Goal: Task Accomplishment & Management: Use online tool/utility

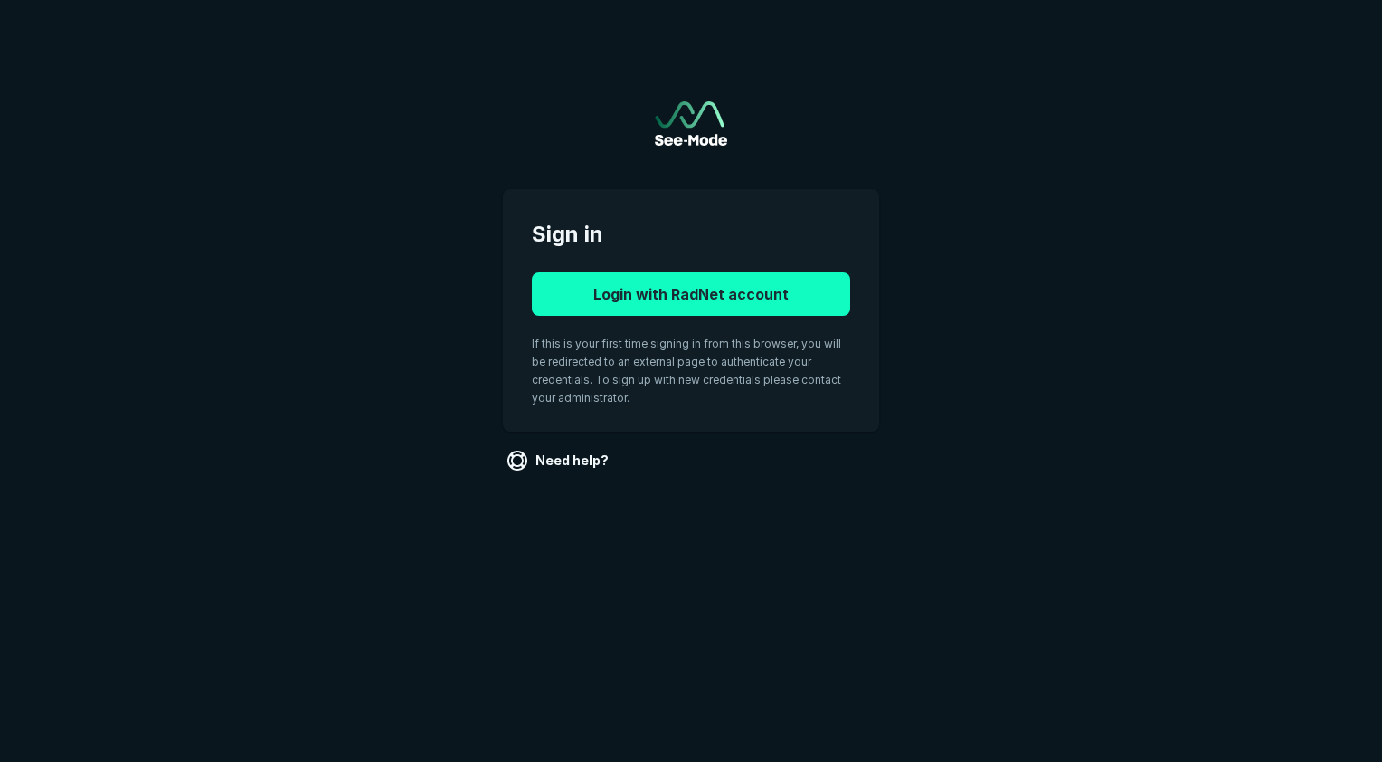
click at [733, 289] on button "Login with RadNet account" at bounding box center [691, 293] width 318 height 43
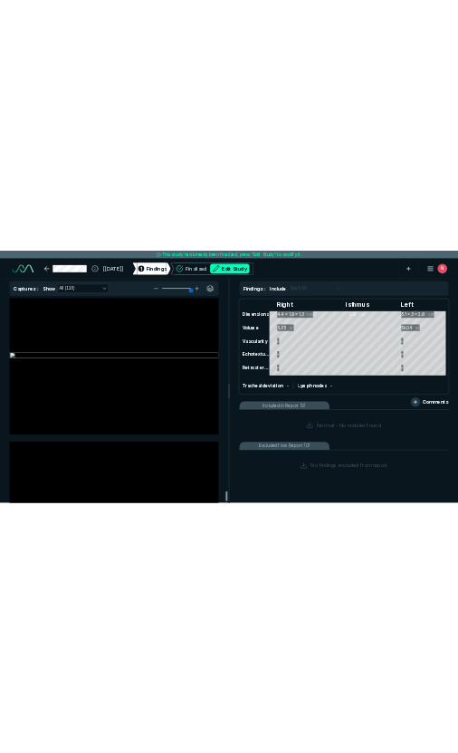
scroll to position [53788, 0]
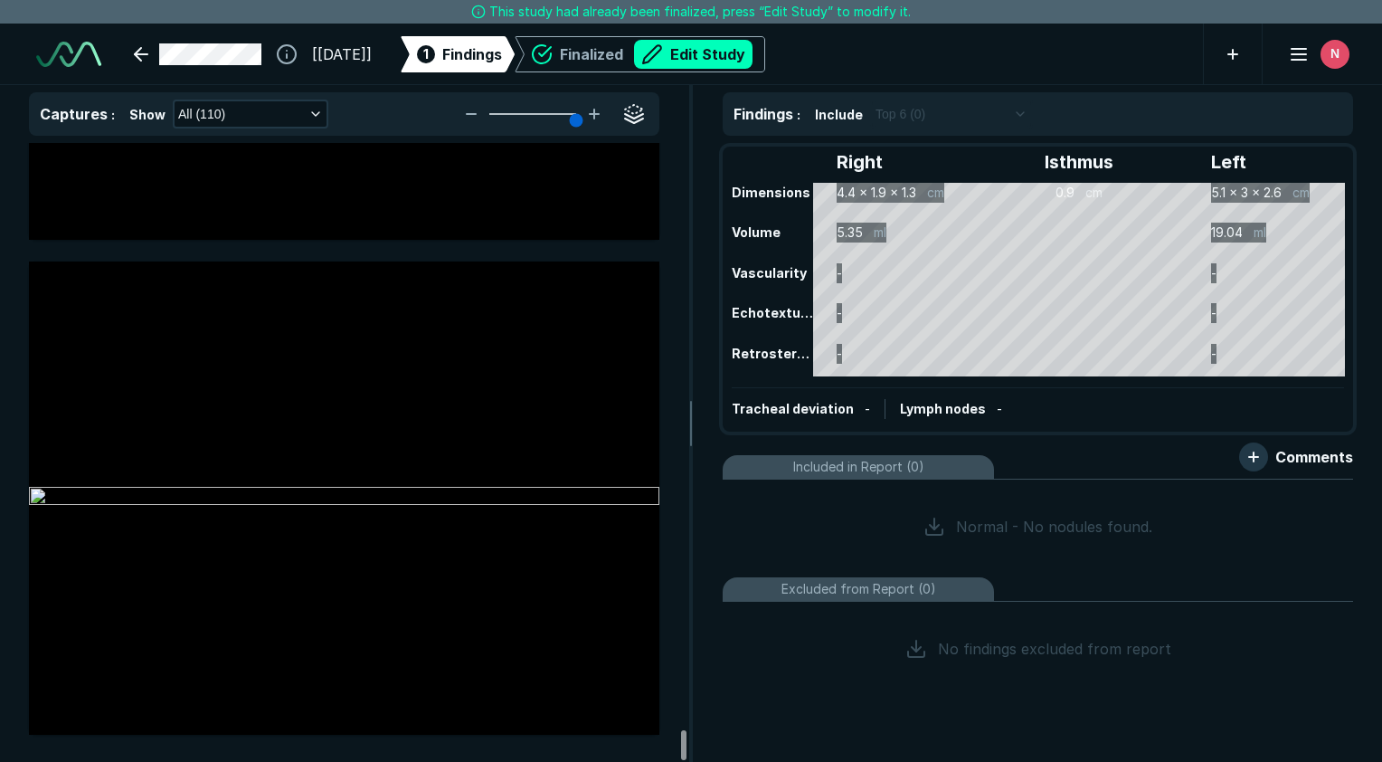
drag, startPoint x: 680, startPoint y: 194, endPoint x: 727, endPoint y: 763, distance: 570.9
click at [687, 760] on div at bounding box center [683, 745] width 5 height 30
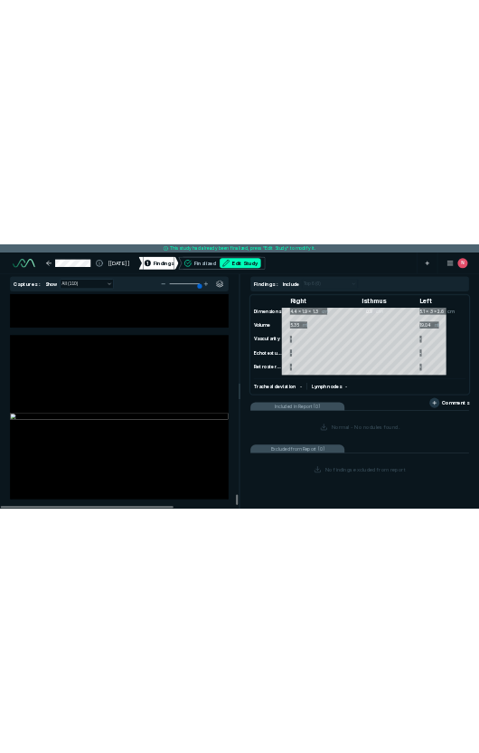
scroll to position [5290, 4385]
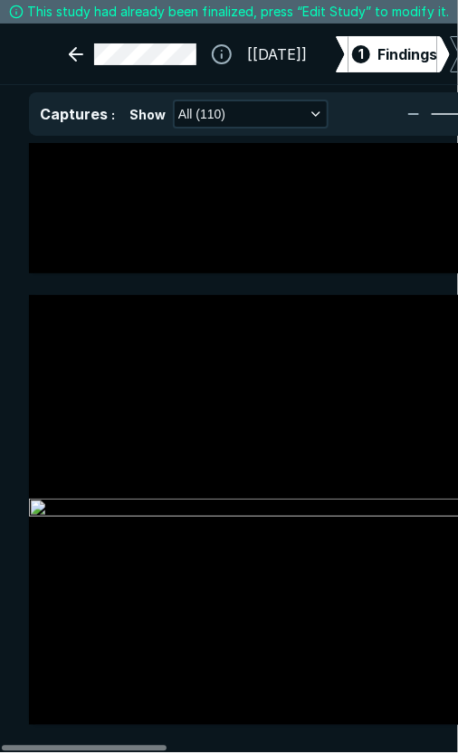
click at [456, 498] on img at bounding box center [315, 509] width 573 height 22
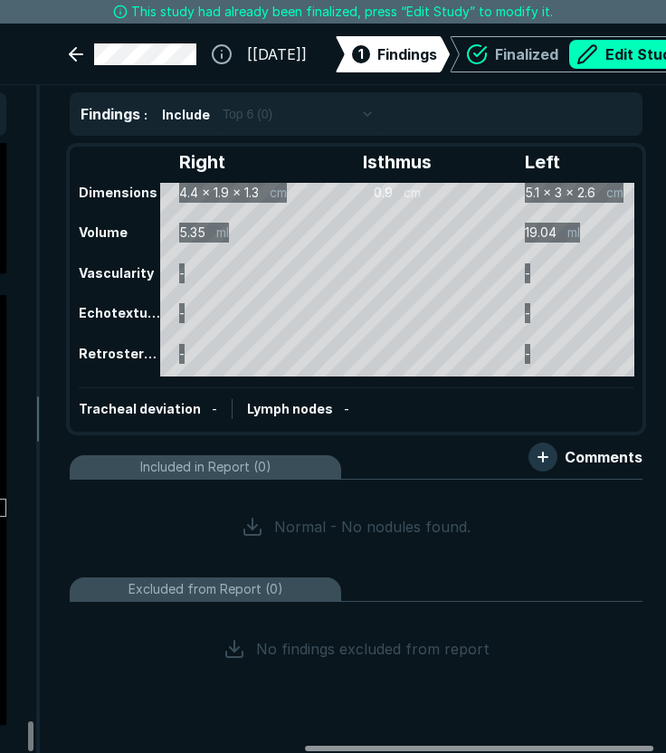
scroll to position [0, 601]
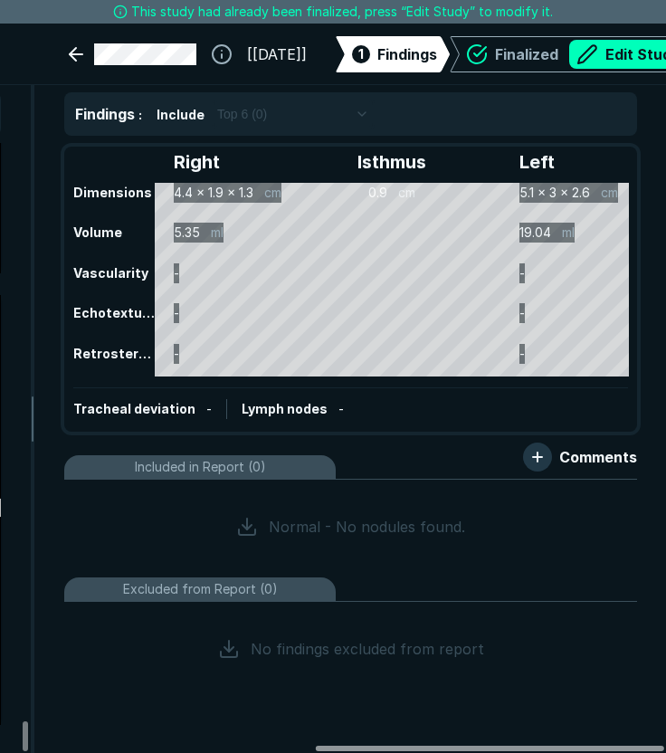
drag, startPoint x: 329, startPoint y: 745, endPoint x: 649, endPoint y: 744, distance: 319.3
click at [649, 745] on div at bounding box center [490, 747] width 348 height 5
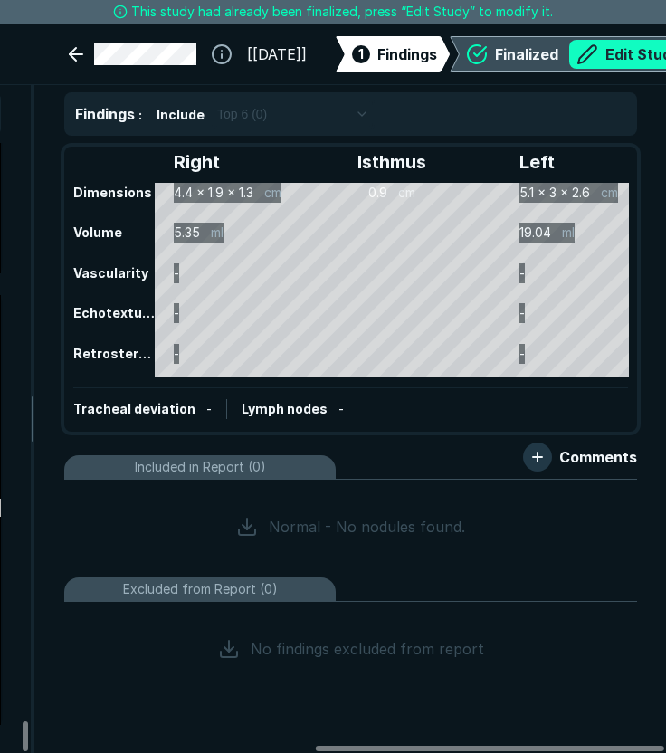
click at [640, 46] on button "Edit Study" at bounding box center [628, 54] width 118 height 29
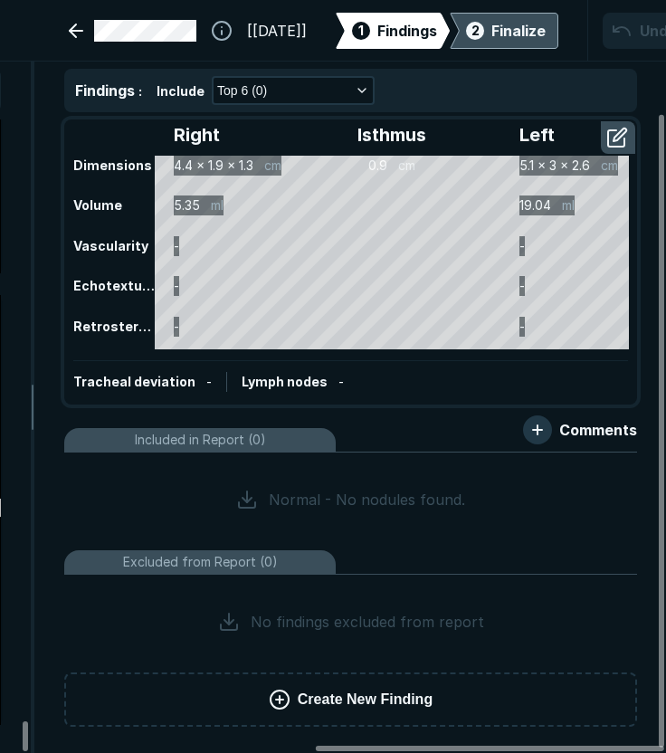
scroll to position [4, 0]
click at [355, 87] on icon "button" at bounding box center [362, 90] width 14 height 14
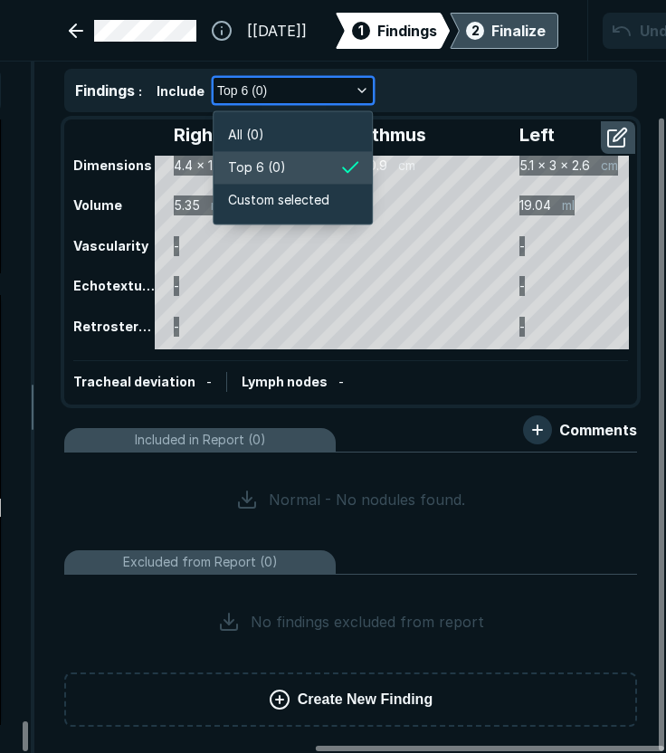
scroll to position [2724, 3037]
click at [448, 87] on div "Include Top 6 (0)" at bounding box center [390, 90] width 469 height 29
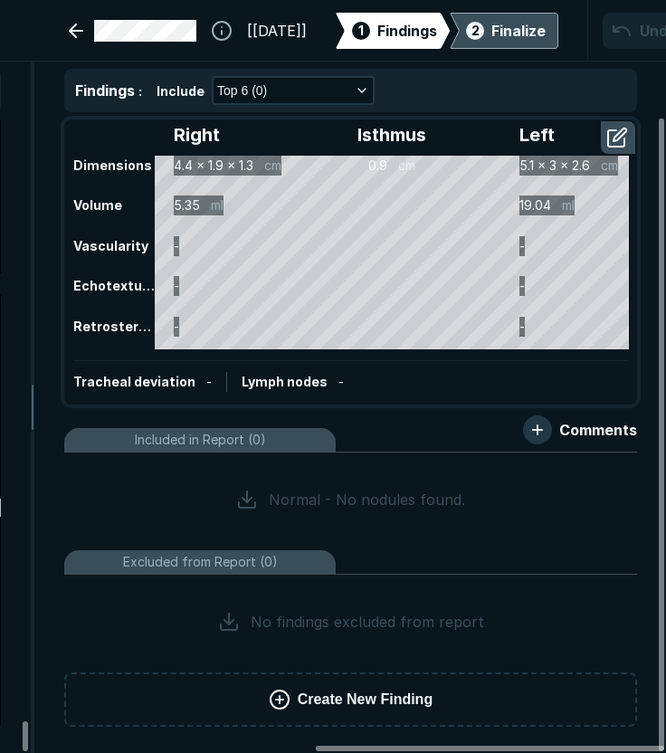
click at [359, 696] on span "Create New Finding" at bounding box center [365, 699] width 135 height 22
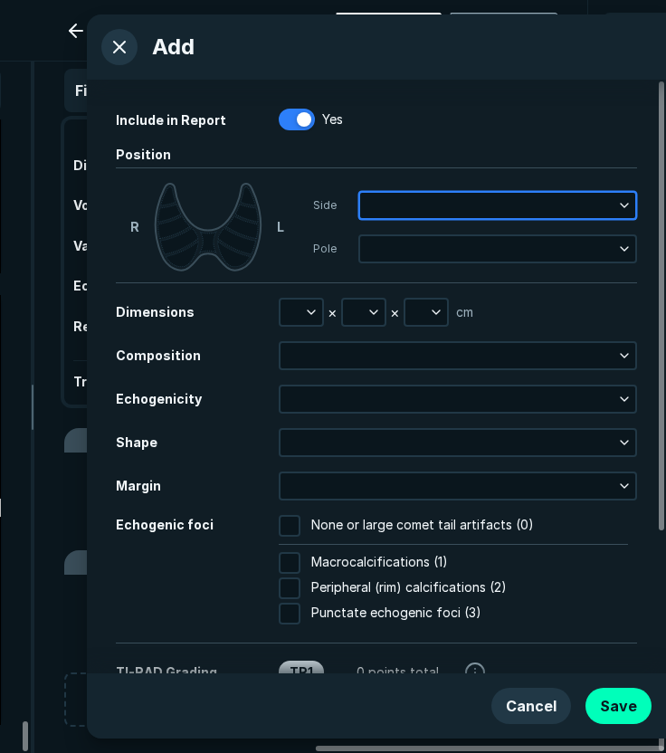
click at [374, 202] on button "button" at bounding box center [497, 205] width 275 height 25
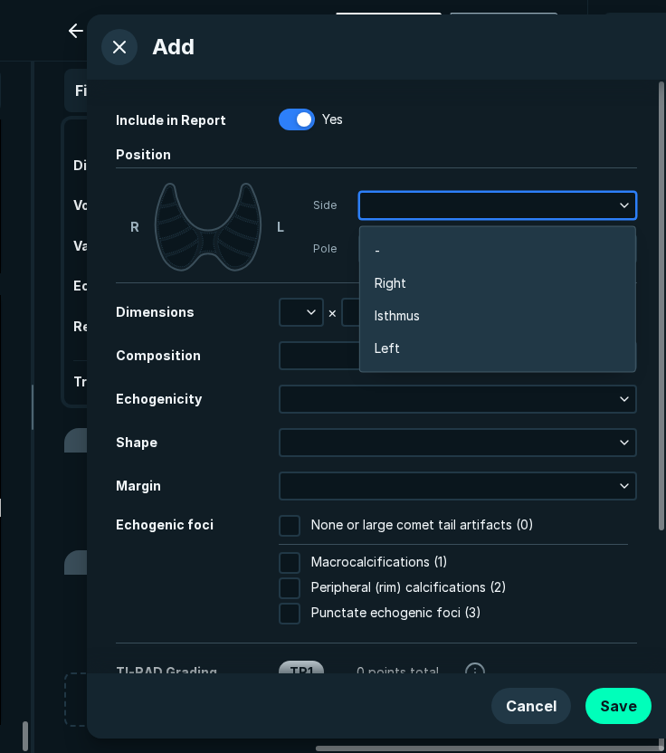
scroll to position [2871, 3563]
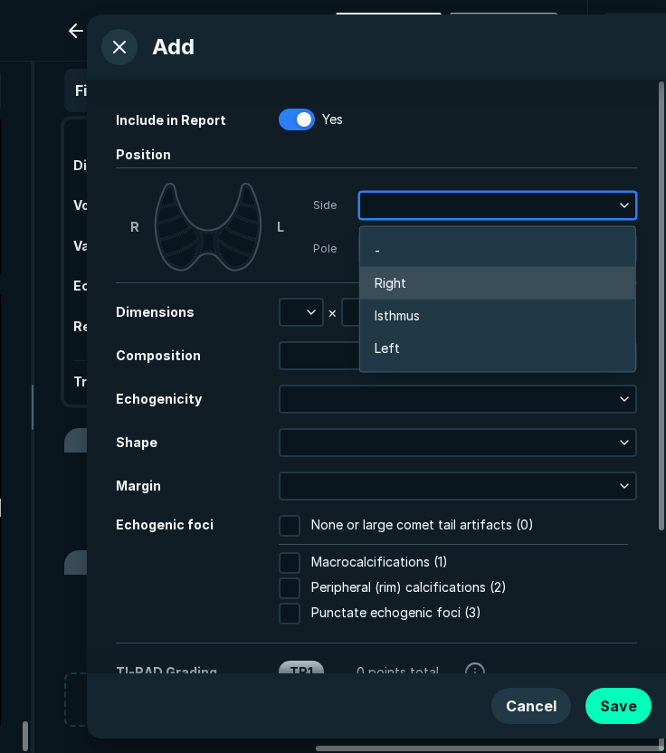
click at [408, 282] on li "Right" at bounding box center [497, 283] width 275 height 33
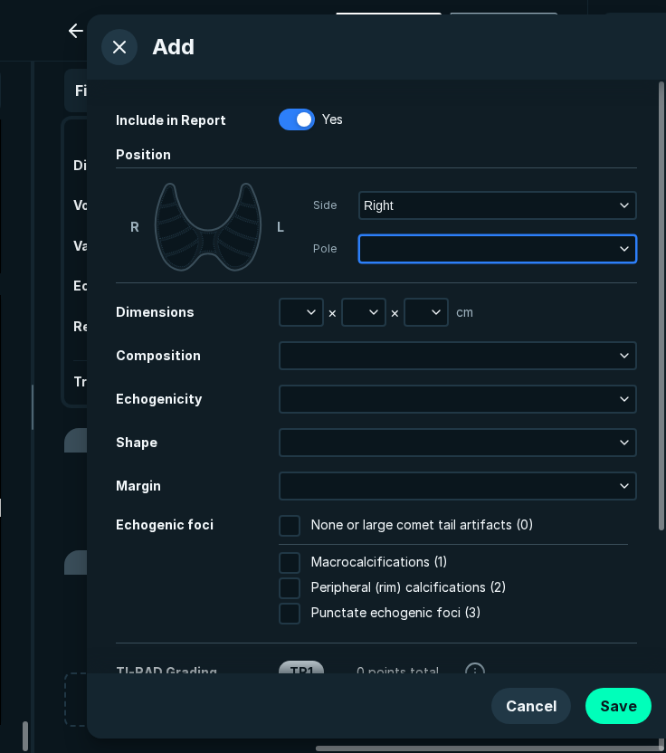
click at [417, 242] on button "button" at bounding box center [497, 248] width 275 height 25
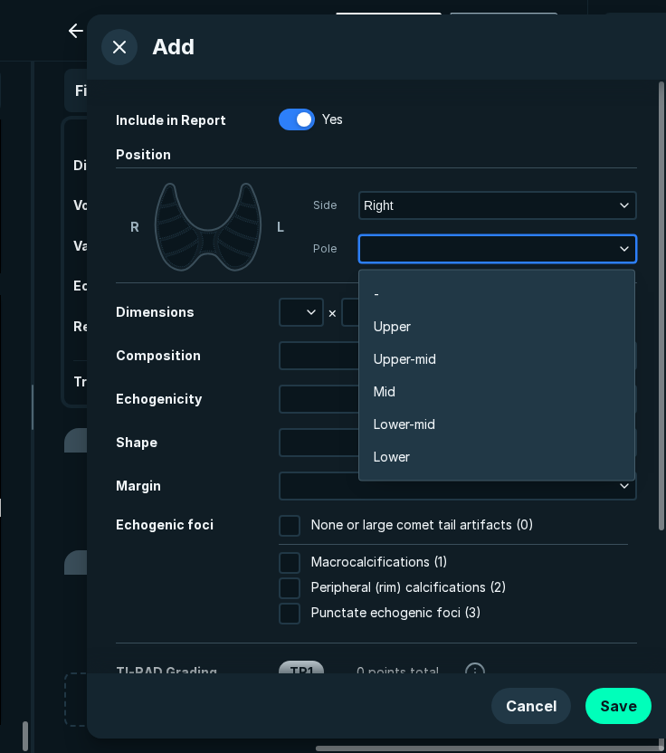
scroll to position [3164, 3564]
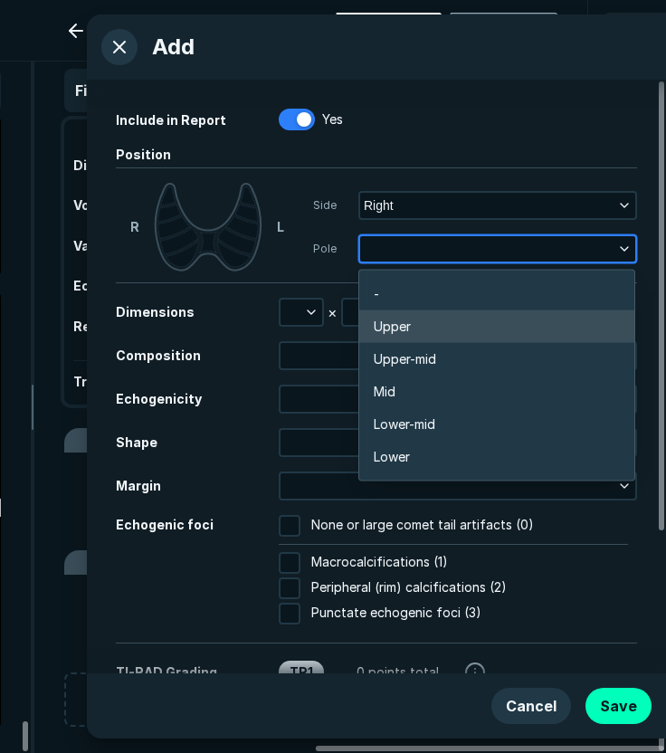
click at [412, 325] on li "Upper" at bounding box center [496, 326] width 275 height 33
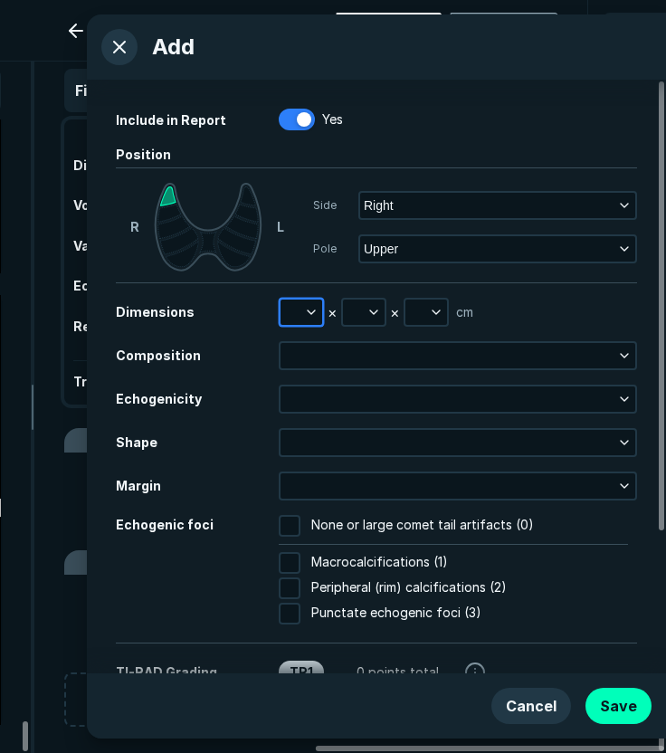
click at [312, 313] on polyline "button" at bounding box center [311, 312] width 7 height 4
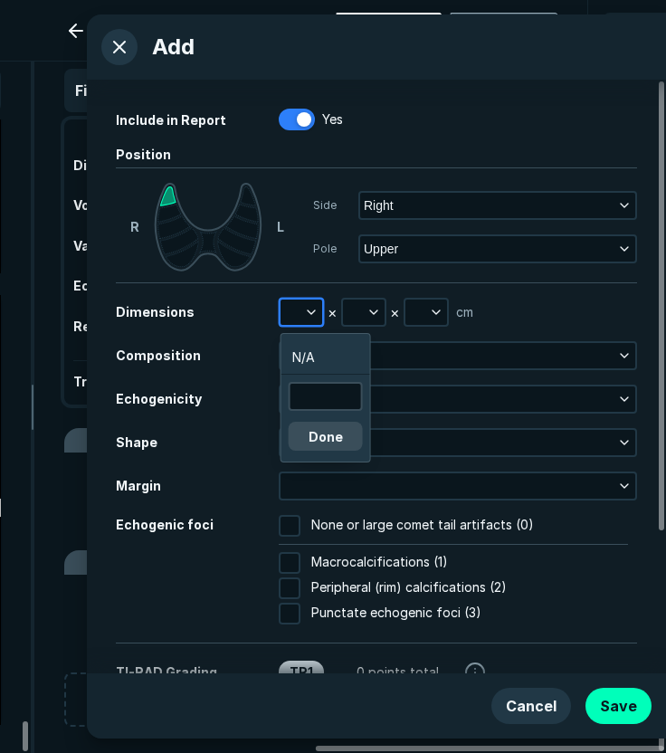
scroll to position [2794, 2724]
click at [364, 313] on button "button" at bounding box center [364, 311] width 42 height 25
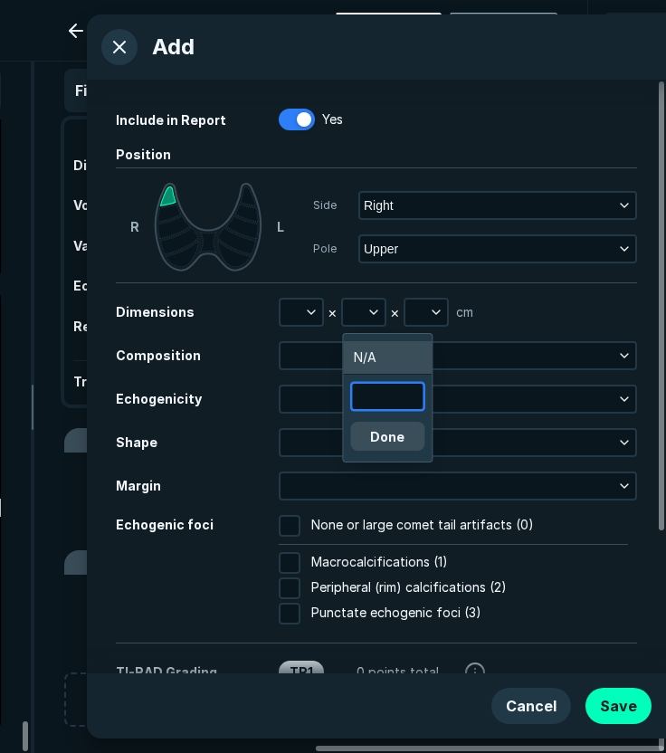
click at [380, 392] on input "text" at bounding box center [387, 396] width 71 height 25
type input "9"
type input "1.0"
click at [387, 445] on button "Done" at bounding box center [387, 436] width 74 height 29
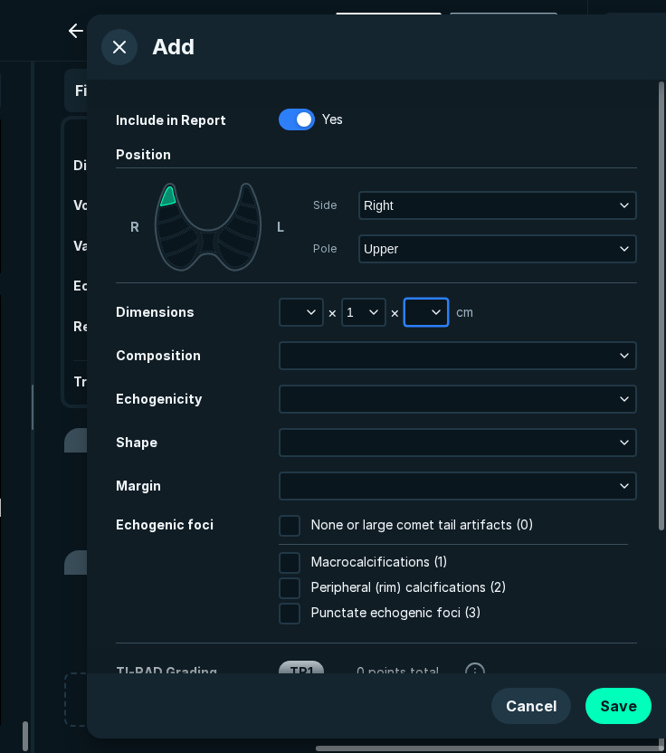
click at [417, 317] on button "button" at bounding box center [426, 311] width 42 height 25
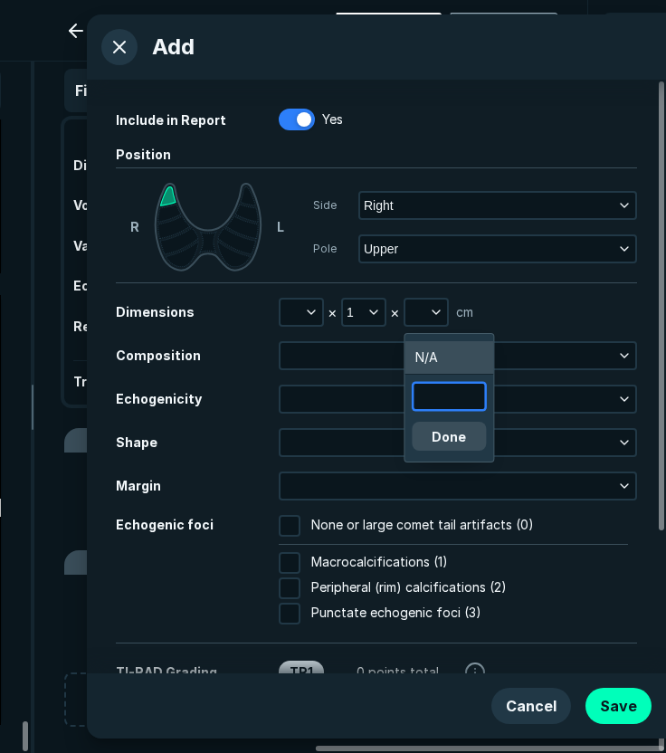
click at [438, 404] on input "text" at bounding box center [448, 396] width 71 height 25
type input "0.6"
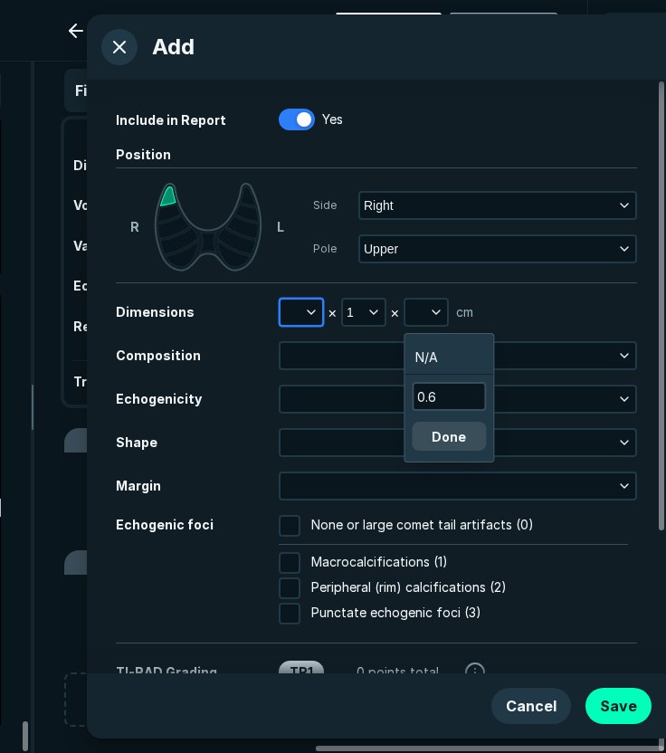
click at [296, 314] on button "button" at bounding box center [301, 311] width 42 height 25
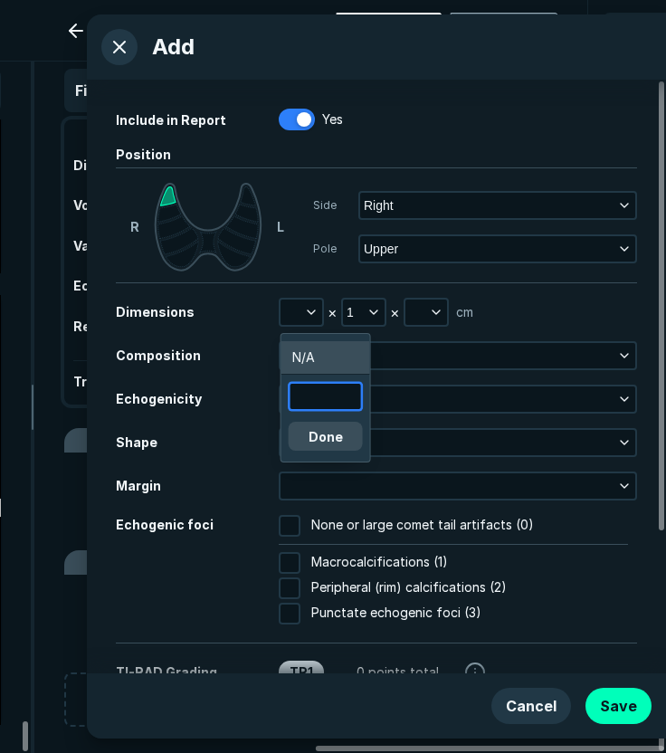
click at [311, 398] on input "text" at bounding box center [325, 396] width 71 height 25
type input "0.8"
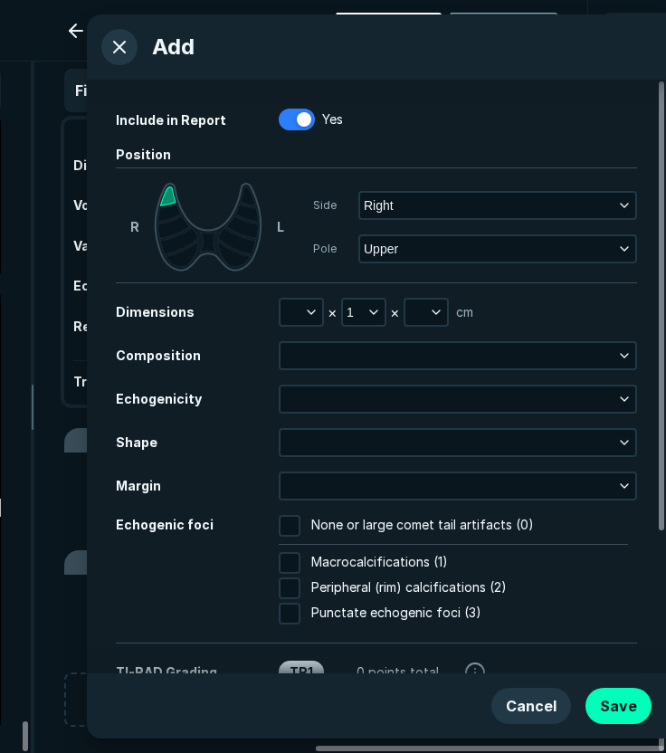
click at [247, 355] on div "Composition" at bounding box center [197, 355] width 163 height 19
click at [298, 307] on button "button" at bounding box center [301, 311] width 42 height 25
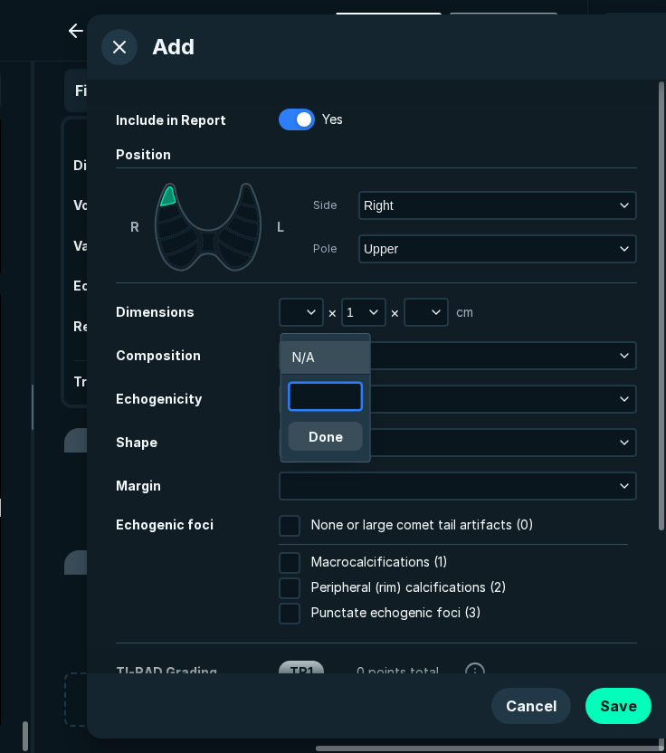
click at [329, 390] on input "text" at bounding box center [325, 396] width 71 height 25
type input "0.8"
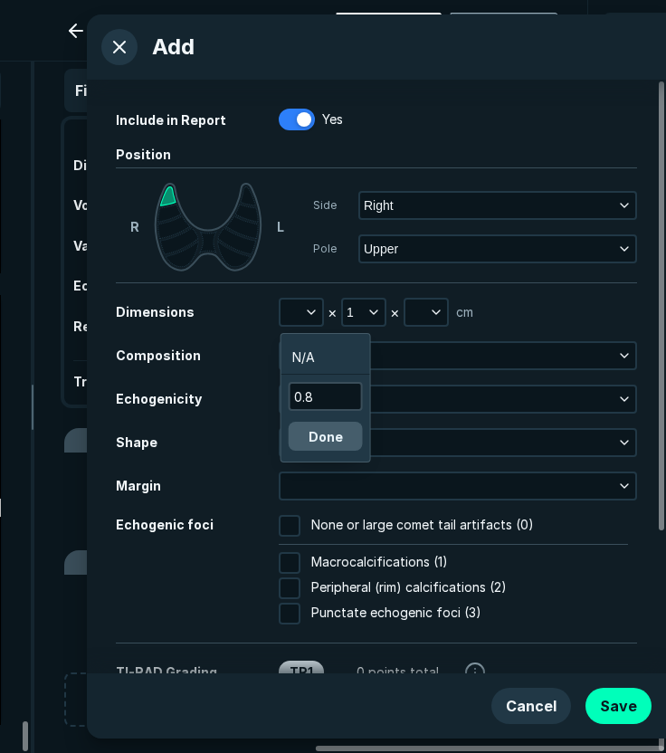
click at [331, 440] on button "Done" at bounding box center [326, 436] width 74 height 29
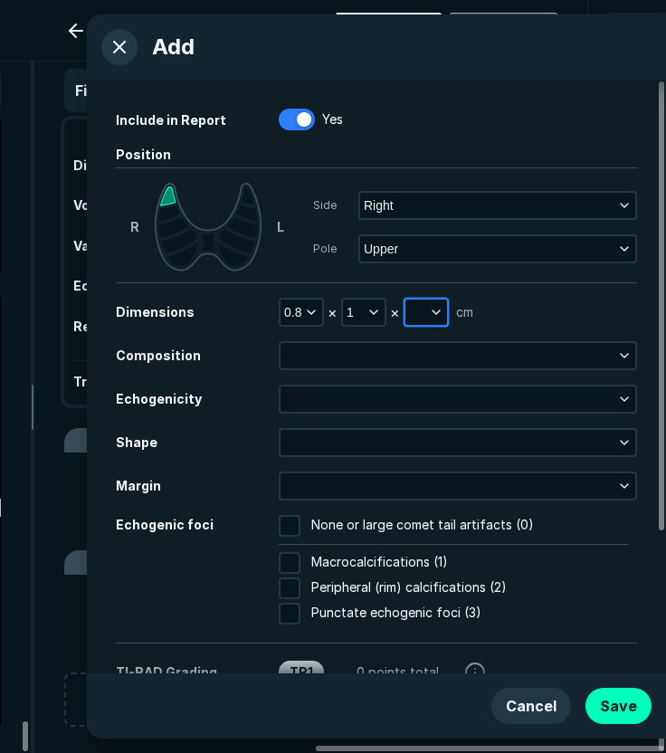
click at [418, 308] on button "button" at bounding box center [426, 311] width 42 height 25
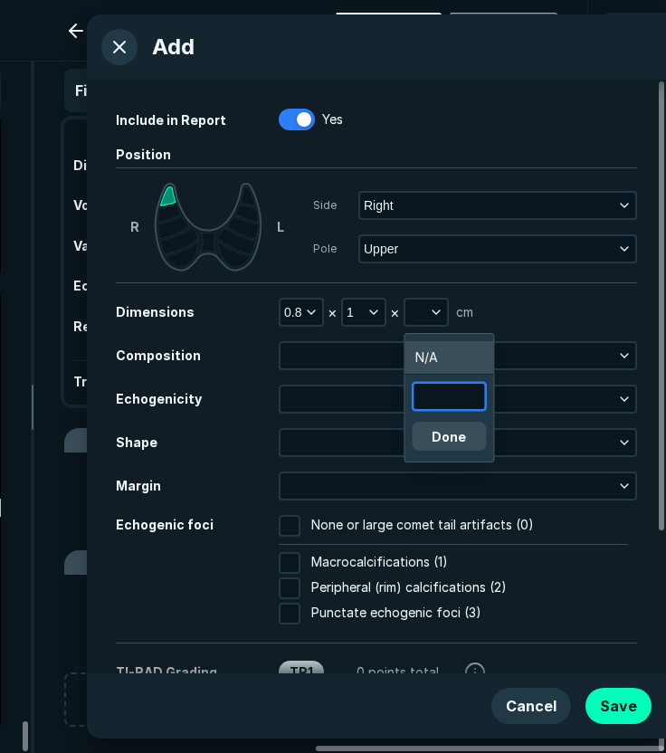
click at [450, 393] on input "text" at bounding box center [448, 396] width 71 height 25
type input "0.6"
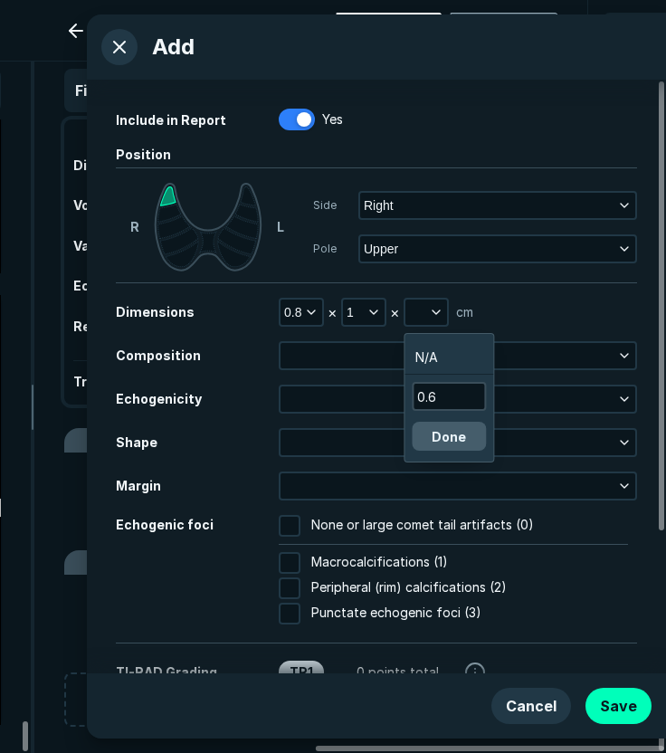
click at [455, 431] on button "Done" at bounding box center [449, 436] width 74 height 29
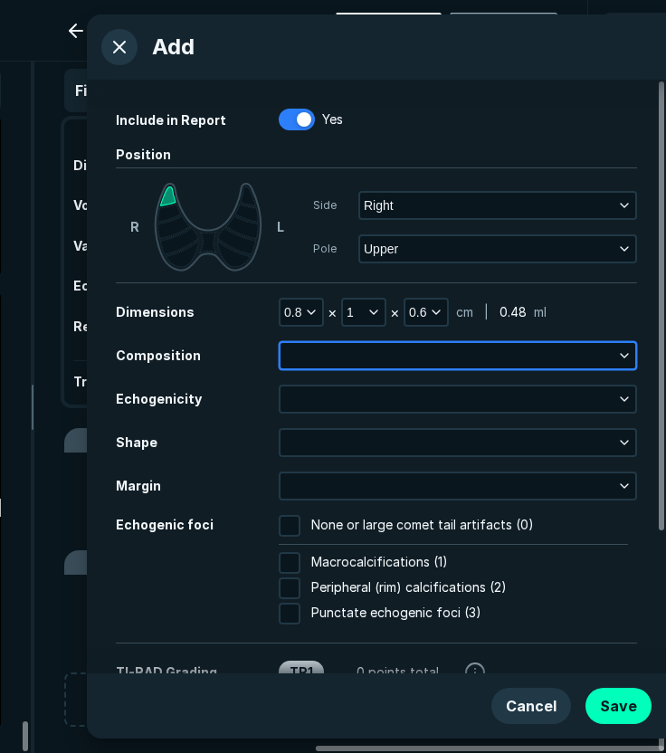
click at [366, 351] on button "button" at bounding box center [457, 355] width 355 height 25
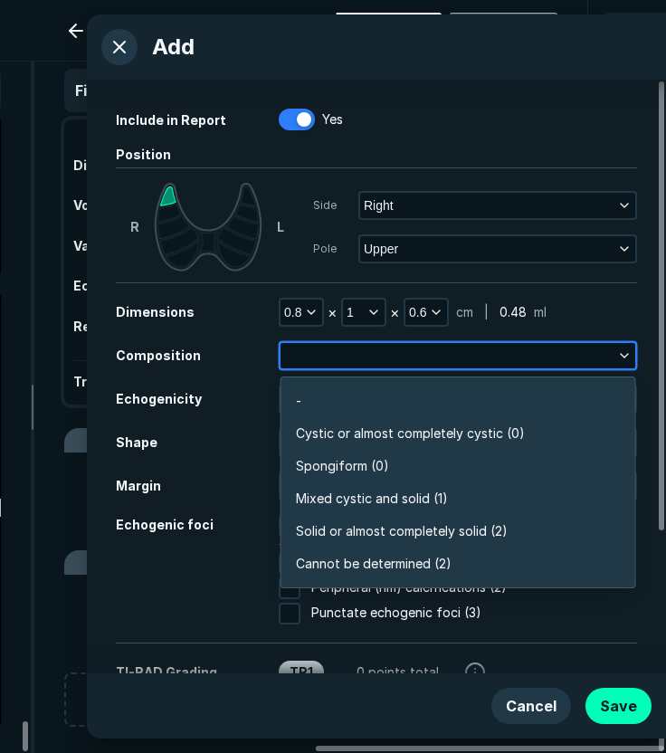
scroll to position [3164, 3917]
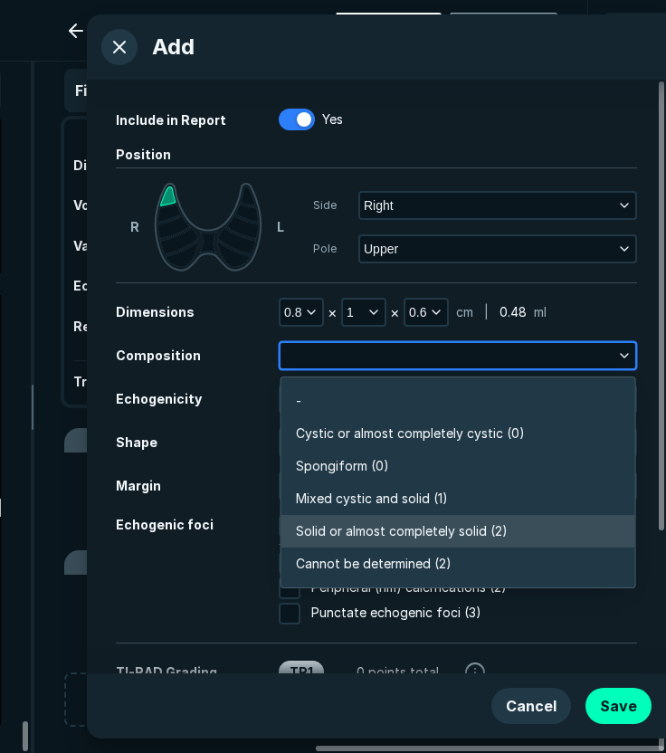
click at [551, 524] on li "Solid or almost completely solid (2)" at bounding box center [458, 531] width 354 height 33
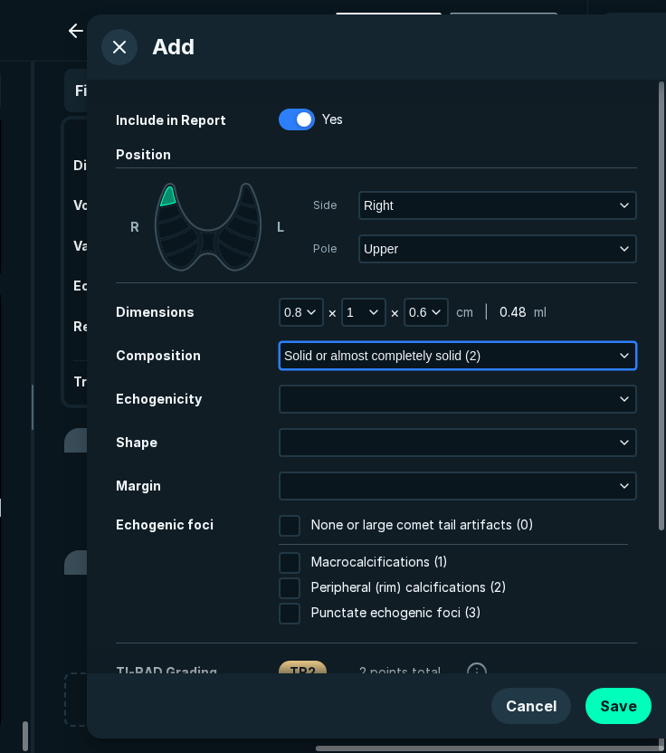
click at [607, 357] on button "Solid or almost completely solid (2)" at bounding box center [457, 355] width 355 height 25
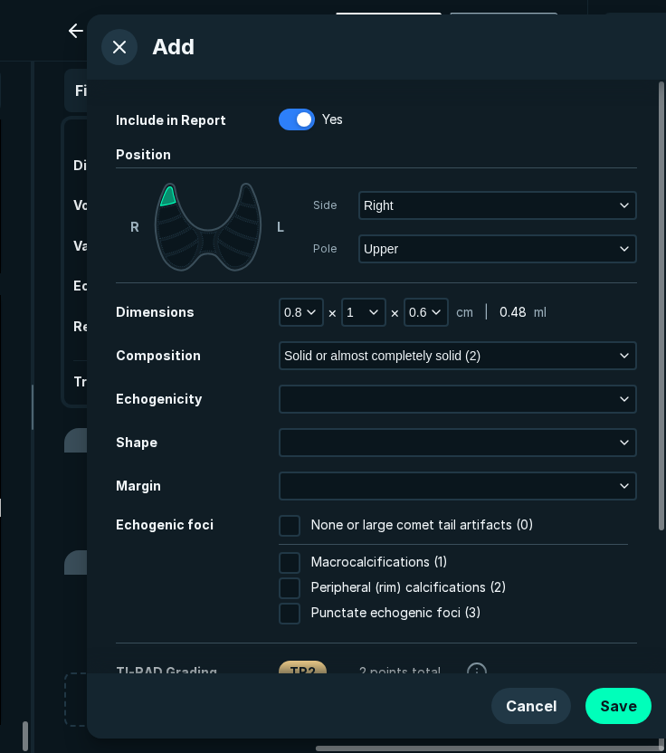
click at [242, 393] on div "Echogenicity" at bounding box center [197, 398] width 163 height 19
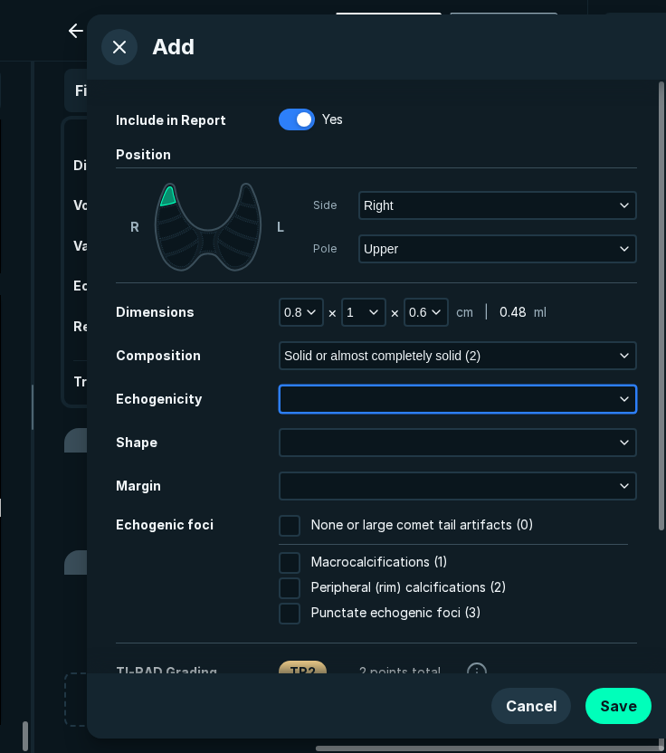
click at [337, 393] on button "button" at bounding box center [457, 398] width 355 height 25
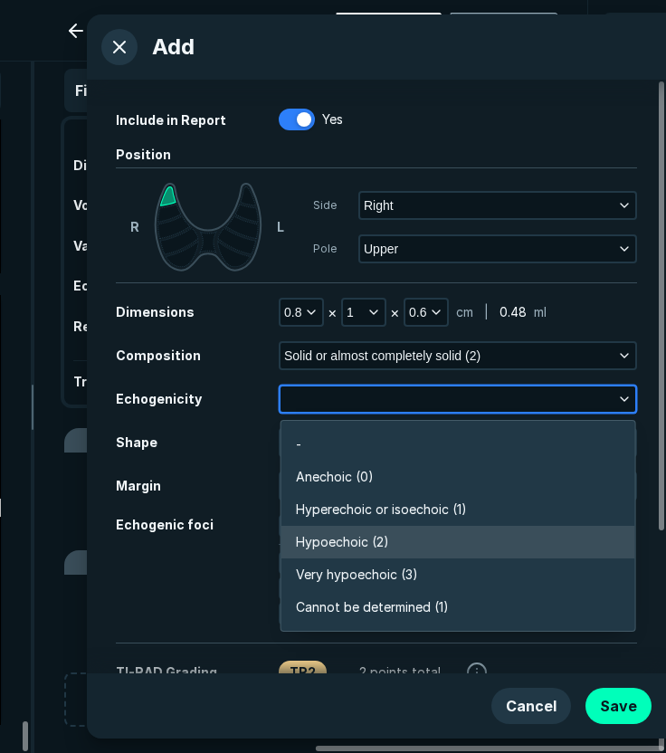
click at [354, 532] on span "Hypoechoic (2)" at bounding box center [342, 542] width 93 height 20
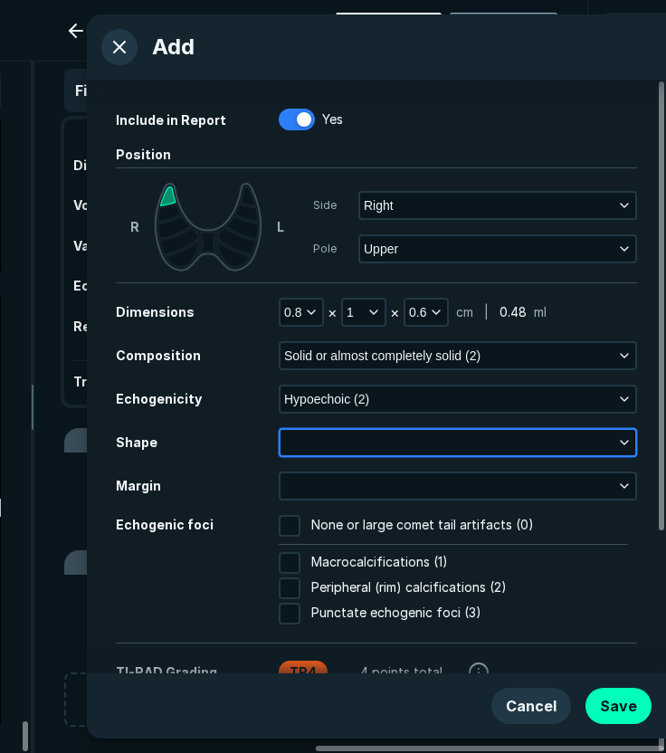
click at [333, 441] on button "button" at bounding box center [457, 442] width 355 height 25
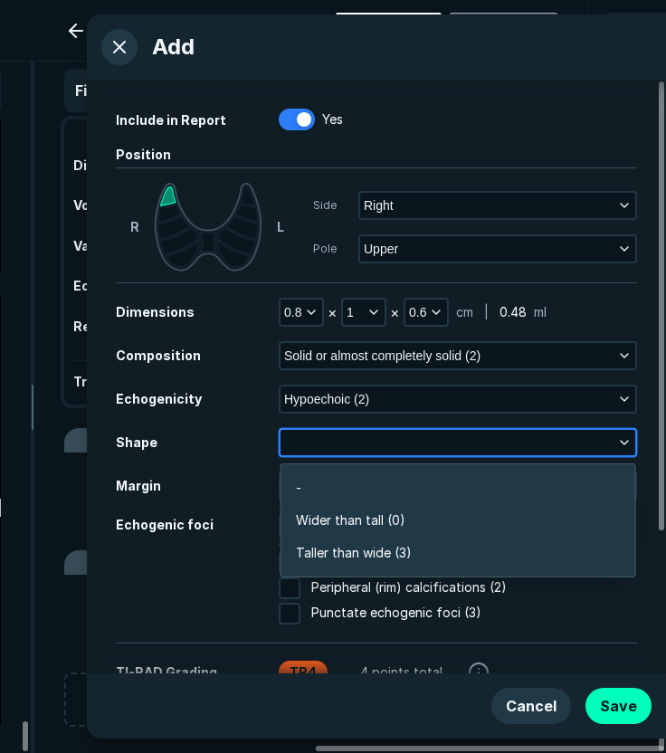
scroll to position [2724, 3917]
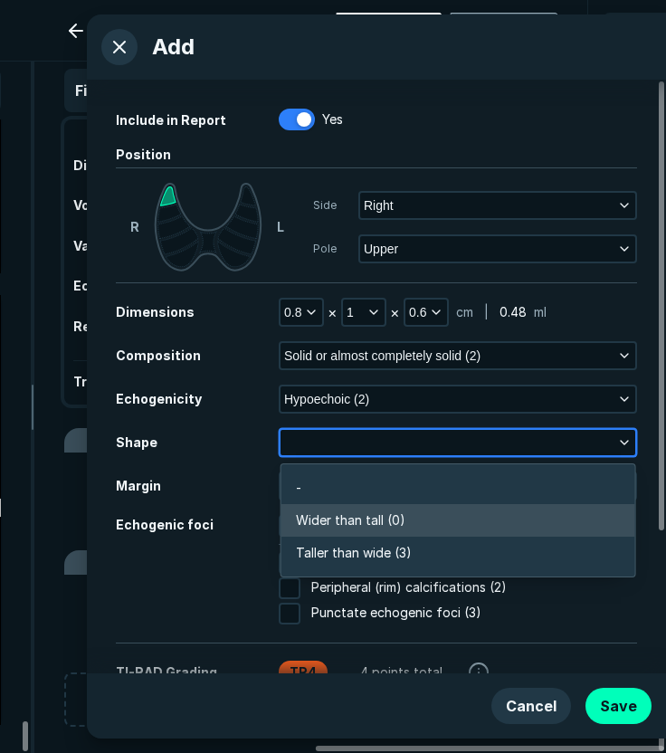
click at [333, 516] on span "Wider than tall (0)" at bounding box center [350, 520] width 109 height 20
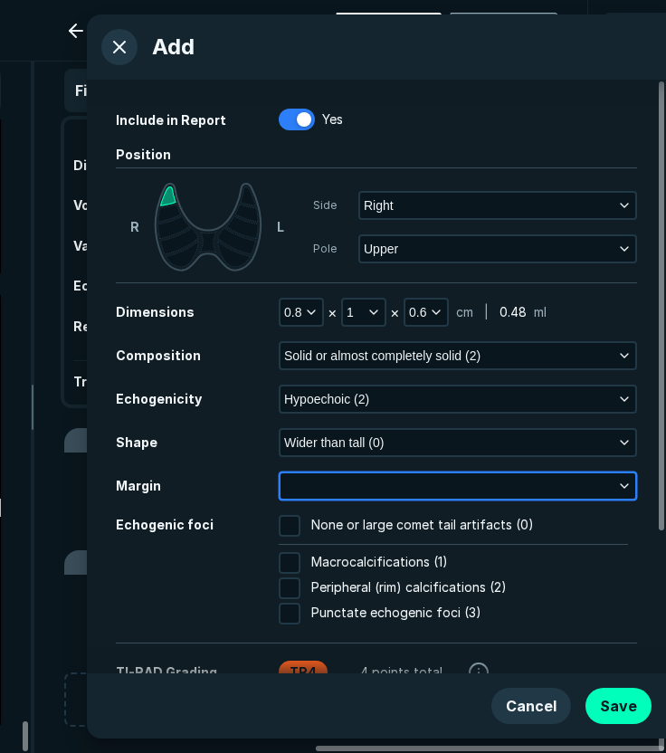
click at [333, 479] on button "button" at bounding box center [457, 485] width 355 height 25
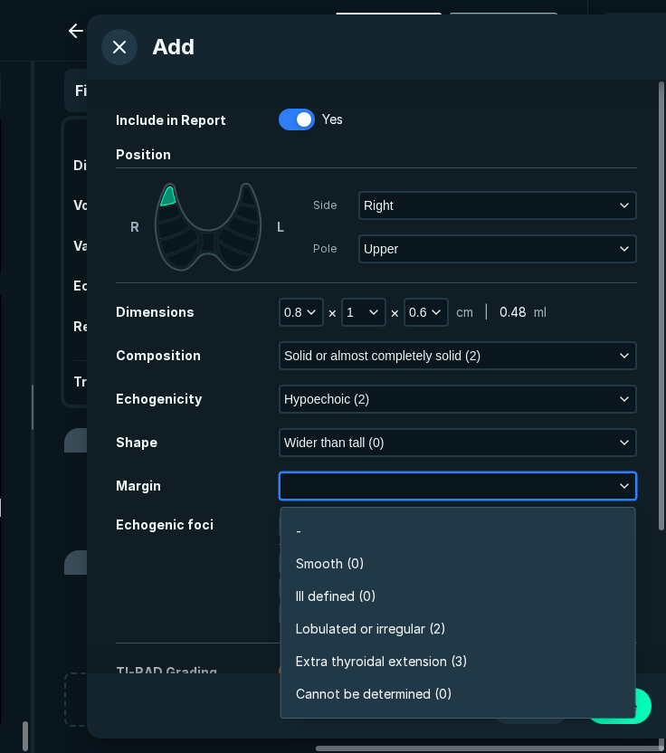
scroll to position [3164, 3917]
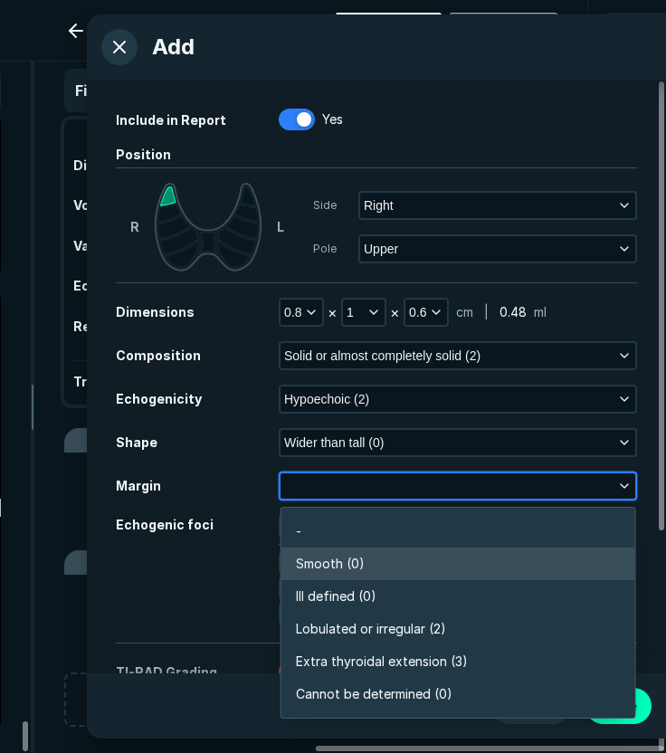
click at [375, 571] on li "Smooth (0)" at bounding box center [458, 563] width 354 height 33
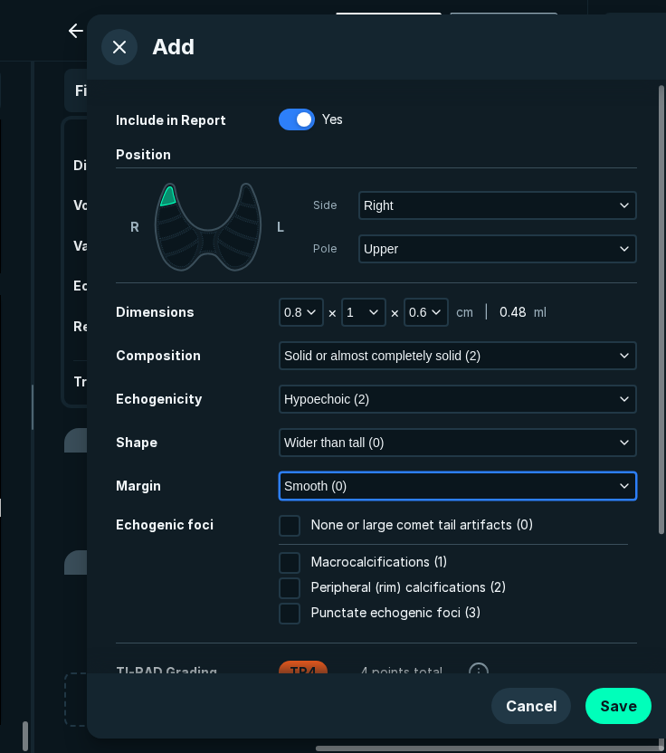
scroll to position [90, 0]
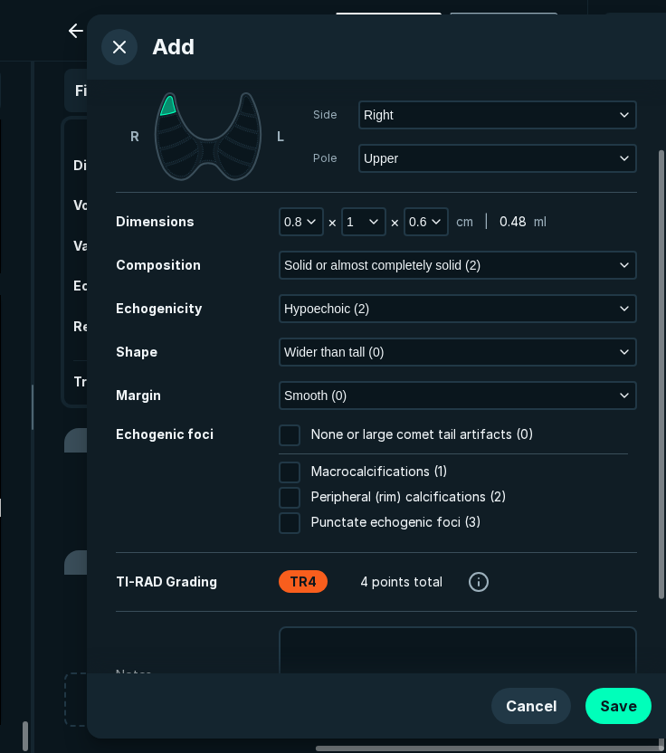
click at [292, 520] on input "Punctate echogenic foci (3)" at bounding box center [290, 523] width 22 height 22
checkbox input "true"
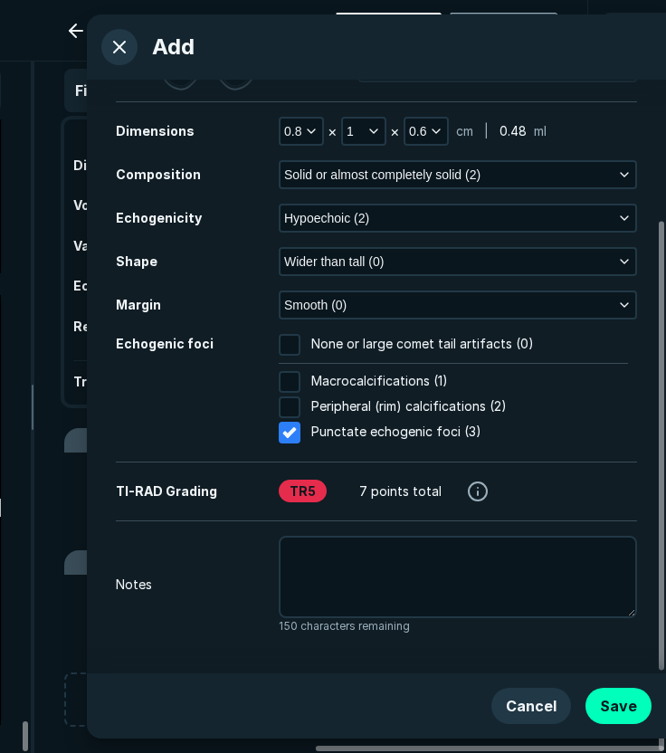
scroll to position [185, 0]
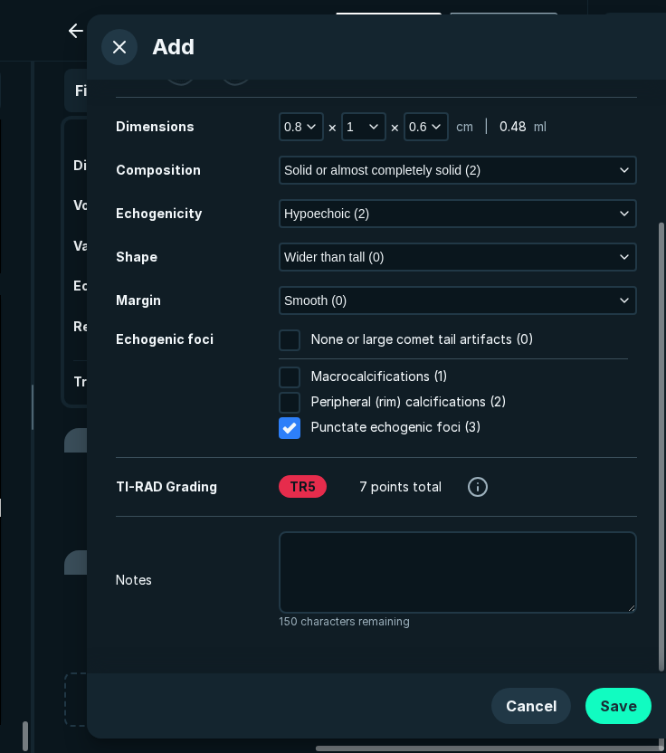
click at [615, 701] on button "Save" at bounding box center [618, 705] width 66 height 36
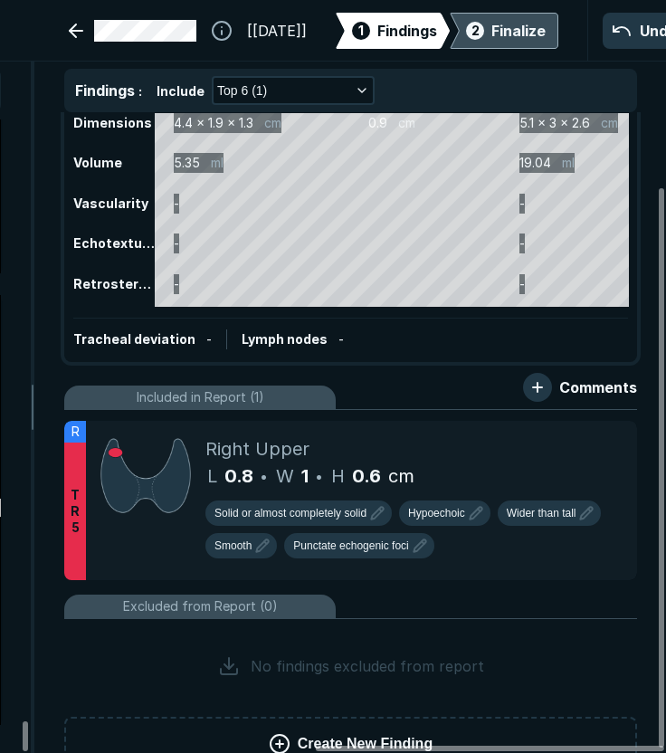
scroll to position [90, 0]
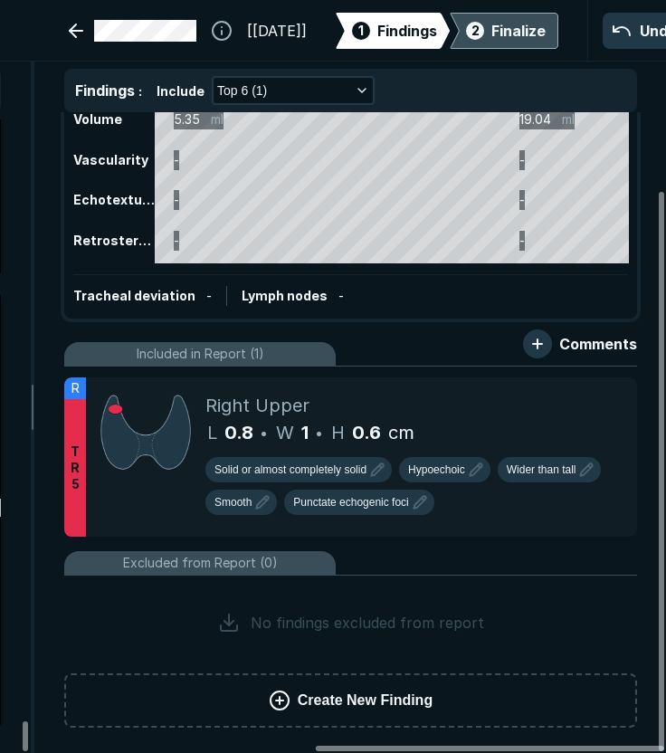
click at [355, 689] on span "Create New Finding" at bounding box center [365, 700] width 135 height 22
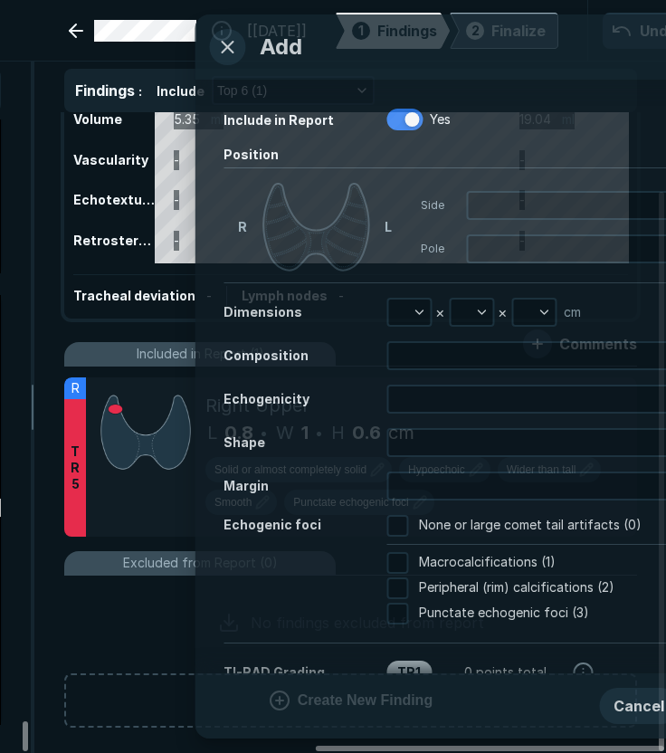
scroll to position [4666, 4639]
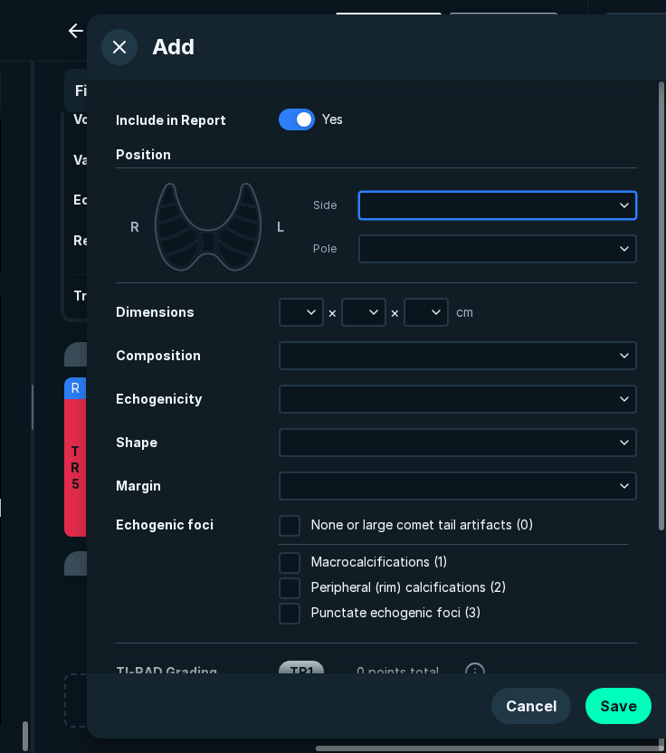
click at [384, 197] on button "button" at bounding box center [497, 205] width 275 height 25
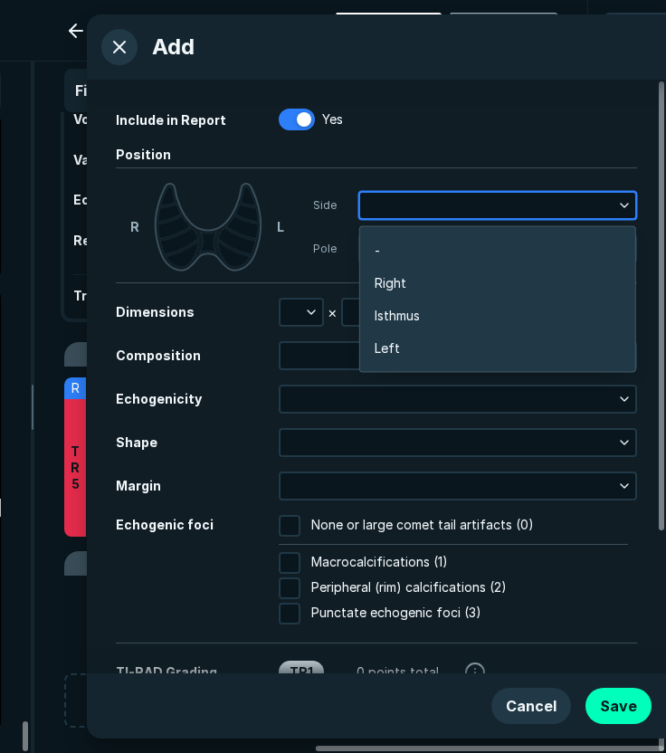
scroll to position [2871, 3563]
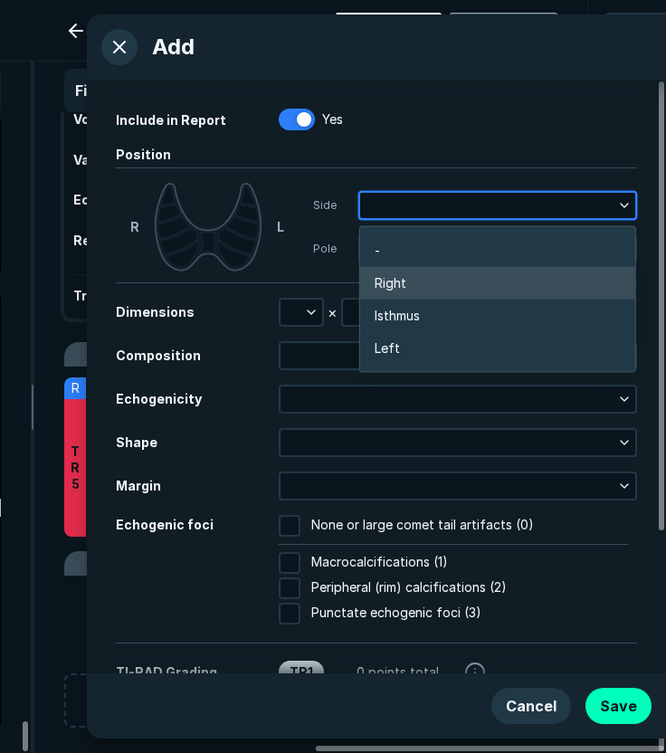
click at [396, 284] on span "Right" at bounding box center [390, 283] width 32 height 20
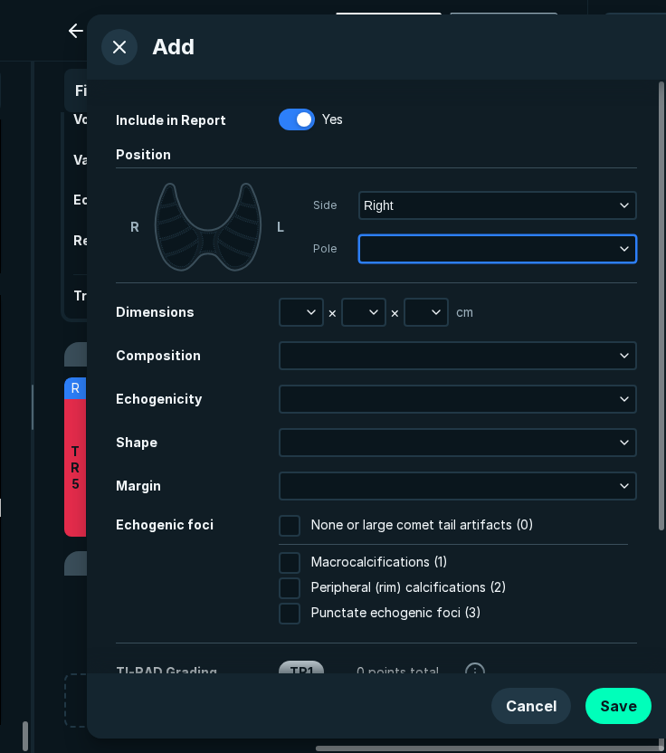
click at [406, 247] on button "button" at bounding box center [497, 248] width 275 height 25
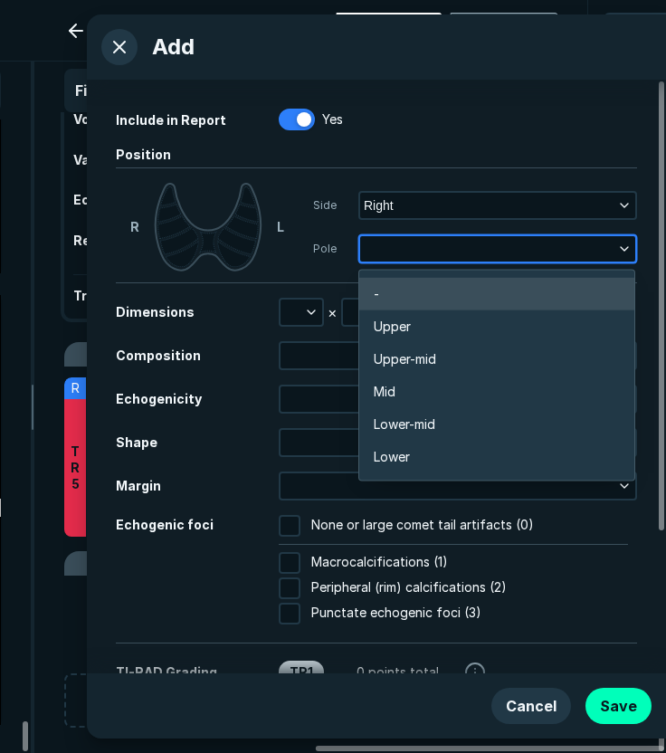
scroll to position [3164, 3564]
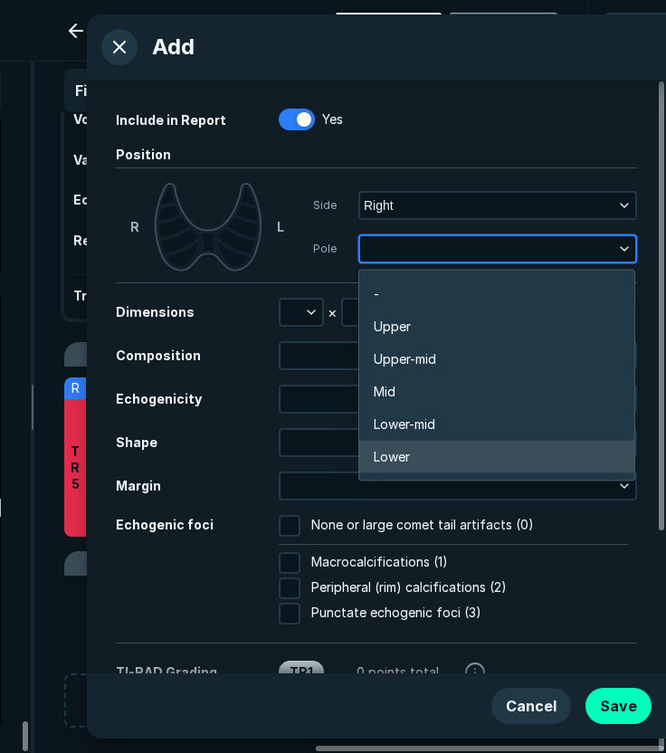
click at [403, 450] on span "Lower" at bounding box center [392, 457] width 36 height 20
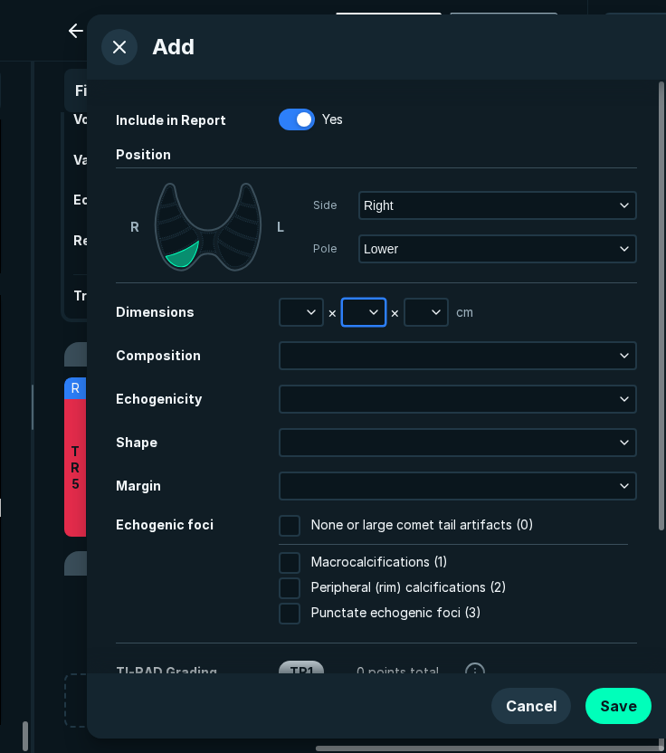
click at [355, 314] on button "button" at bounding box center [364, 311] width 42 height 25
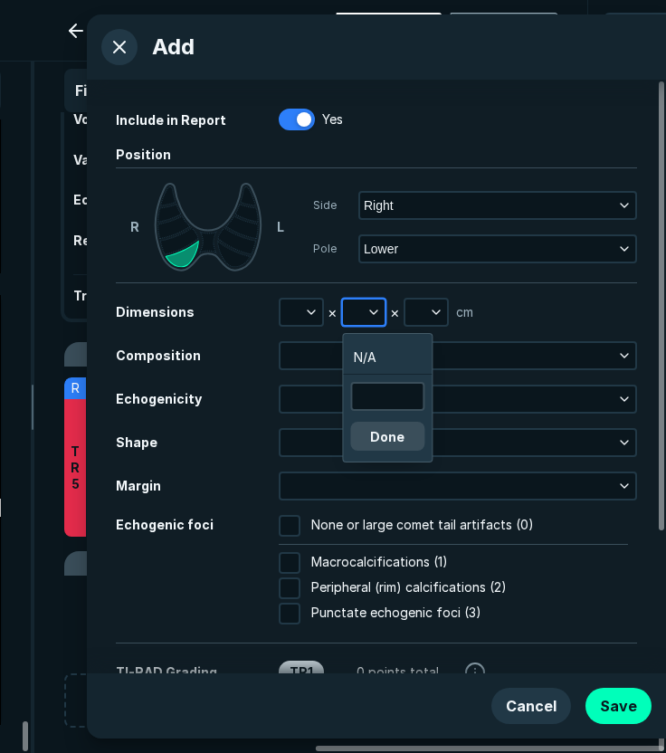
scroll to position [2794, 2724]
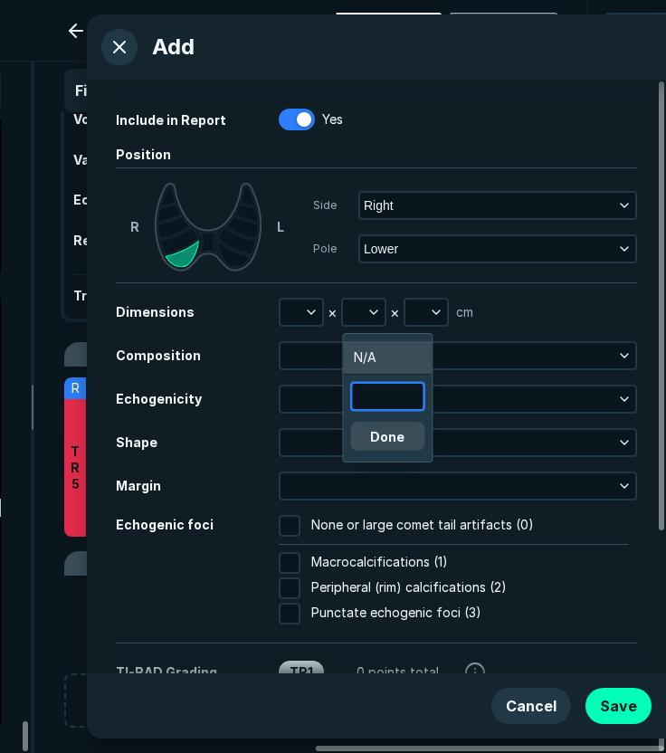
click at [391, 398] on input "text" at bounding box center [387, 396] width 71 height 25
type input "1.1"
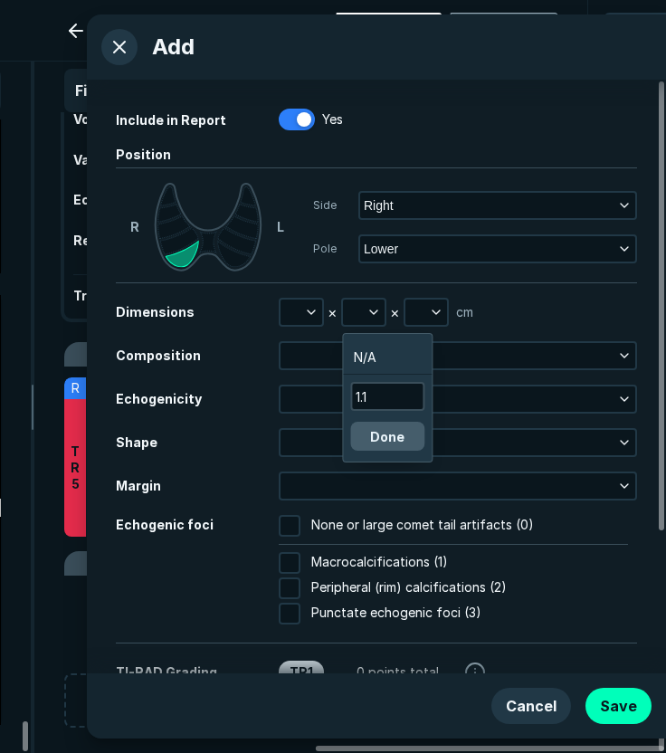
click at [389, 437] on button "Done" at bounding box center [387, 436] width 74 height 29
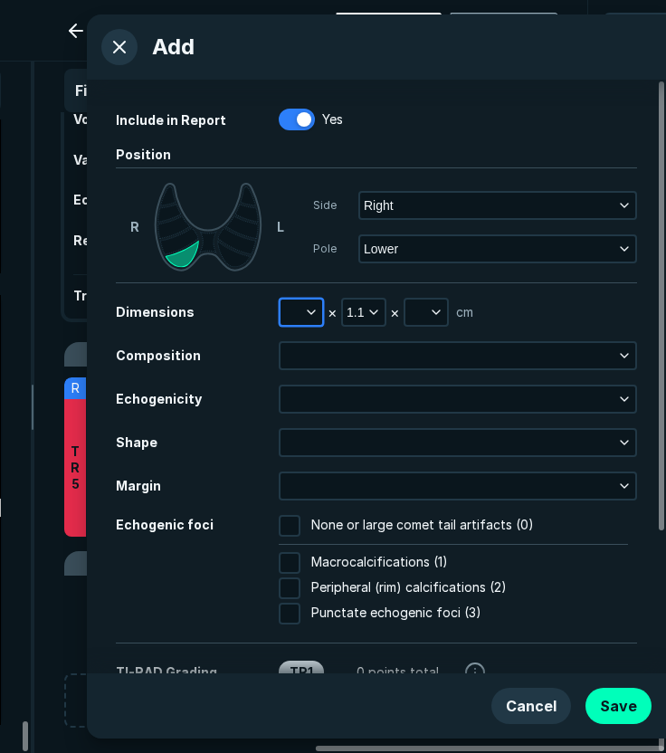
click at [300, 306] on button "button" at bounding box center [301, 311] width 42 height 25
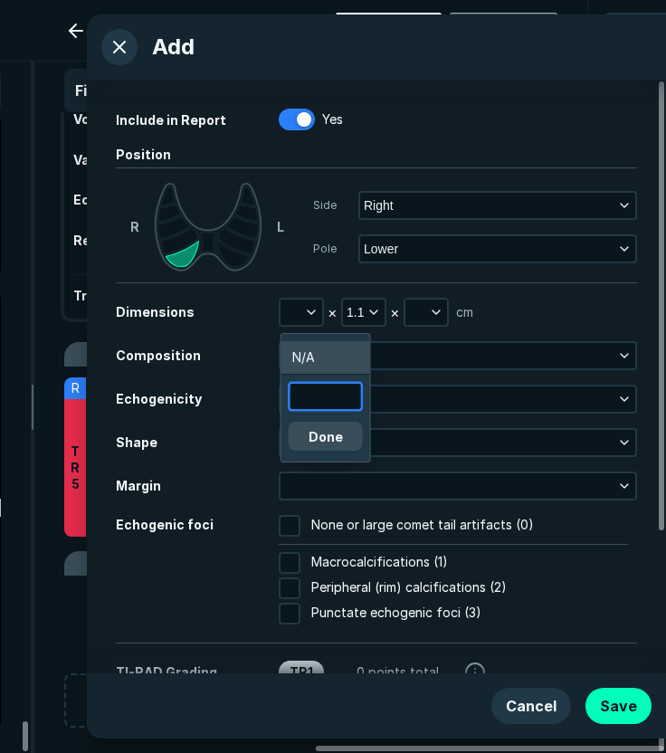
click at [320, 393] on input "text" at bounding box center [325, 396] width 71 height 25
type input "1.0"
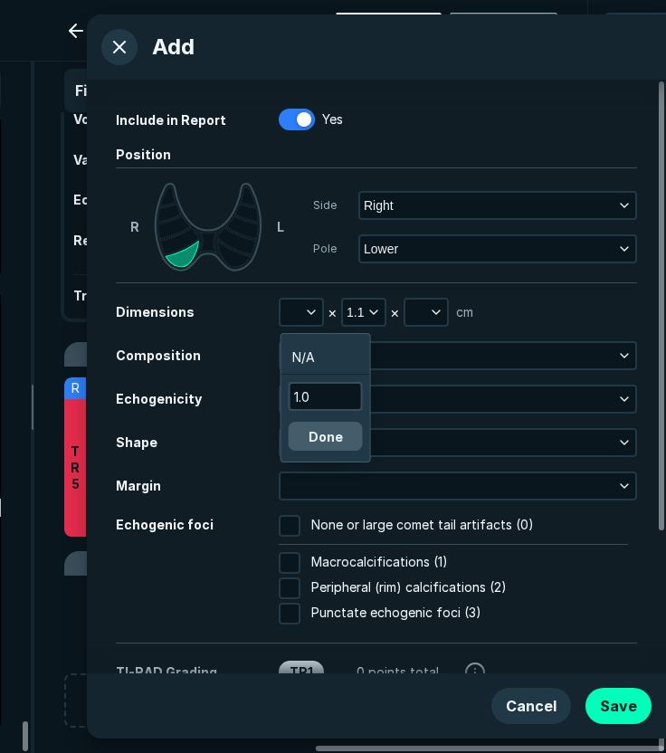
click at [332, 442] on button "Done" at bounding box center [326, 436] width 74 height 29
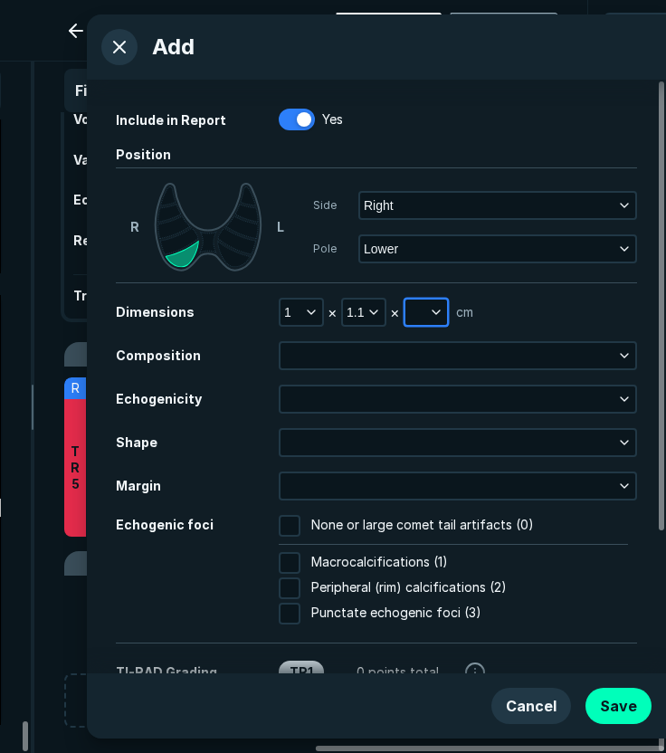
click at [412, 309] on button "button" at bounding box center [426, 311] width 42 height 25
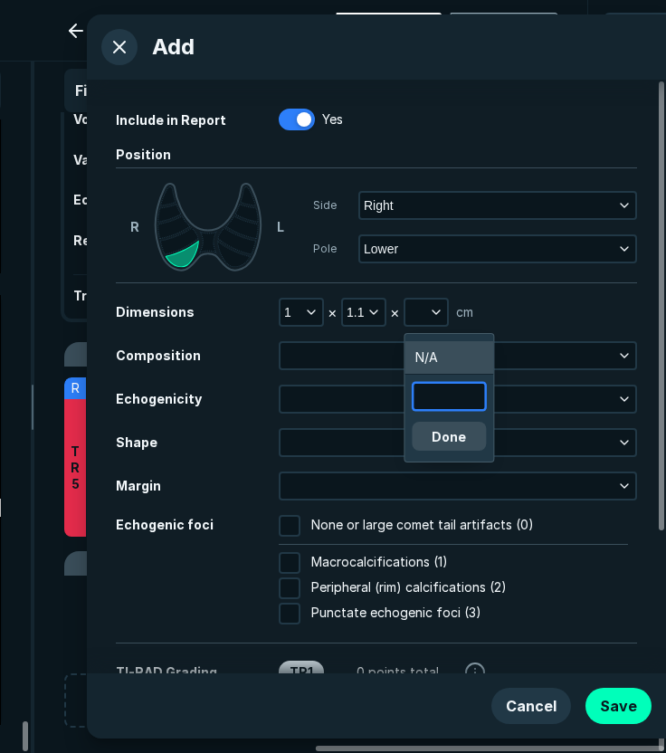
click at [441, 406] on input "text" at bounding box center [448, 396] width 71 height 25
type input "0.8"
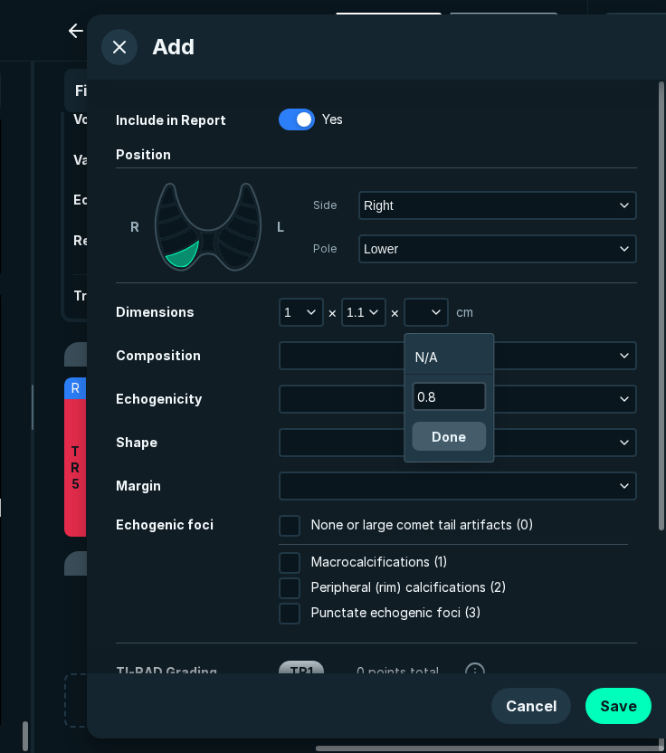
click at [452, 441] on button "Done" at bounding box center [449, 436] width 74 height 29
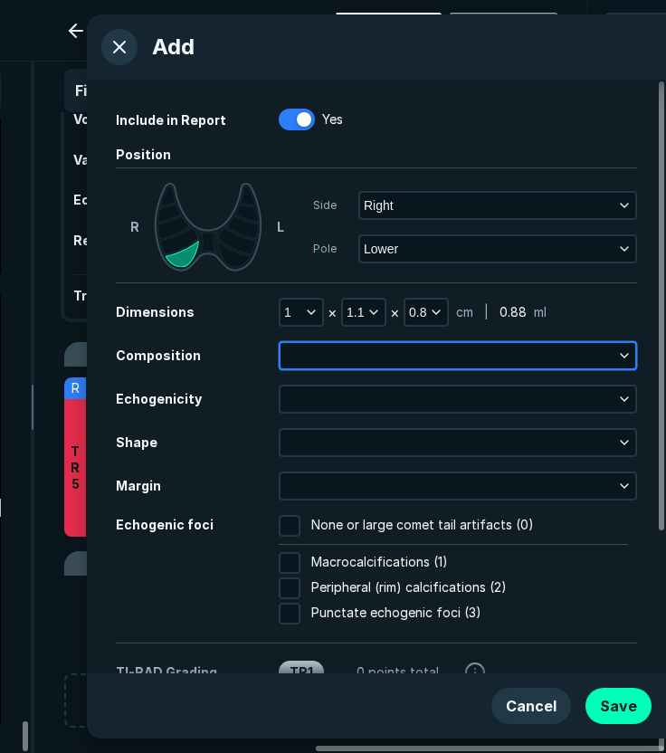
click at [376, 351] on button "button" at bounding box center [457, 355] width 355 height 25
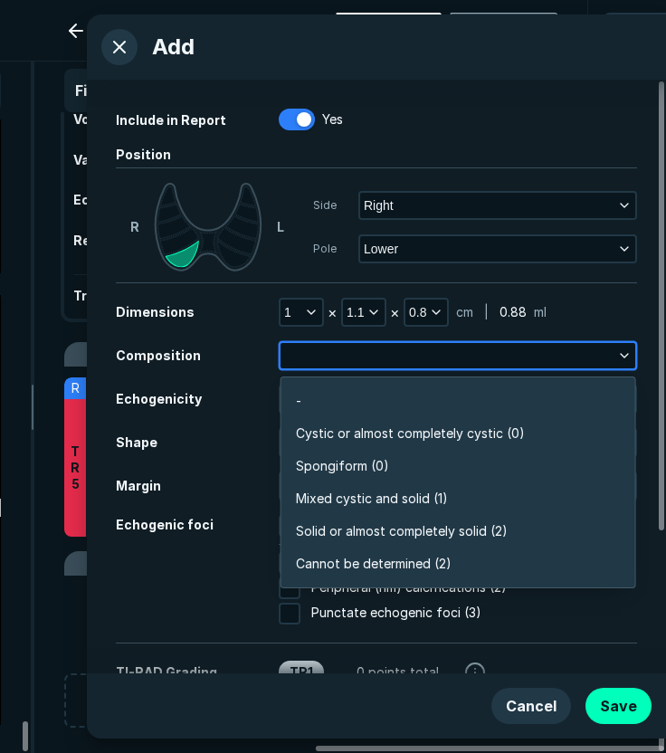
scroll to position [3164, 3917]
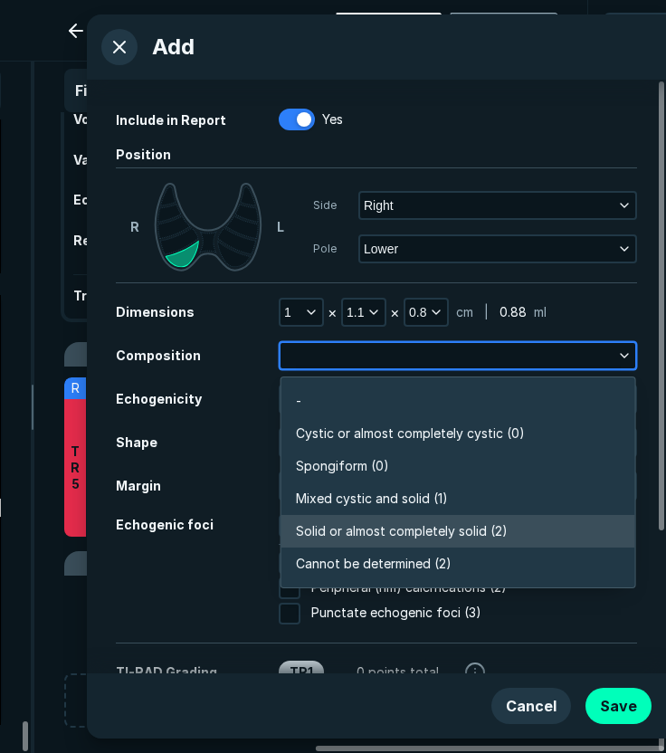
click at [406, 523] on span "Solid or almost completely solid (2)" at bounding box center [402, 531] width 212 height 20
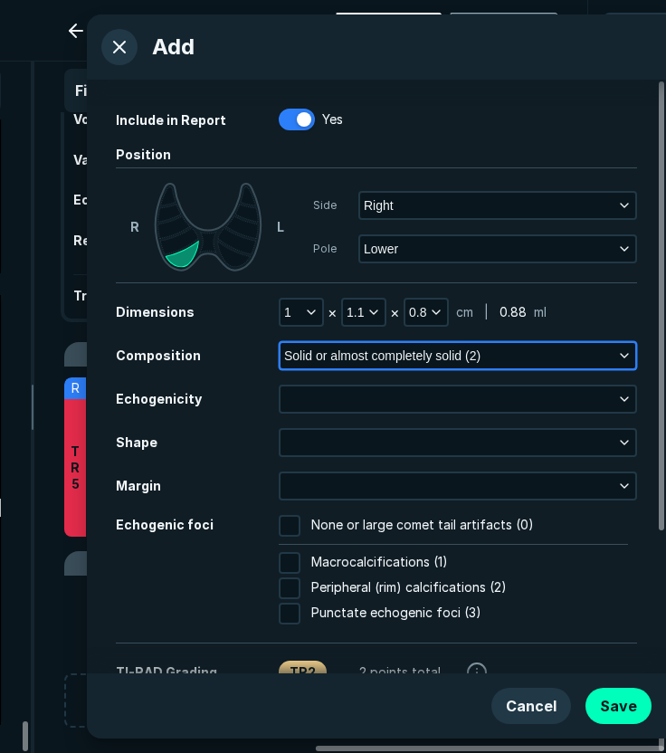
click at [373, 360] on span "Solid or almost completely solid (2)" at bounding box center [382, 356] width 196 height 20
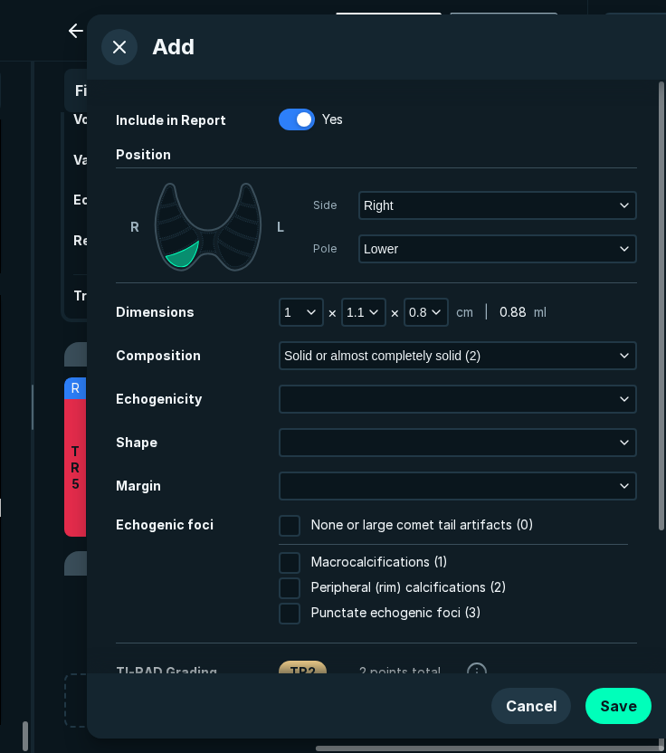
click at [247, 490] on div "Margin" at bounding box center [197, 485] width 163 height 19
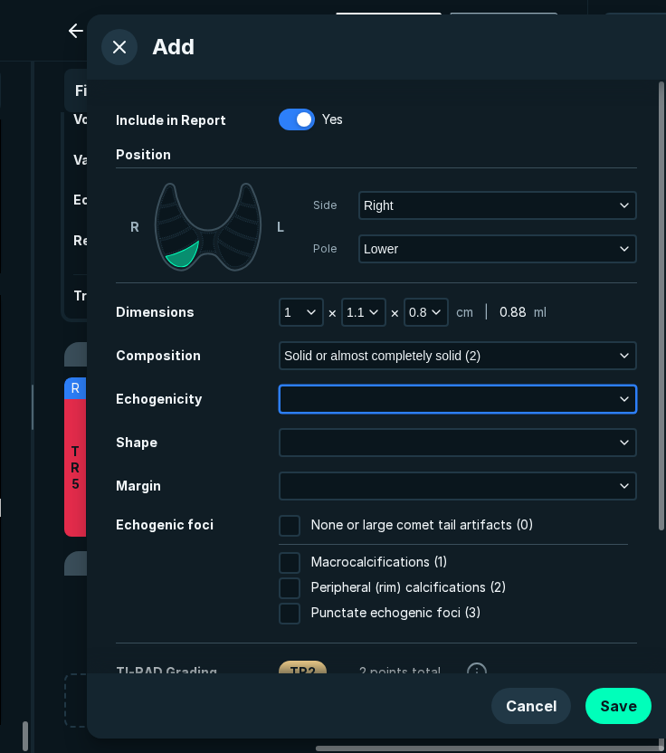
click at [365, 399] on button "button" at bounding box center [457, 398] width 355 height 25
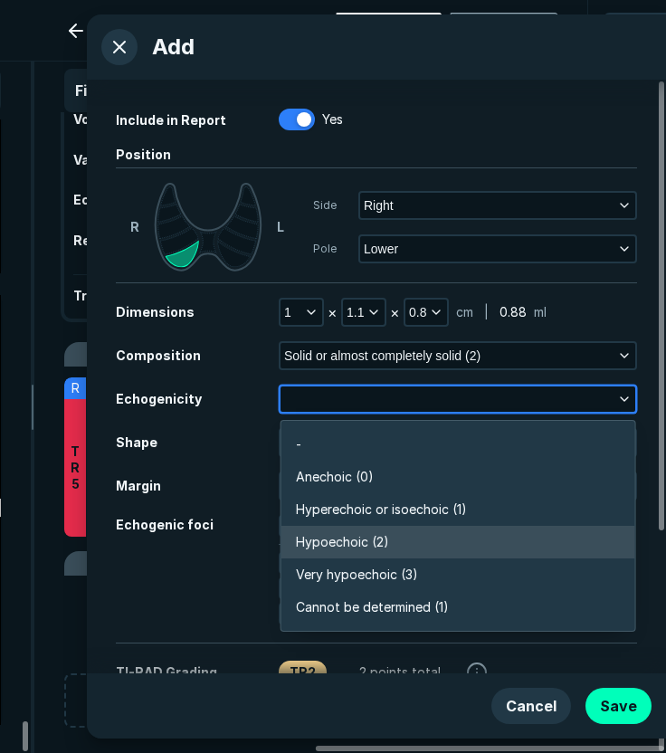
click at [358, 527] on li "Hypoechoic (2)" at bounding box center [458, 542] width 354 height 33
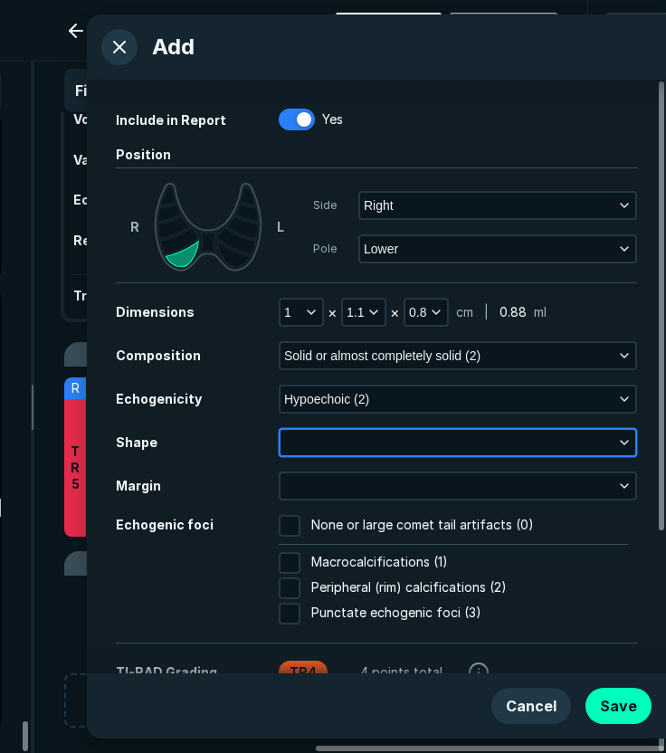
click at [333, 435] on button "button" at bounding box center [457, 442] width 355 height 25
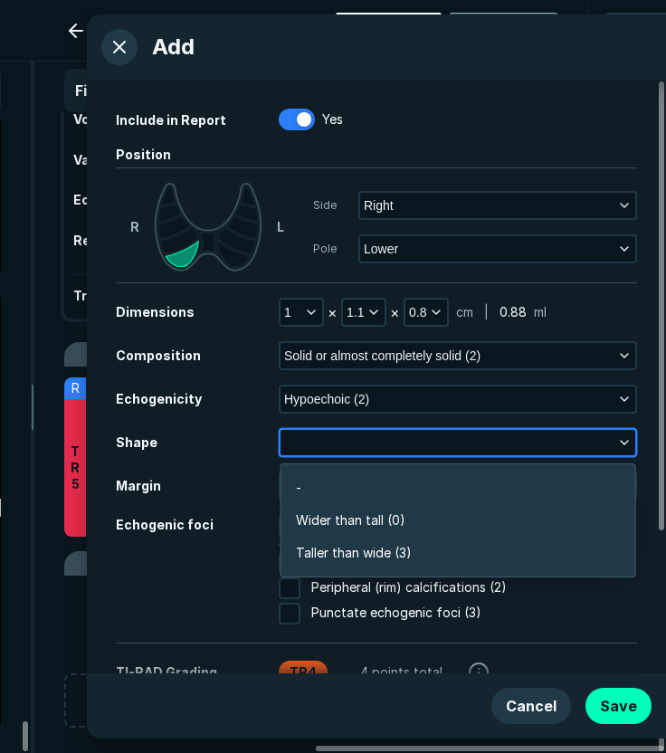
scroll to position [2724, 3917]
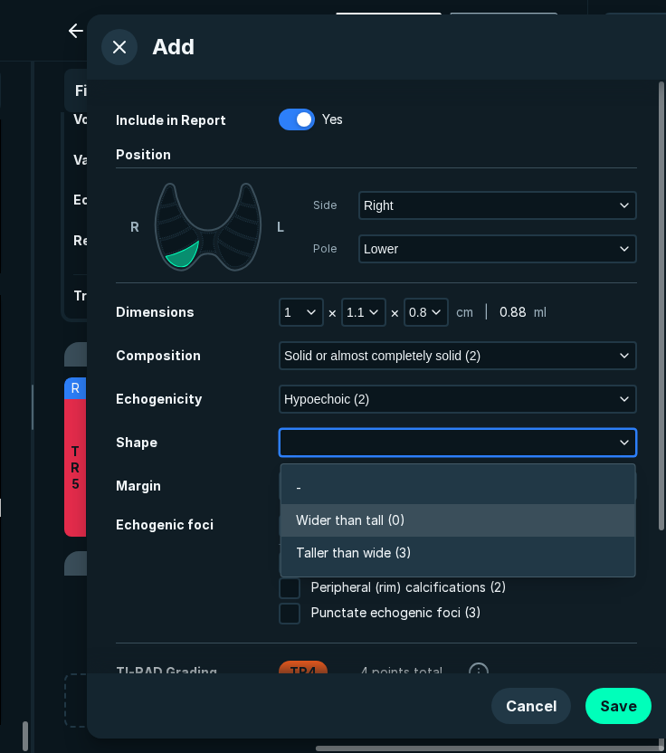
click at [351, 531] on li "Wider than tall (0)" at bounding box center [458, 520] width 354 height 33
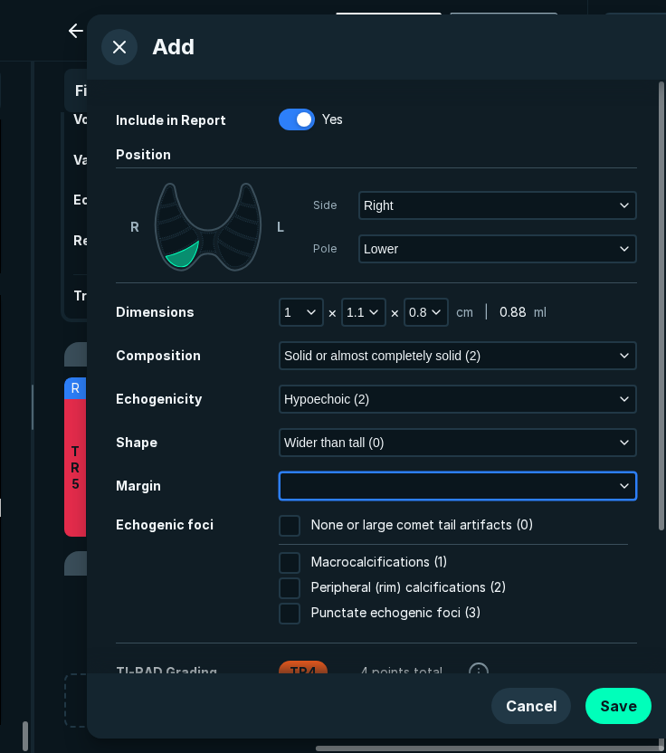
click at [351, 484] on button "button" at bounding box center [457, 485] width 355 height 25
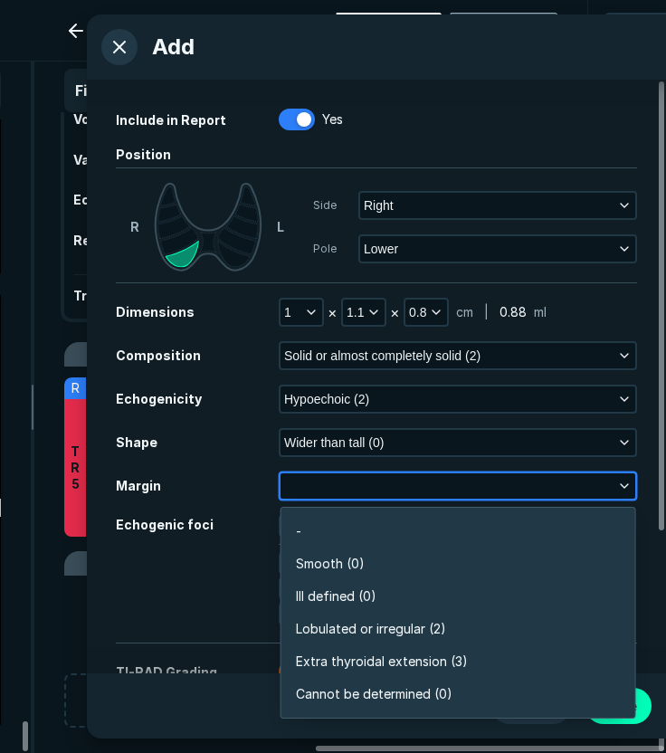
scroll to position [3164, 3917]
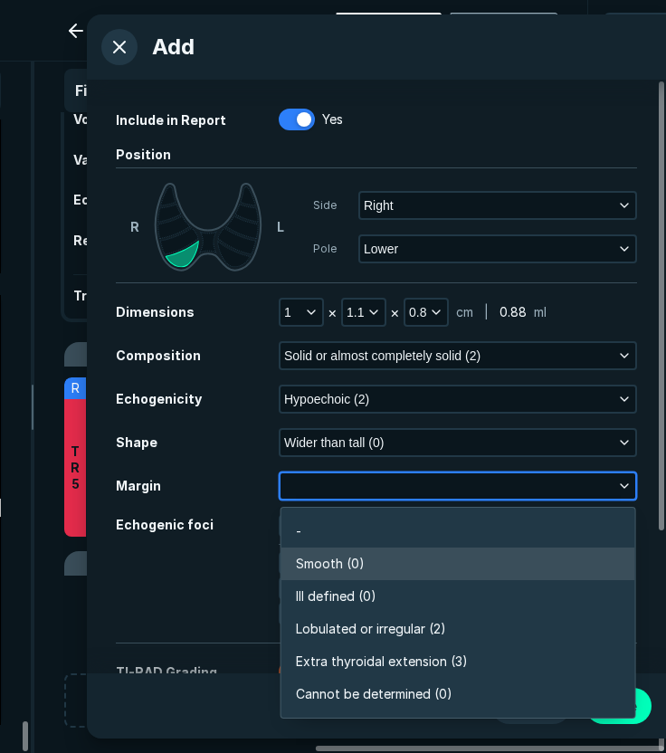
click at [352, 562] on span "Smooth (0)" at bounding box center [330, 564] width 69 height 20
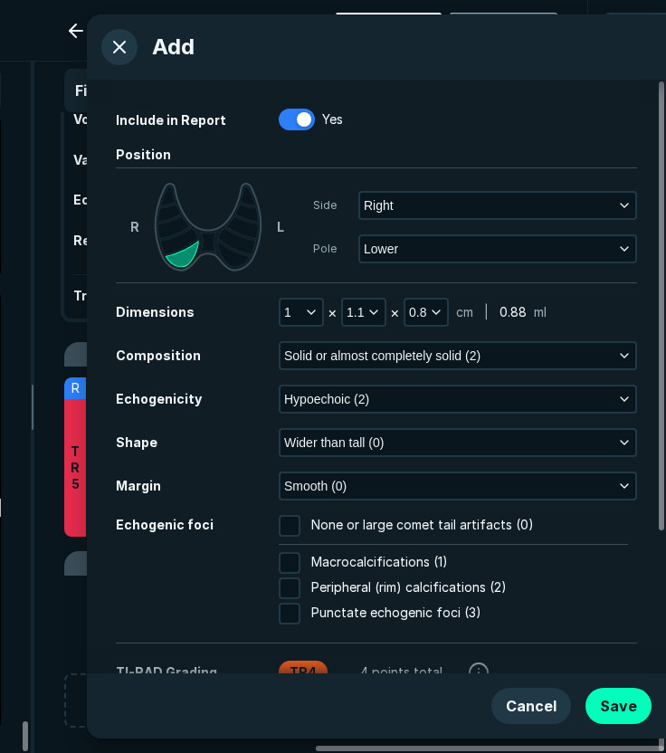
click at [353, 618] on span "Punctate echogenic foci (3)" at bounding box center [396, 613] width 170 height 22
click at [300, 618] on input "Punctate echogenic foci (3)" at bounding box center [290, 613] width 22 height 22
checkbox input "true"
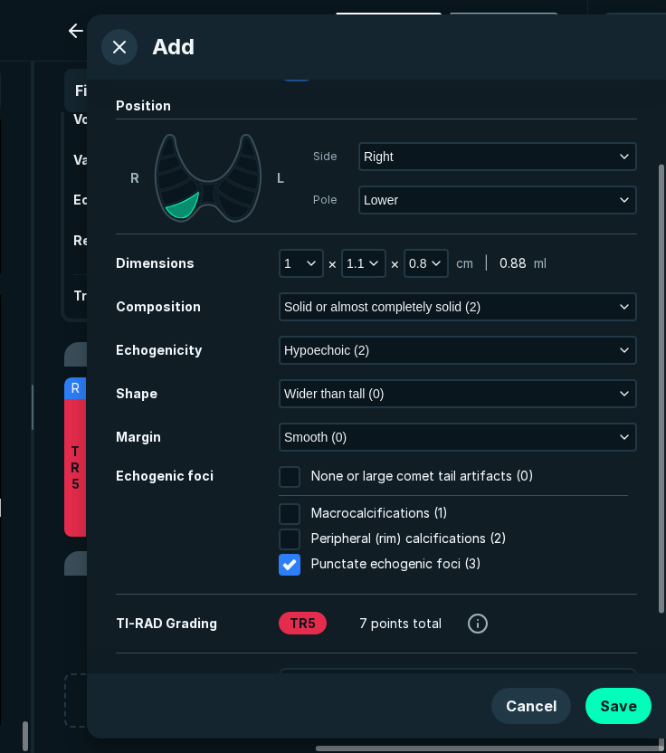
scroll to position [181, 0]
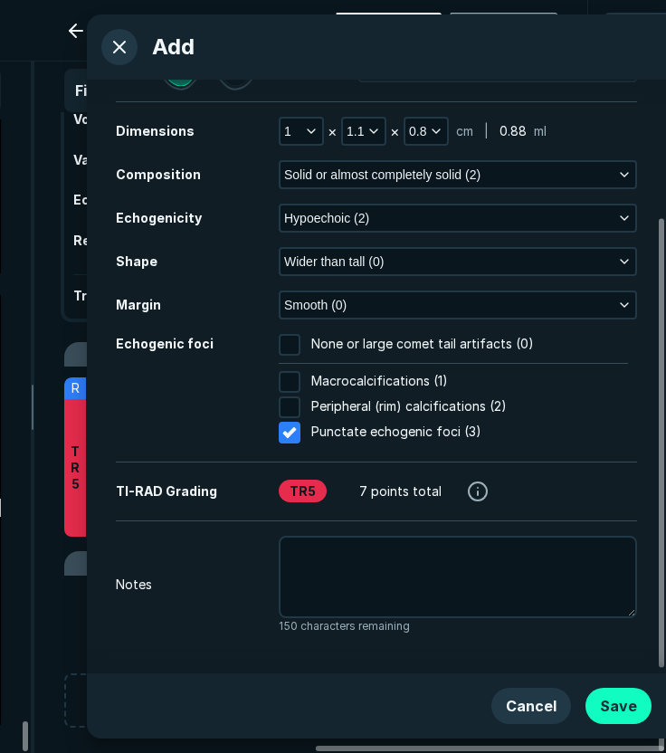
click at [639, 711] on button "Save" at bounding box center [618, 705] width 66 height 36
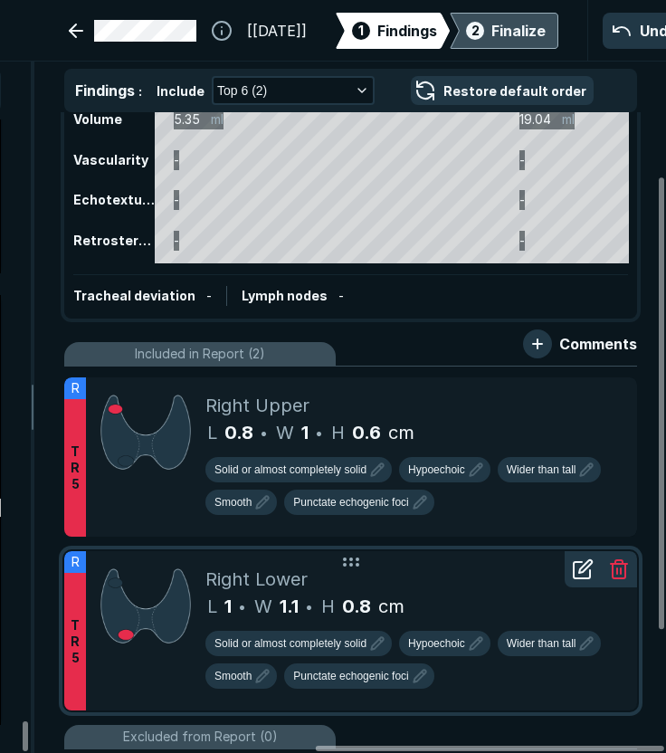
click at [583, 567] on icon at bounding box center [583, 569] width 22 height 22
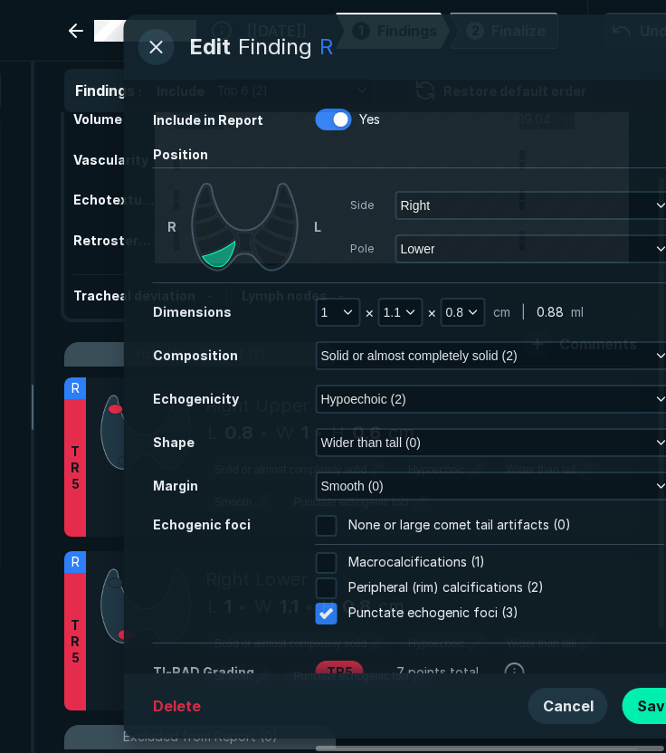
scroll to position [4975, 4872]
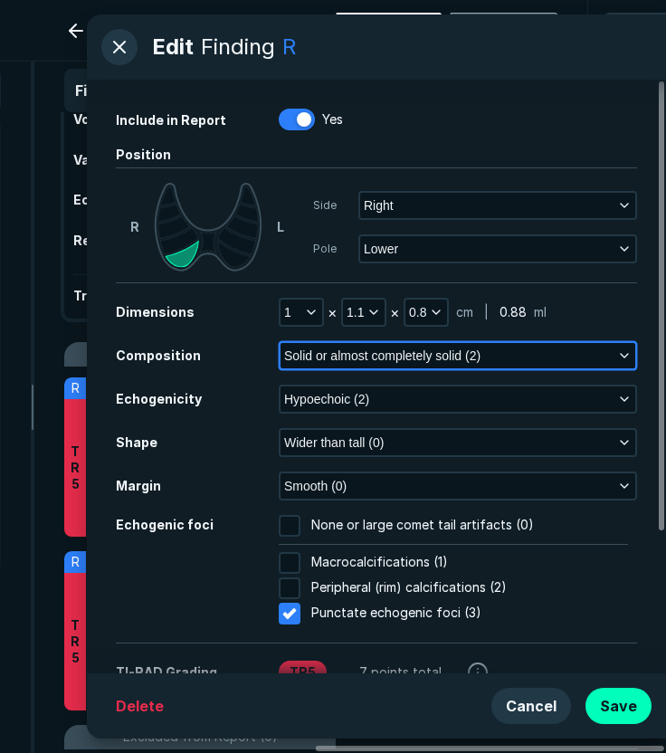
click at [387, 359] on span "Solid or almost completely solid (2)" at bounding box center [382, 356] width 196 height 20
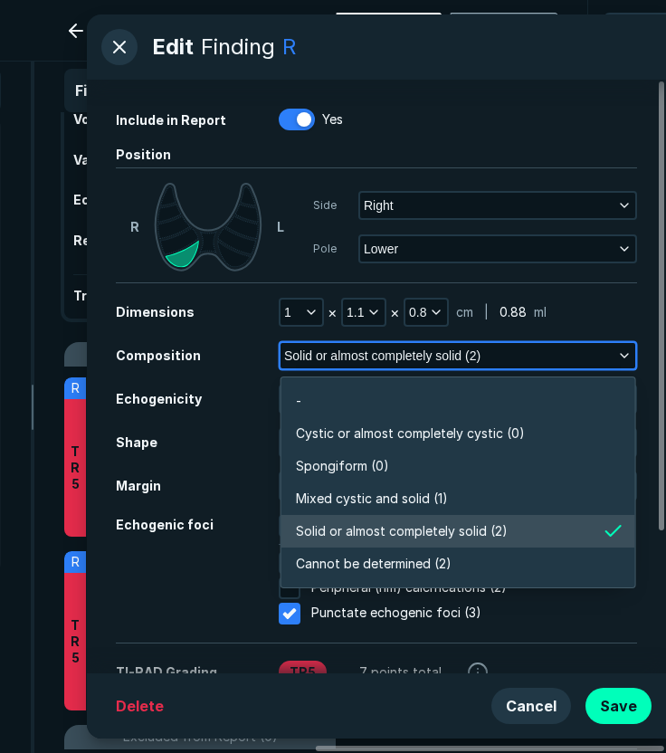
scroll to position [3164, 3917]
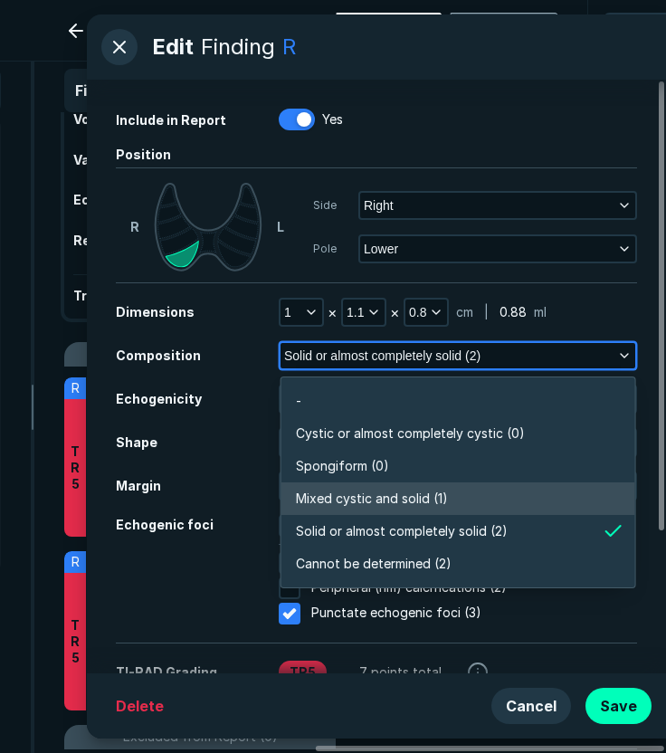
click at [376, 498] on span "Mixed cystic and solid (1)" at bounding box center [372, 498] width 152 height 20
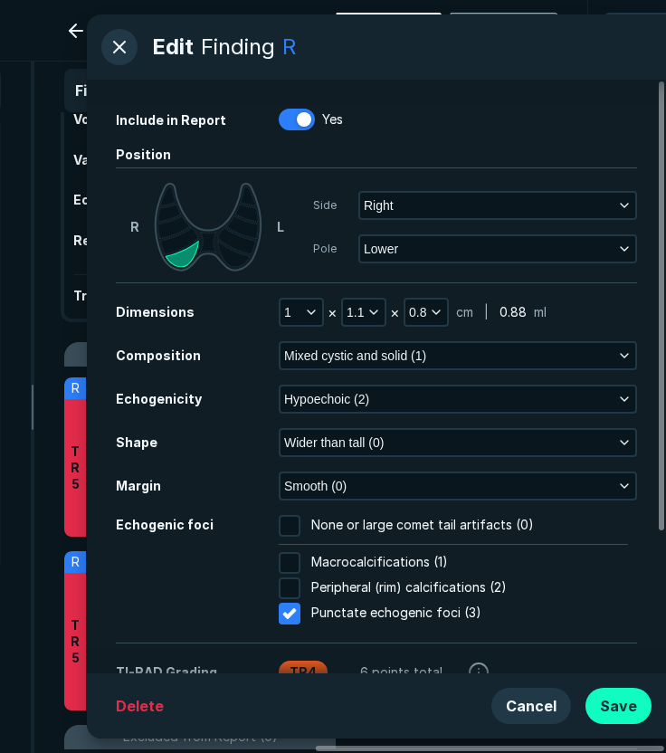
click at [633, 715] on button "Save" at bounding box center [618, 705] width 66 height 36
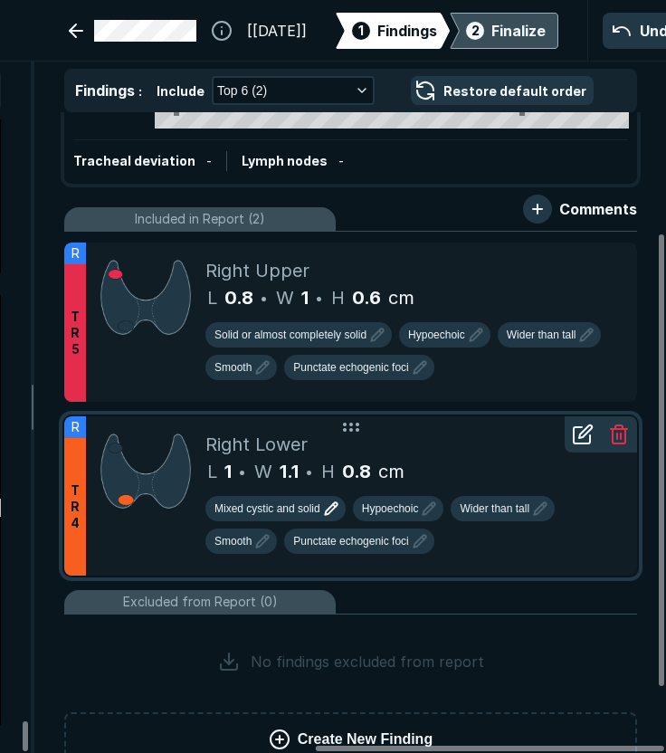
scroll to position [261, 0]
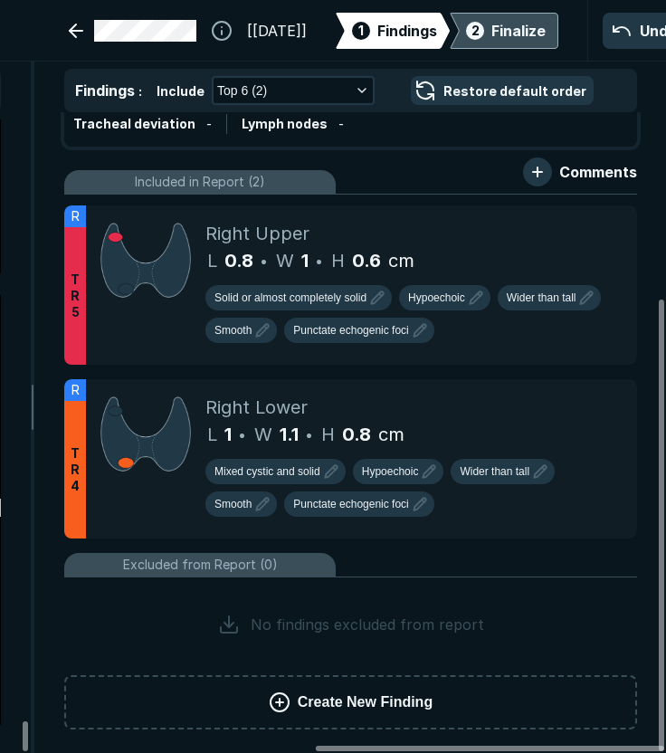
click at [394, 699] on span "Create New Finding" at bounding box center [365, 702] width 135 height 22
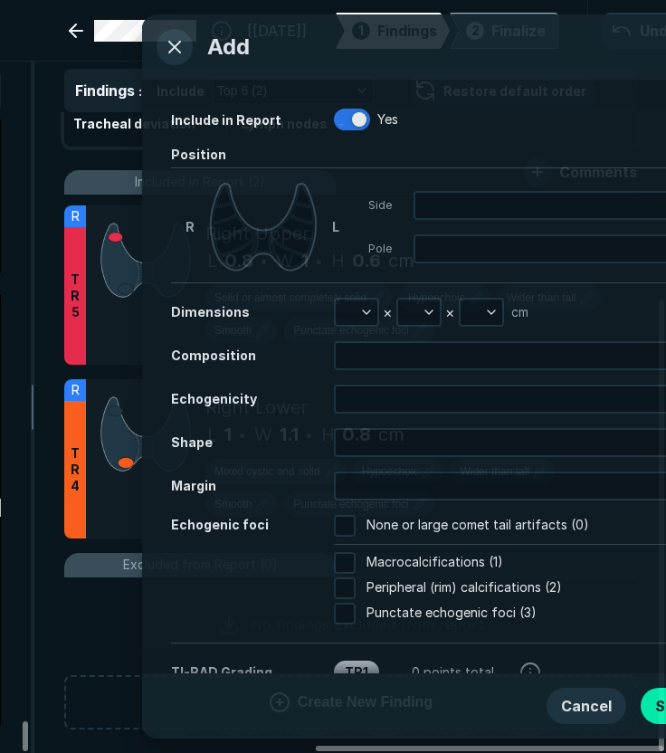
scroll to position [4666, 4639]
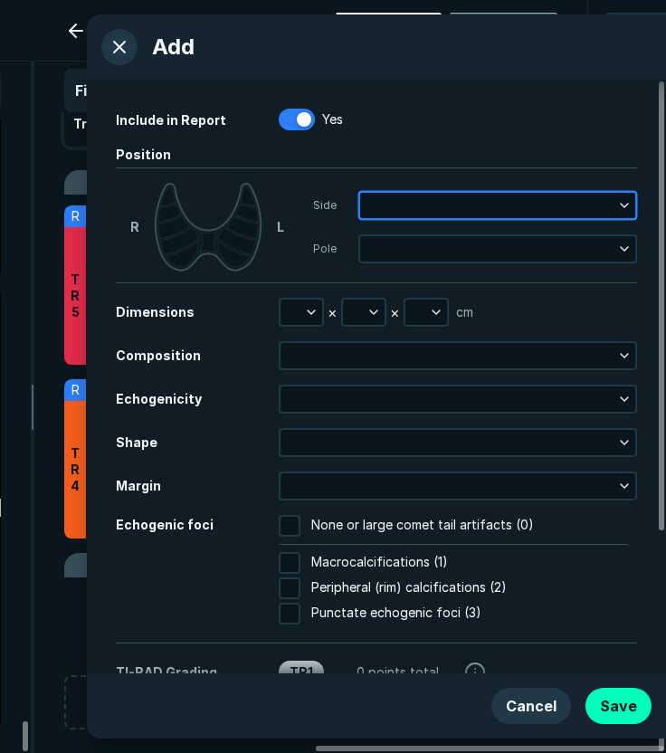
click at [433, 202] on button "button" at bounding box center [497, 205] width 275 height 25
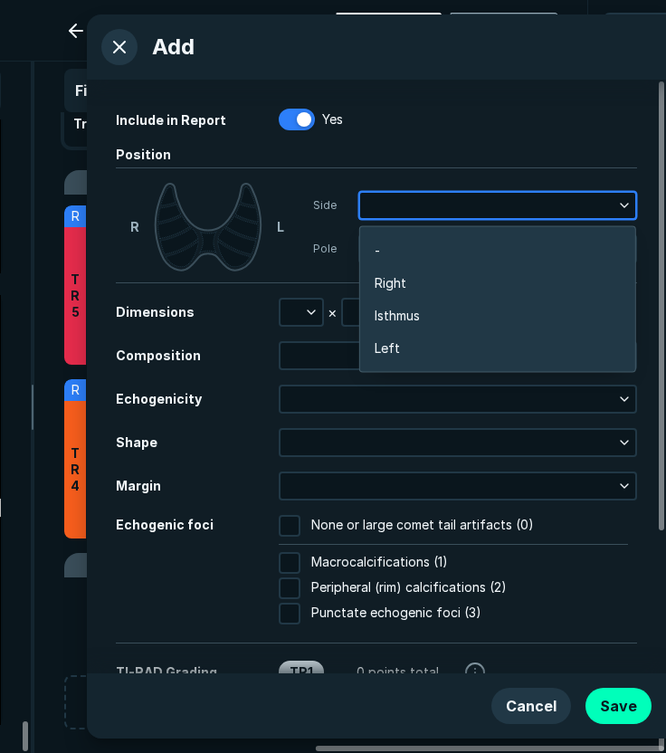
scroll to position [2871, 3563]
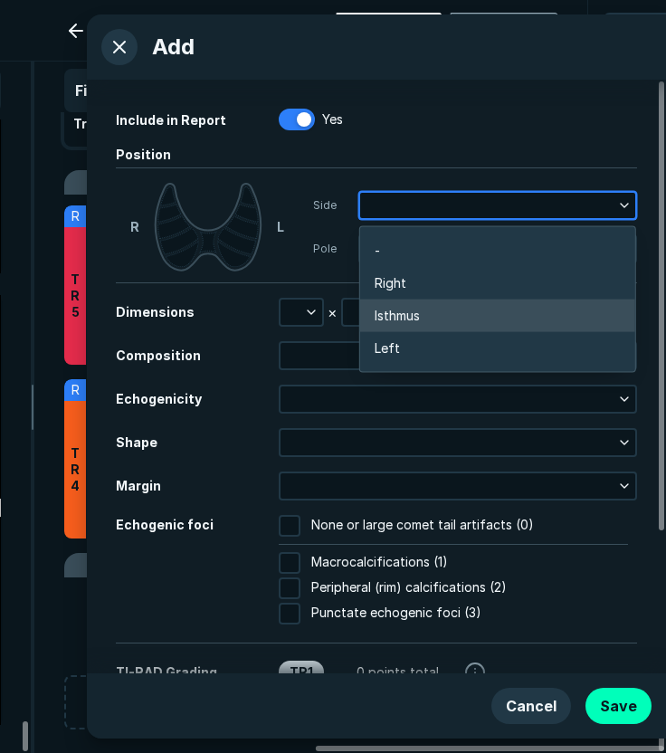
click at [423, 311] on li "Isthmus" at bounding box center [497, 315] width 275 height 33
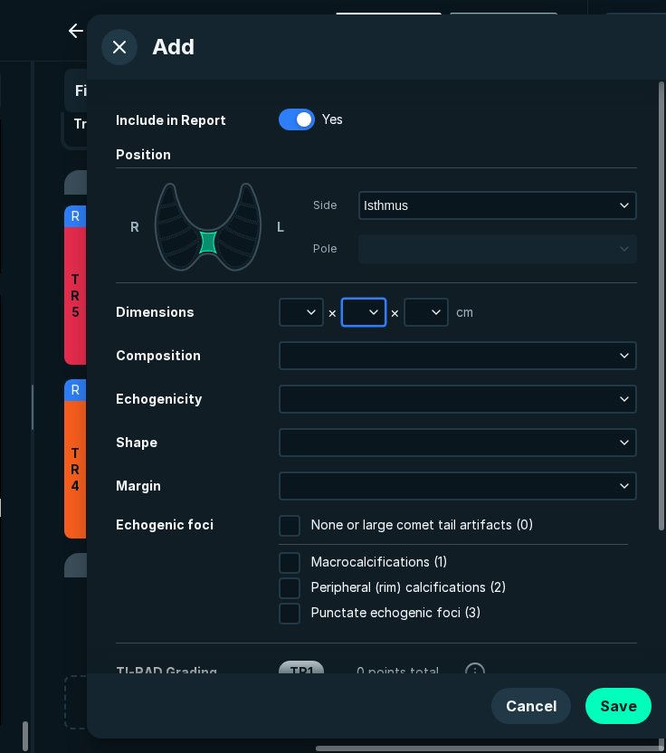
click at [359, 312] on button "button" at bounding box center [364, 311] width 42 height 25
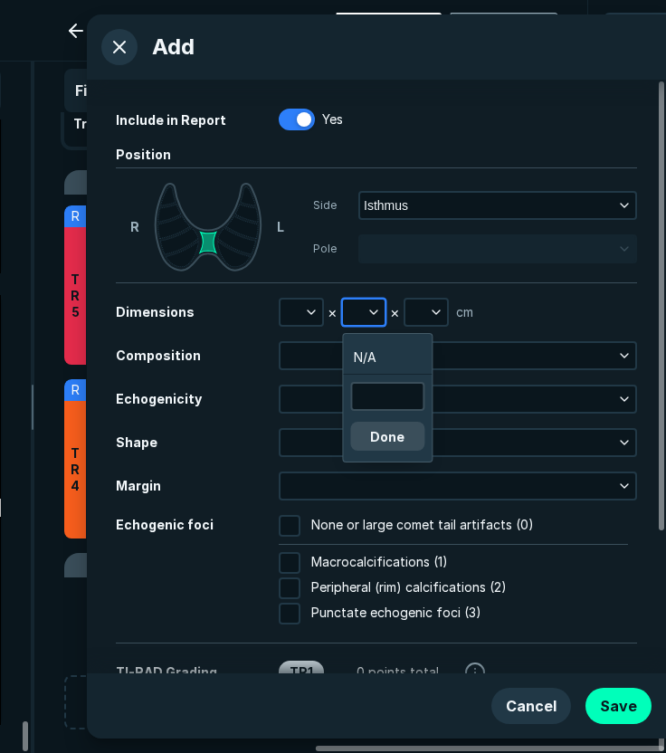
scroll to position [2794, 2724]
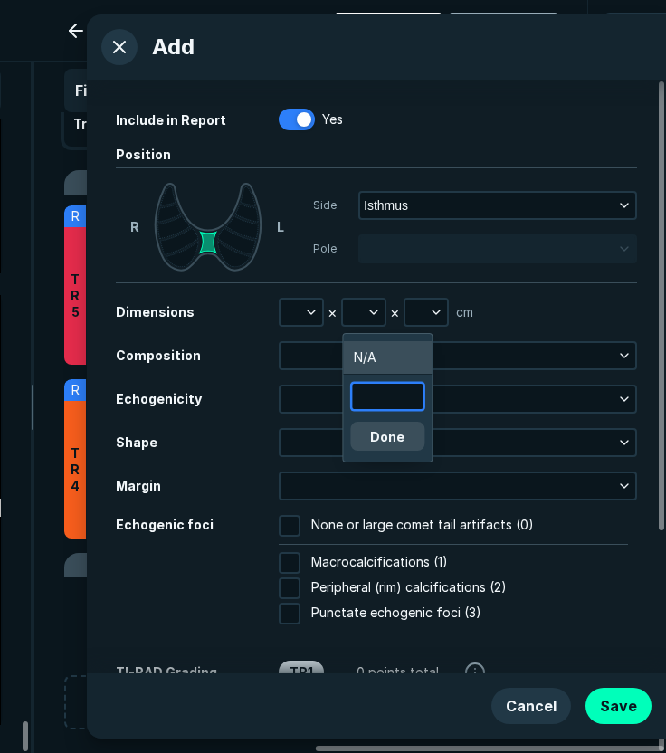
click at [380, 397] on input "text" at bounding box center [387, 396] width 71 height 25
type input "1.4"
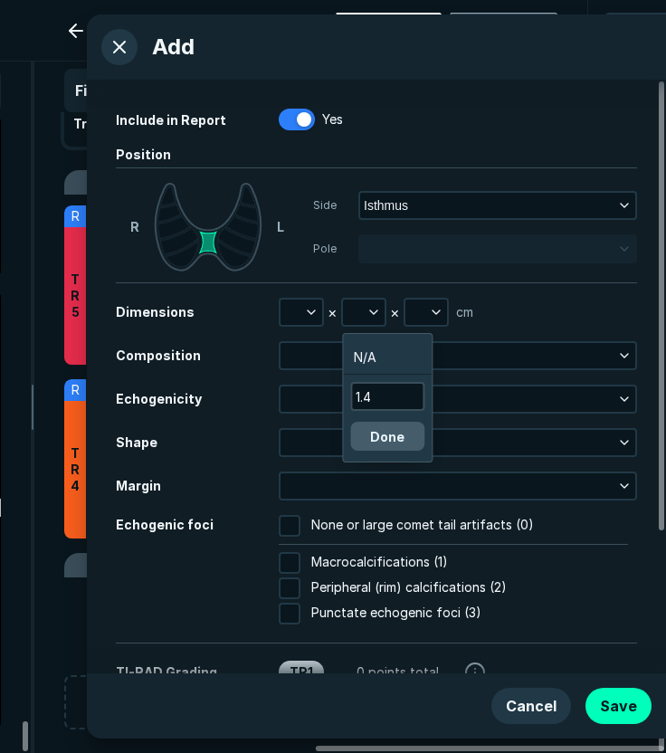
click at [402, 430] on button "Done" at bounding box center [387, 436] width 74 height 29
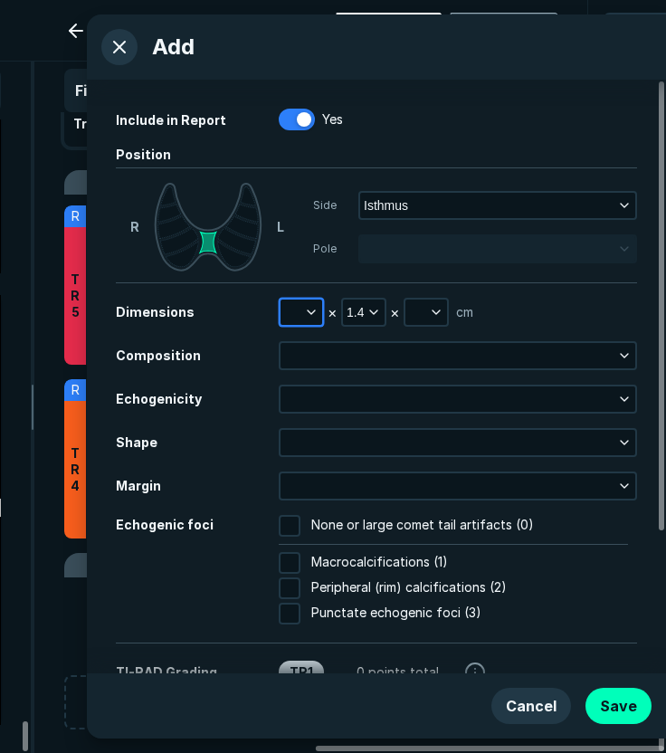
click at [293, 315] on button "button" at bounding box center [301, 311] width 42 height 25
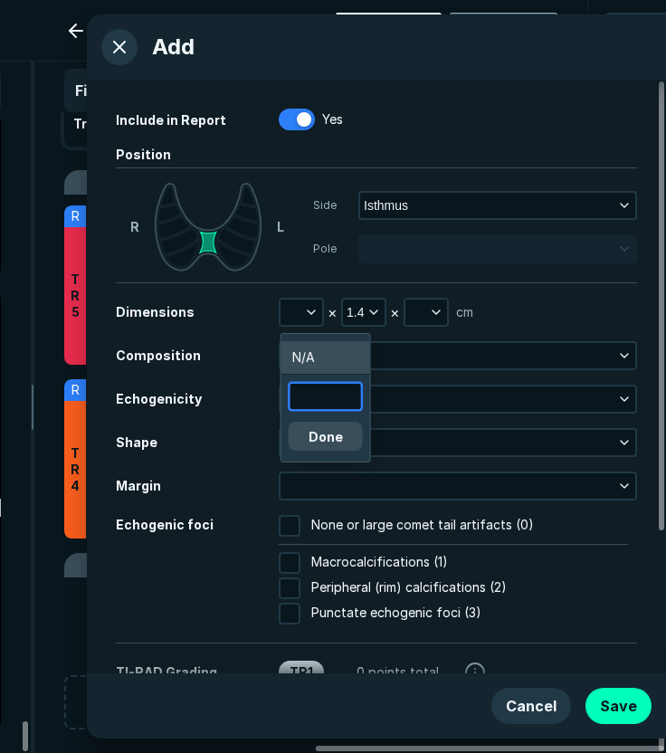
click at [306, 391] on input "text" at bounding box center [325, 396] width 71 height 25
type input "1.7"
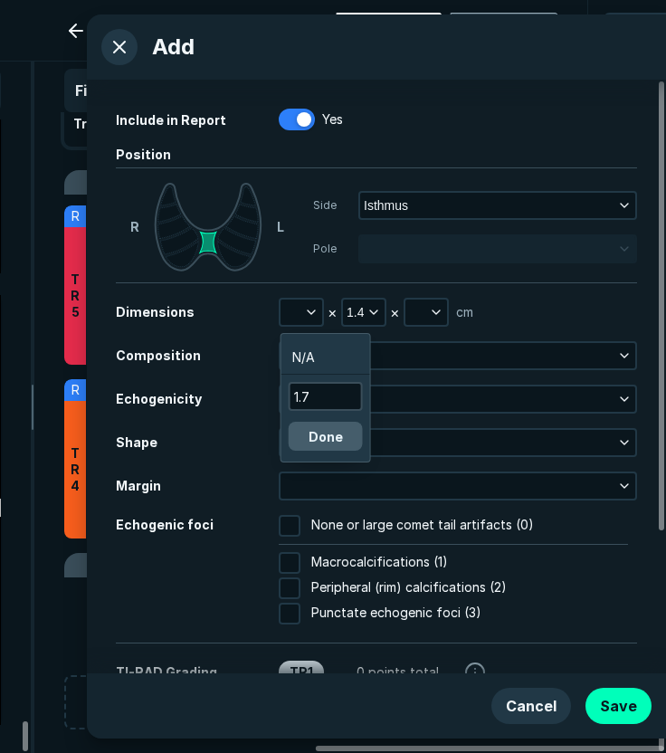
click at [315, 435] on button "Done" at bounding box center [326, 436] width 74 height 29
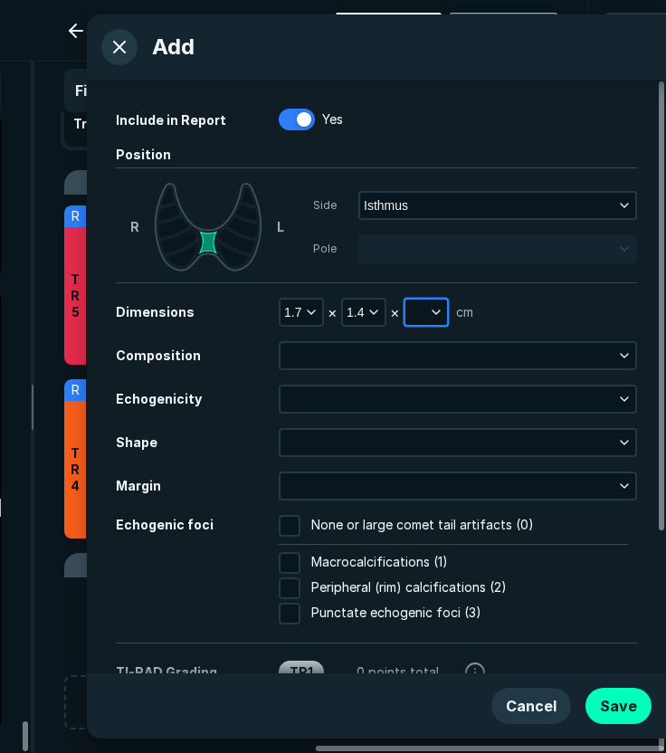
click at [422, 311] on button "button" at bounding box center [426, 311] width 42 height 25
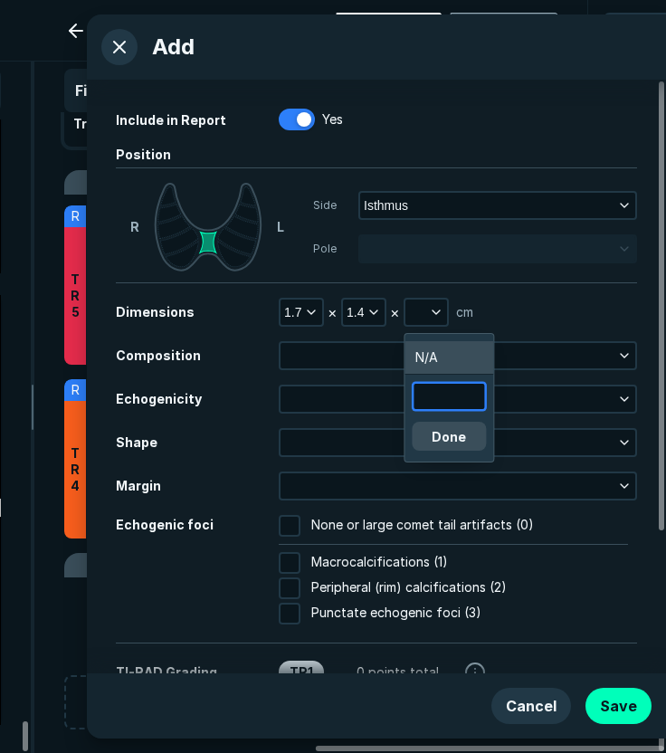
click at [434, 396] on input "text" at bounding box center [448, 396] width 71 height 25
type input "0.9"
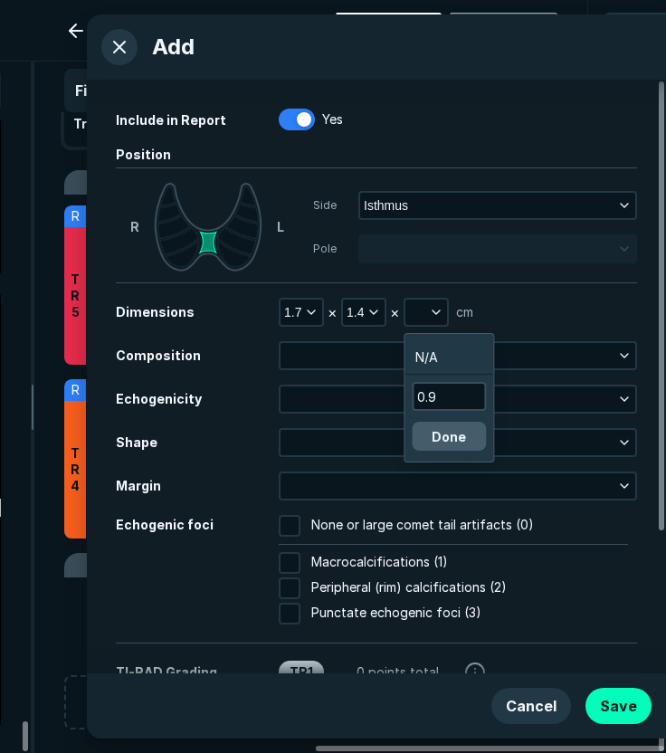
click at [478, 434] on button "Done" at bounding box center [449, 436] width 74 height 29
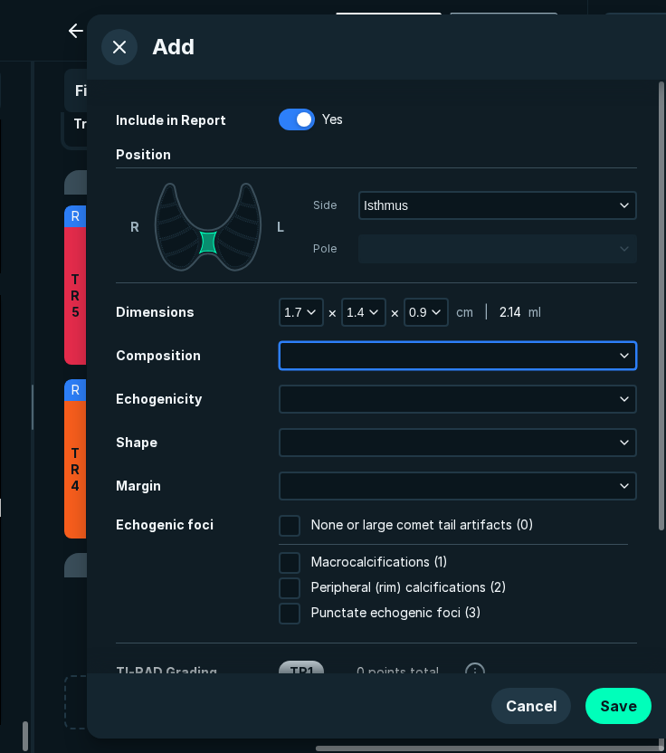
click at [385, 357] on button "button" at bounding box center [457, 355] width 355 height 25
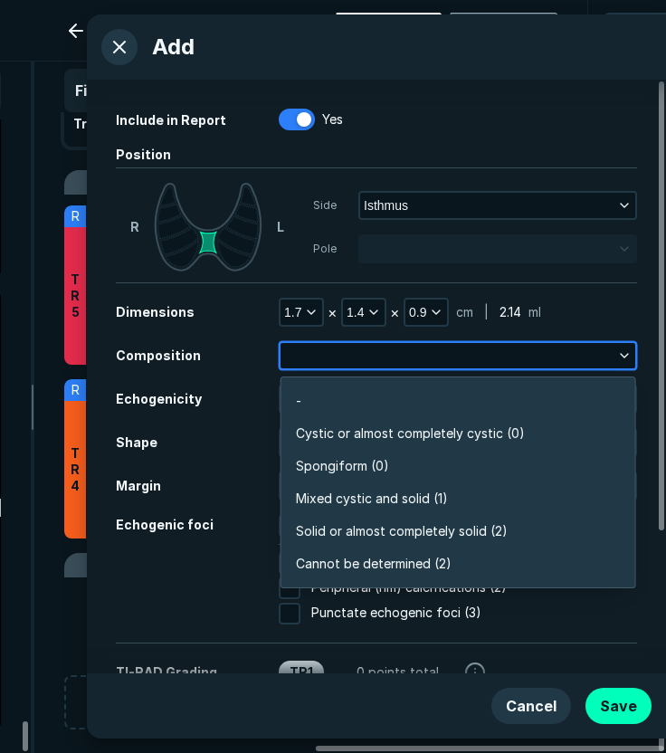
scroll to position [3164, 3917]
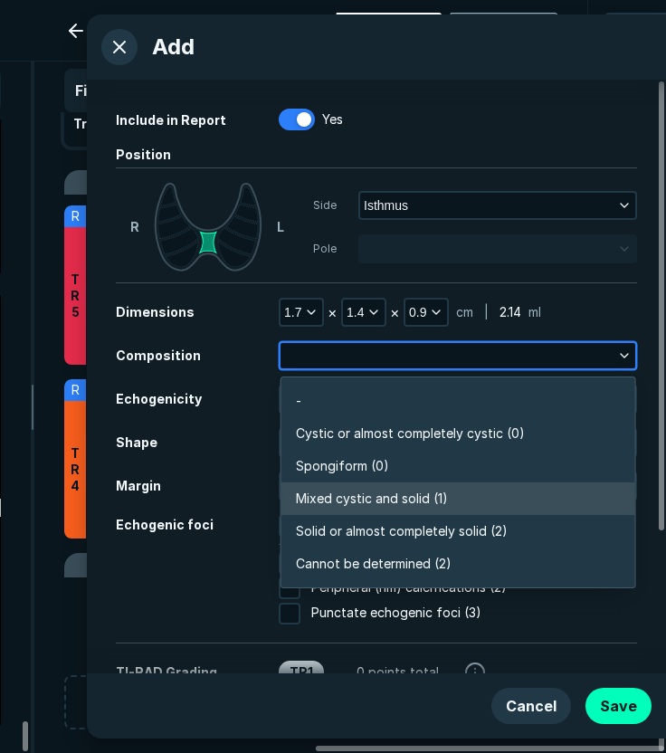
click at [376, 494] on span "Mixed cystic and solid (1)" at bounding box center [372, 498] width 152 height 20
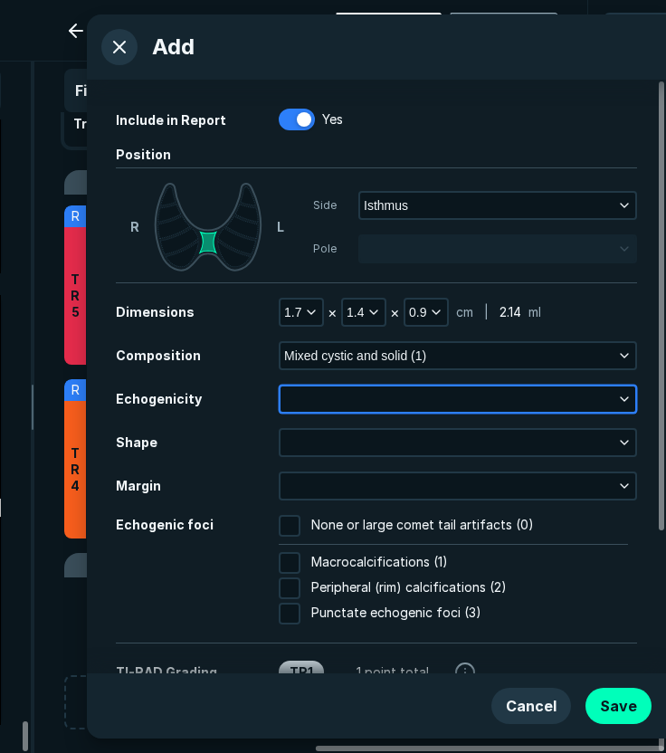
click at [340, 389] on button "button" at bounding box center [457, 398] width 355 height 25
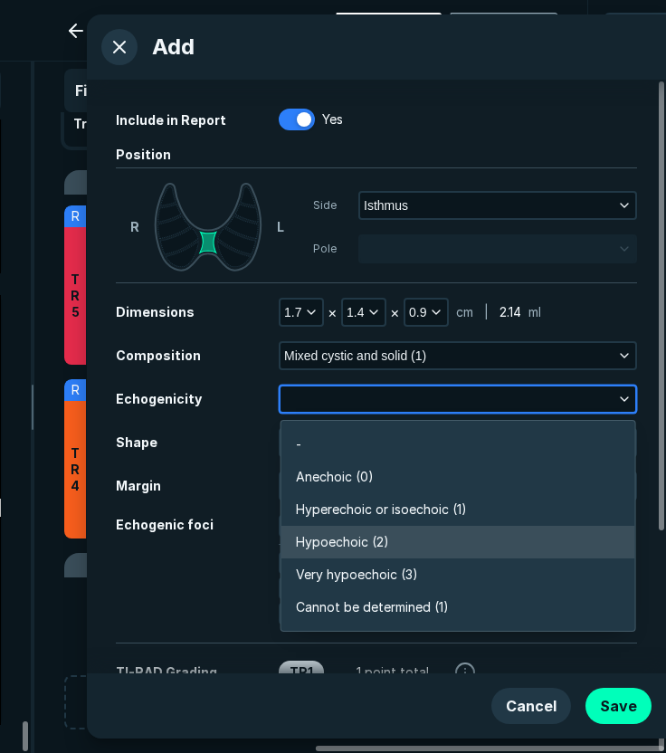
click at [435, 528] on li "Hypoechoic (2)" at bounding box center [458, 542] width 354 height 33
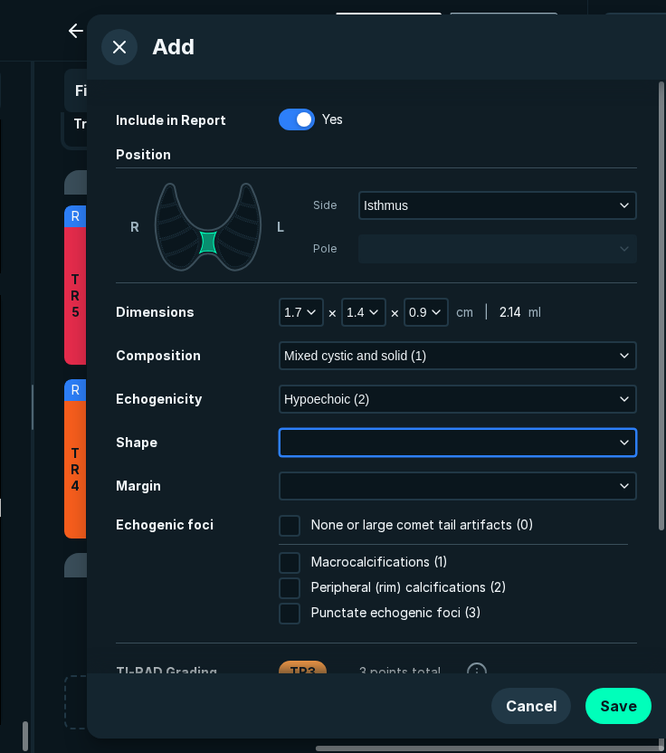
click at [355, 441] on button "button" at bounding box center [457, 442] width 355 height 25
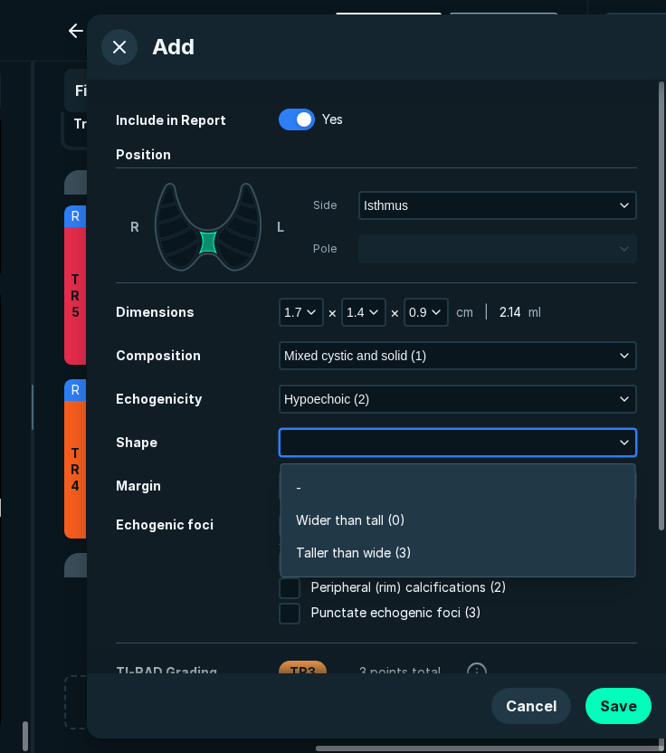
scroll to position [2724, 3917]
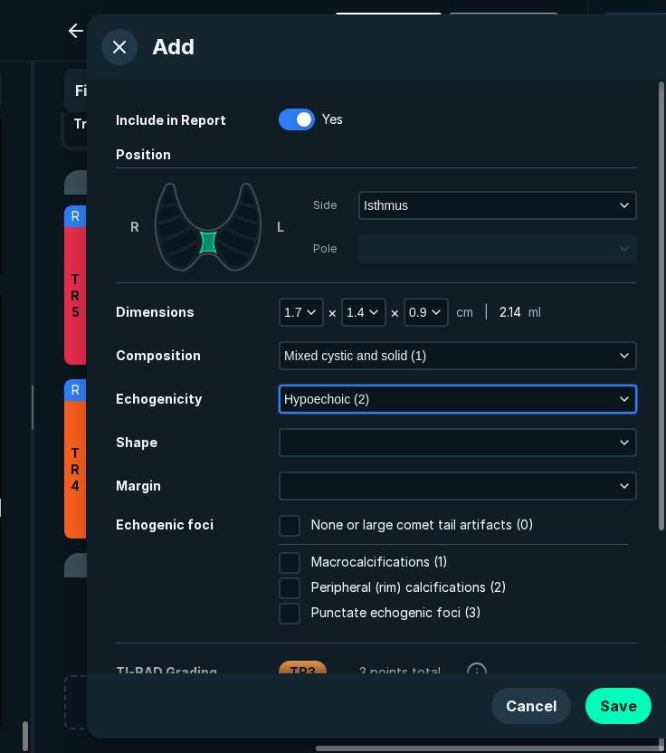
click at [412, 406] on button "Hypoechoic (2)" at bounding box center [457, 398] width 355 height 25
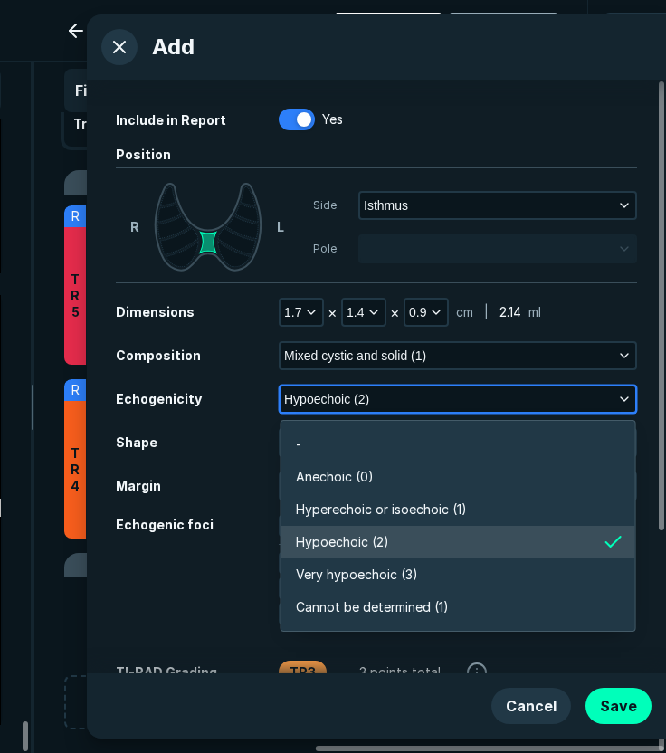
scroll to position [3164, 3917]
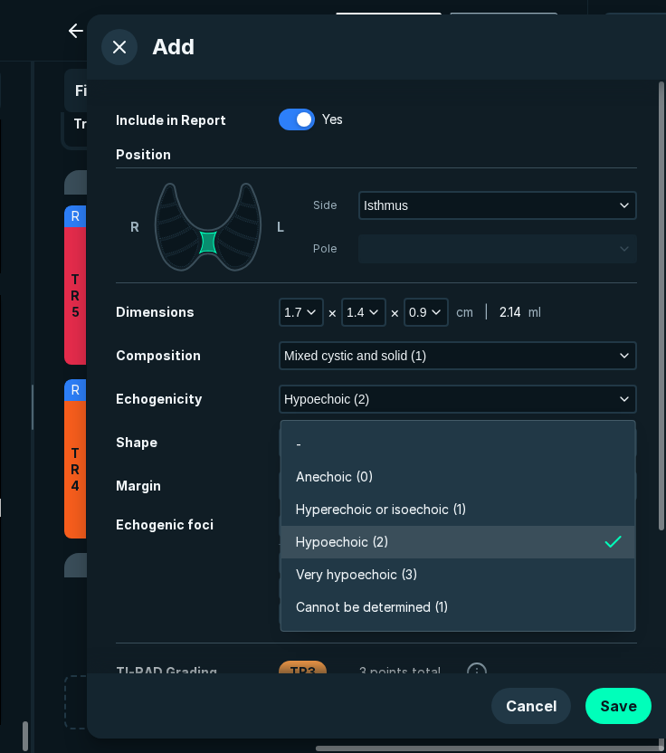
click at [190, 413] on div "Dimensions 1.7 × 1.4 × 0.9 cm | 2.14 ml Composition Mixed cystic and solid (1) …" at bounding box center [376, 463] width 521 height 330
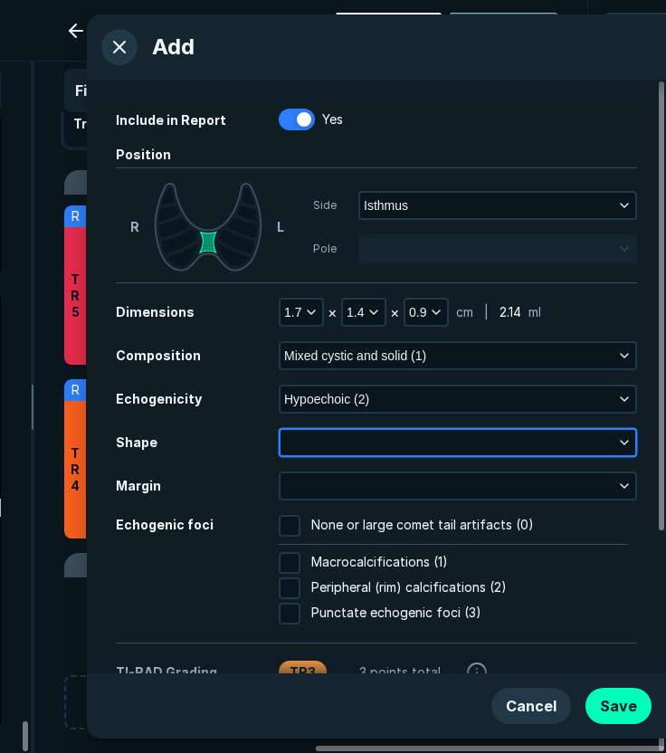
click at [315, 441] on button "button" at bounding box center [457, 442] width 355 height 25
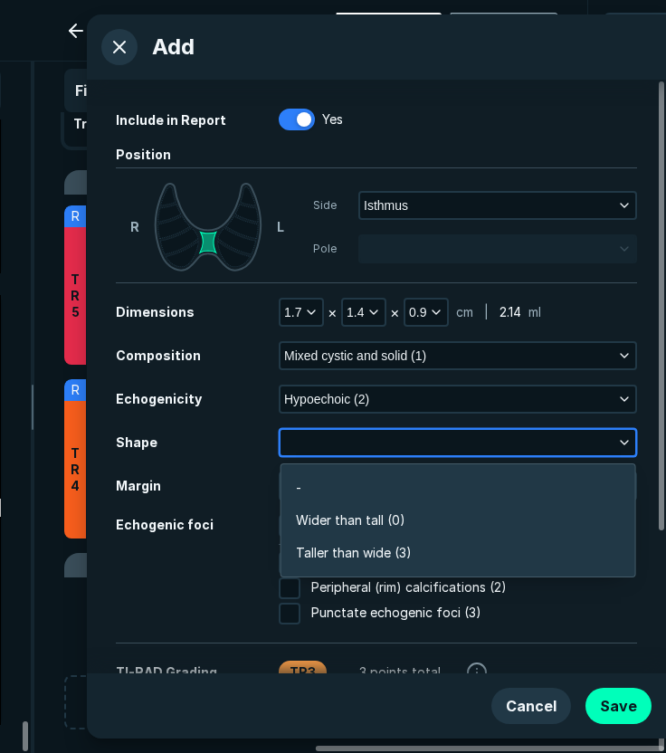
scroll to position [2724, 3917]
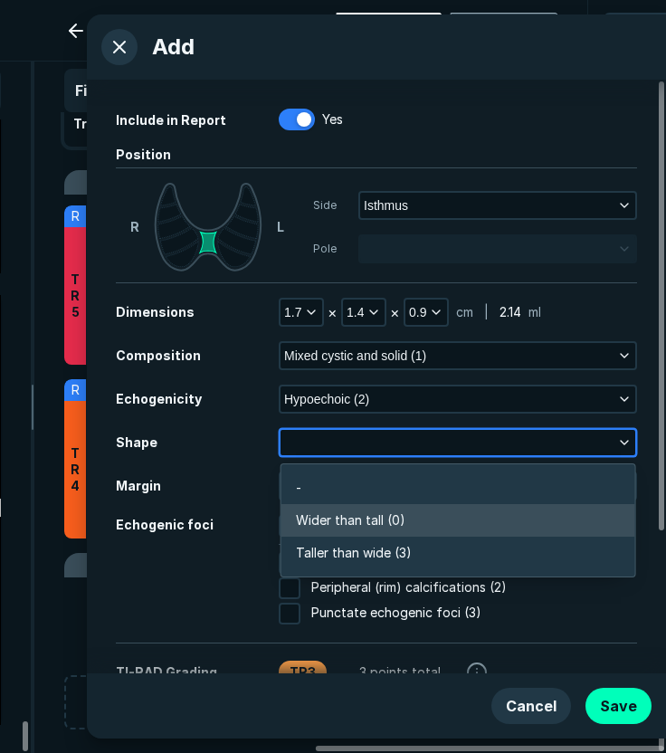
click at [345, 516] on span "Wider than tall (0)" at bounding box center [350, 520] width 109 height 20
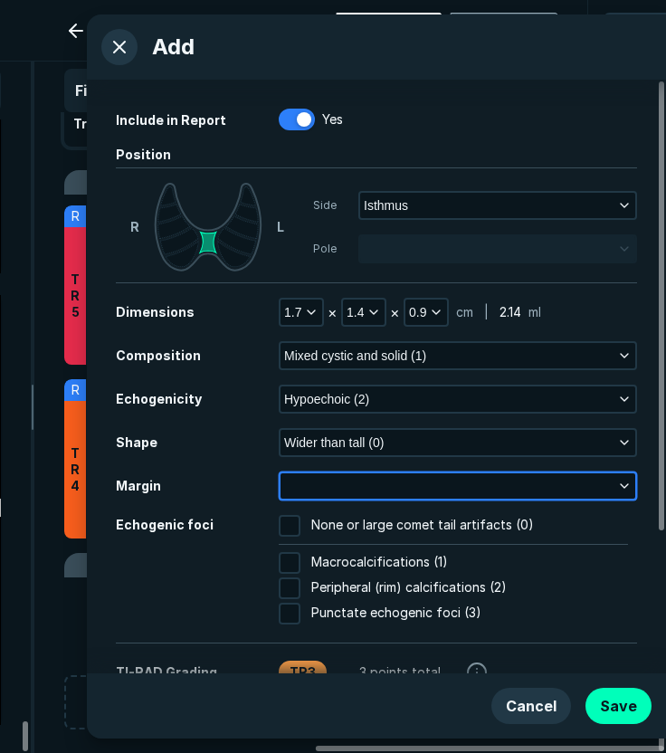
click at [346, 480] on button "button" at bounding box center [457, 485] width 355 height 25
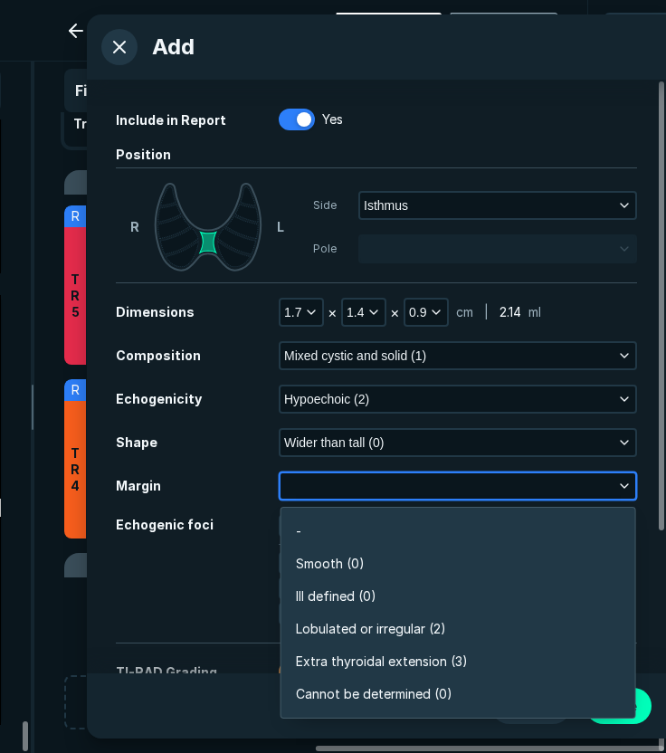
scroll to position [3164, 3917]
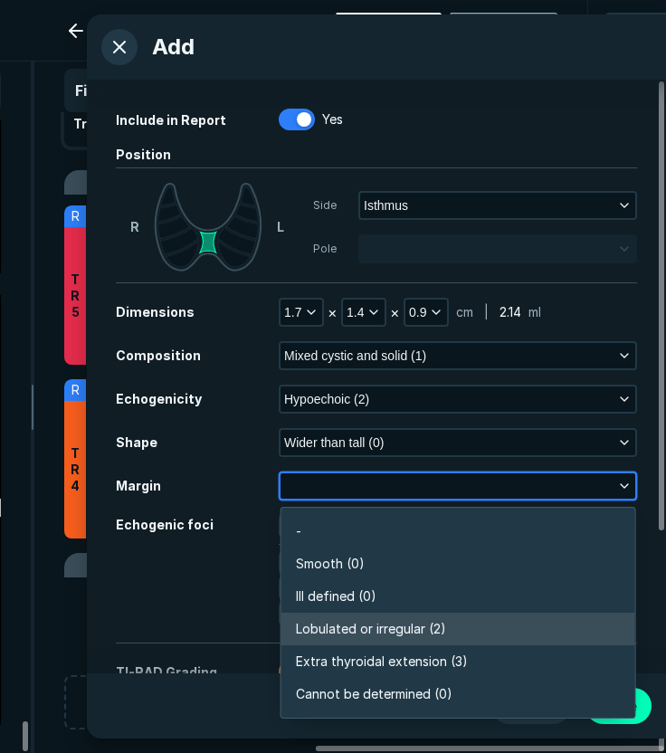
click at [384, 621] on span "Lobulated or irregular (2)" at bounding box center [371, 629] width 150 height 20
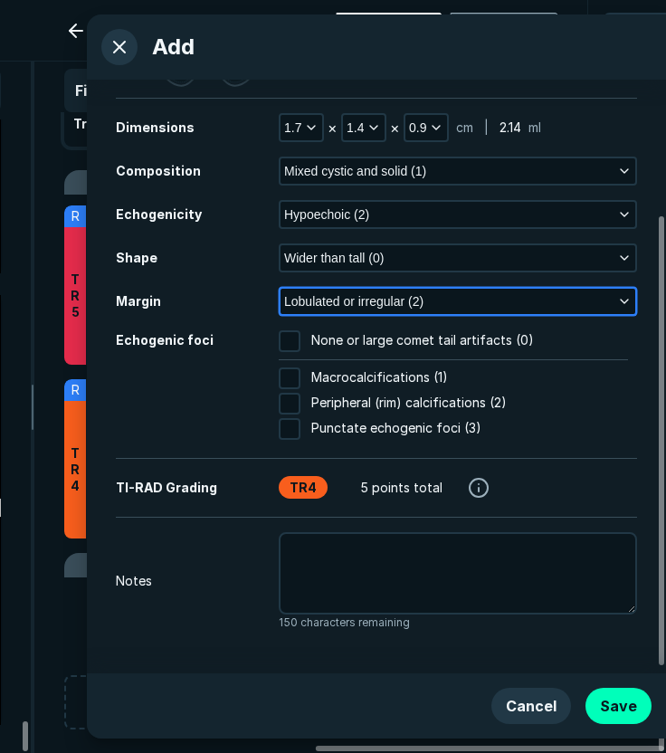
scroll to position [185, 0]
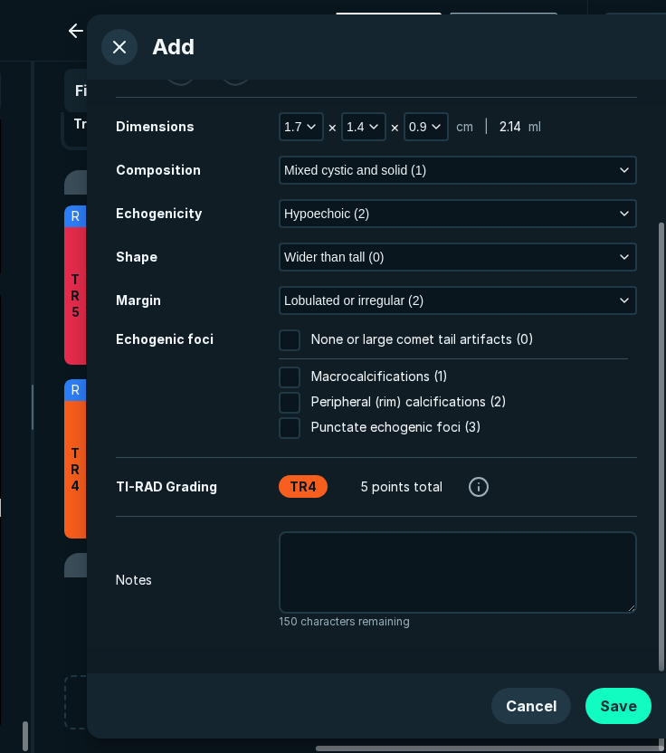
click at [622, 708] on button "Save" at bounding box center [618, 705] width 66 height 36
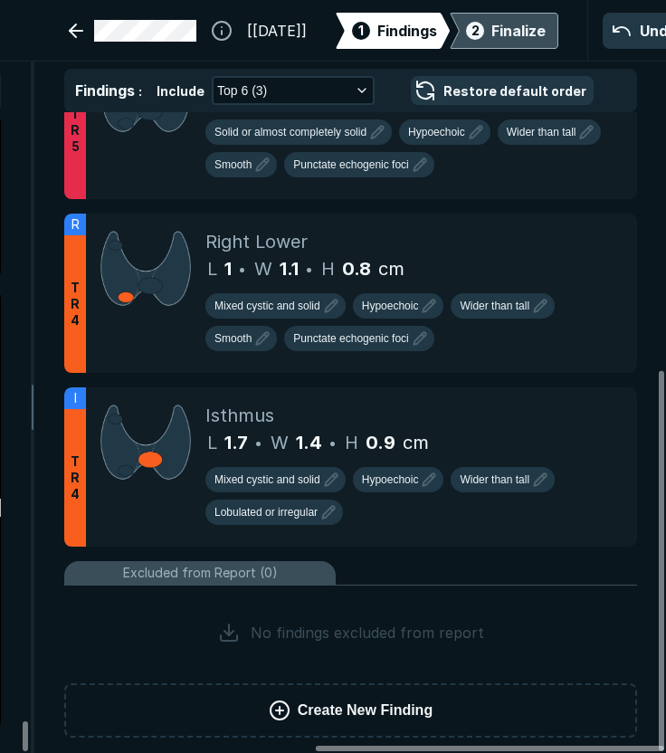
scroll to position [434, 0]
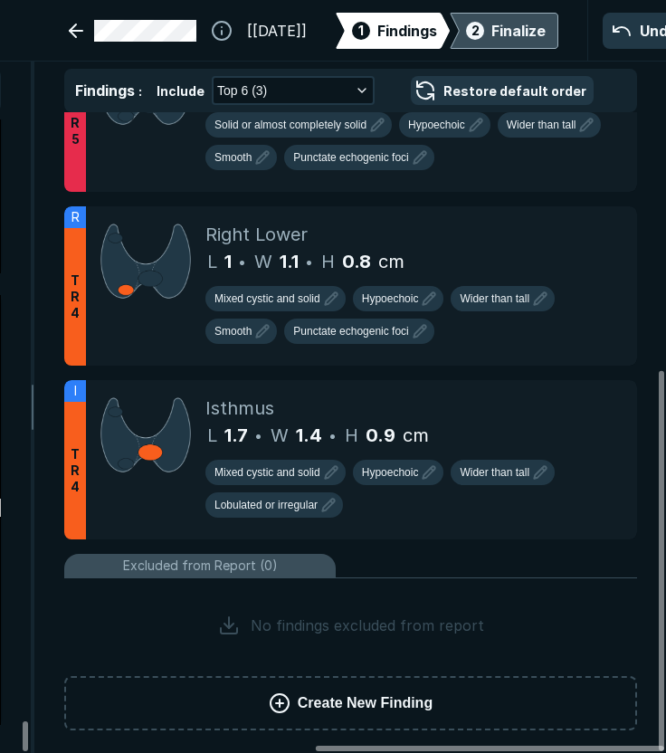
click at [379, 697] on span "Create New Finding" at bounding box center [365, 703] width 135 height 22
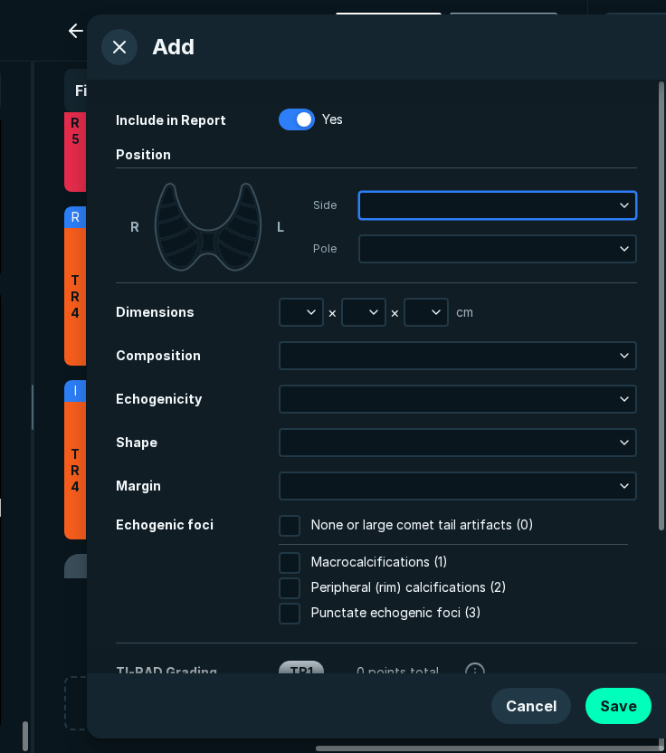
click at [401, 199] on button "button" at bounding box center [497, 205] width 275 height 25
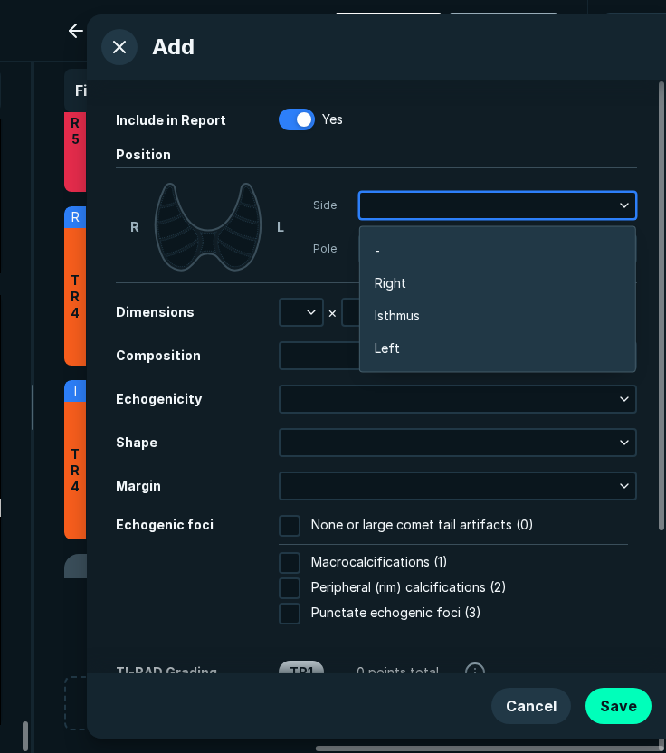
scroll to position [2871, 3563]
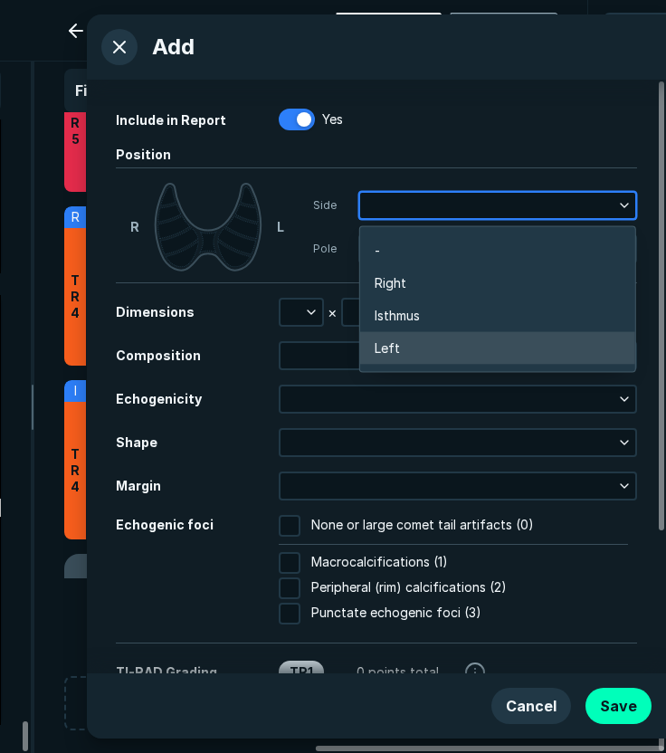
drag, startPoint x: 399, startPoint y: 346, endPoint x: 404, endPoint y: 321, distance: 25.9
click at [399, 346] on li "Left" at bounding box center [497, 348] width 275 height 33
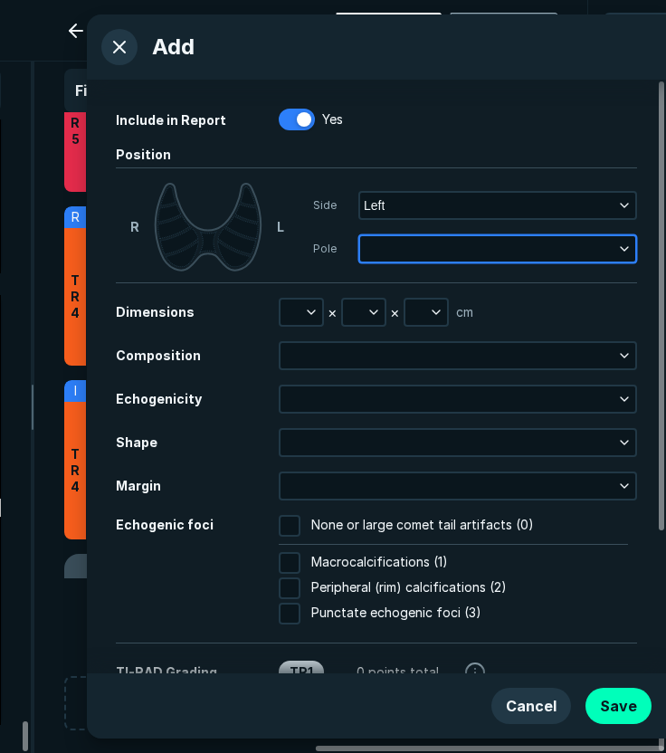
click at [411, 248] on button "button" at bounding box center [497, 248] width 275 height 25
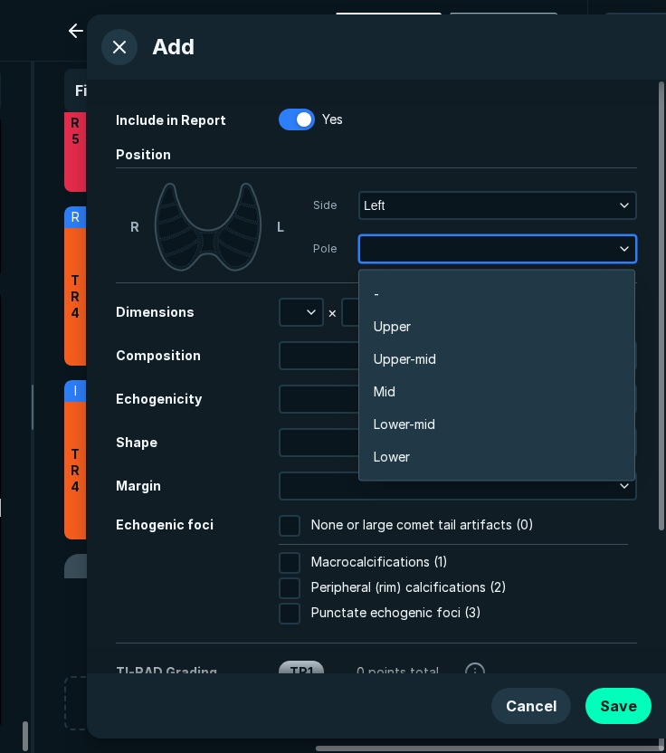
scroll to position [3164, 3564]
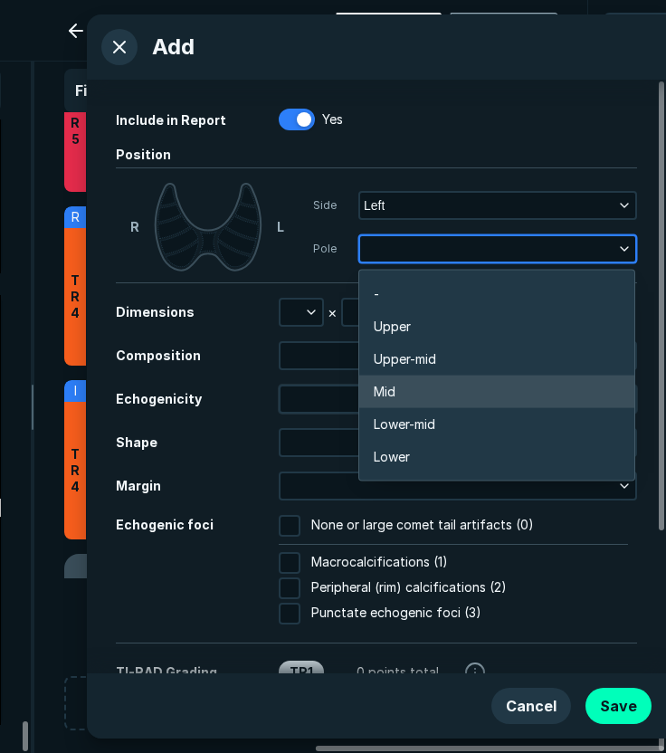
click at [410, 386] on li "Mid" at bounding box center [496, 391] width 275 height 33
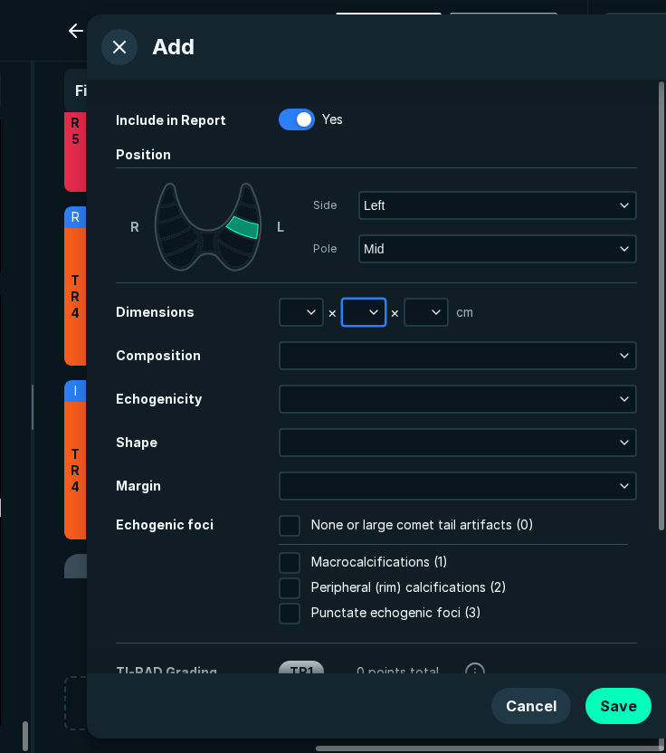
click at [357, 316] on button "button" at bounding box center [364, 311] width 42 height 25
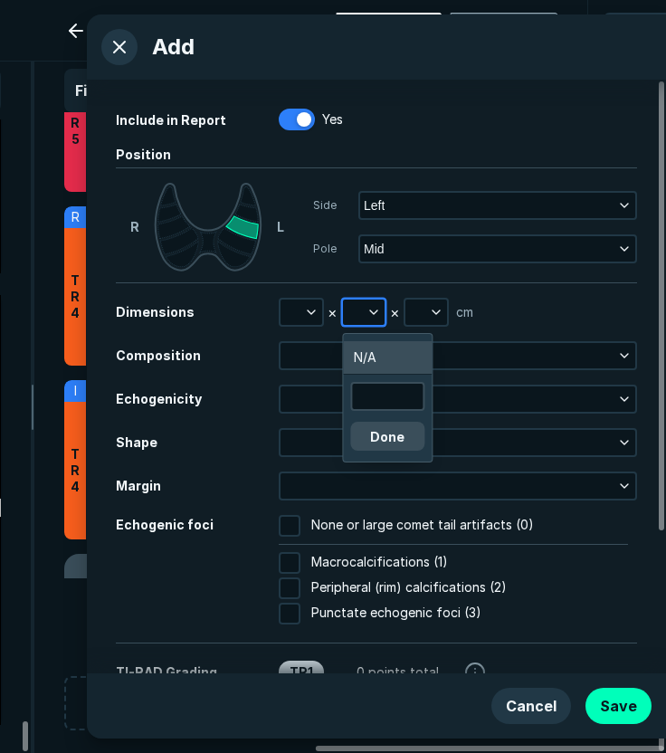
scroll to position [2794, 2724]
click at [384, 399] on input "text" at bounding box center [387, 396] width 71 height 25
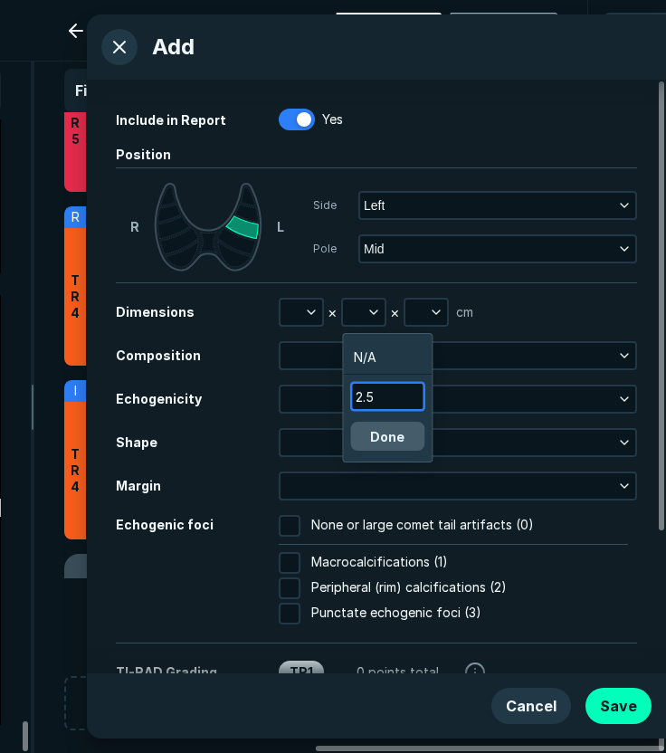
type input "2.5"
click at [391, 430] on button "Done" at bounding box center [387, 436] width 74 height 29
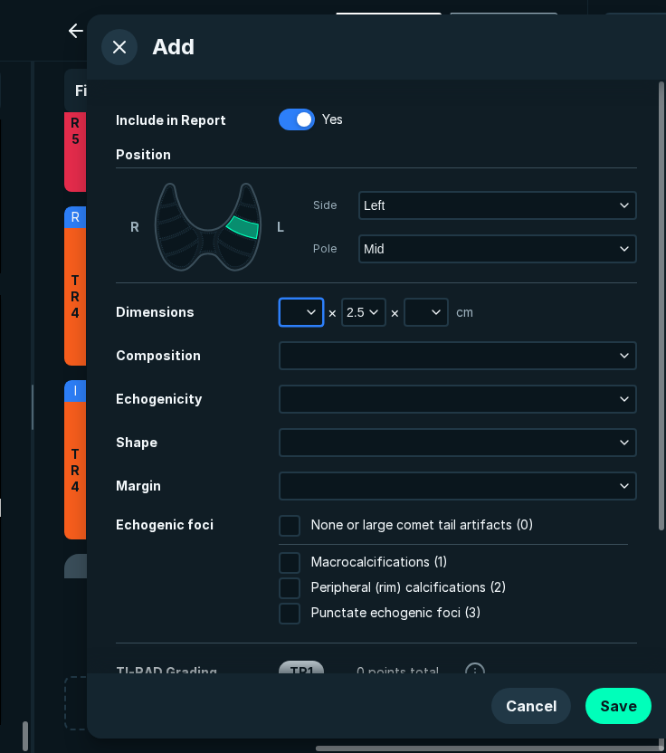
click at [298, 313] on button "button" at bounding box center [301, 311] width 42 height 25
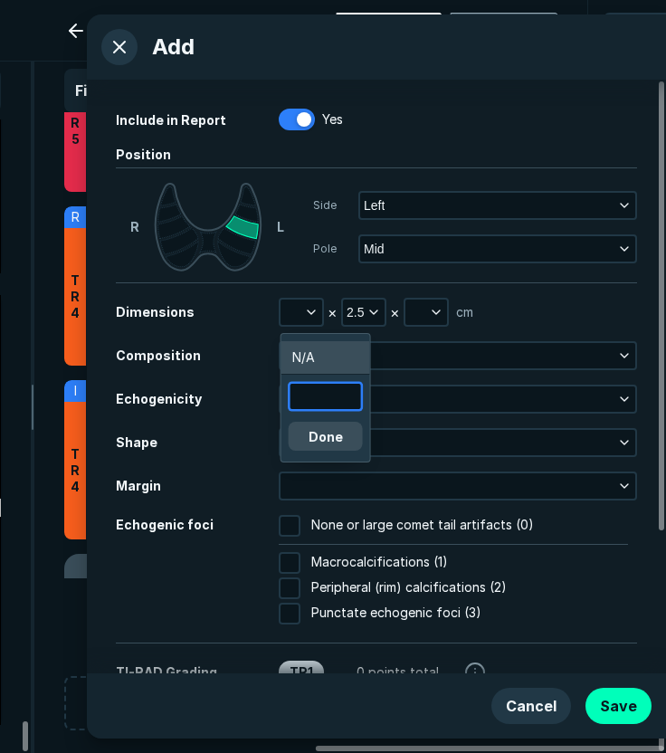
click at [318, 403] on input "text" at bounding box center [325, 396] width 71 height 25
type input "3.4"
click at [329, 441] on button "Done" at bounding box center [326, 436] width 74 height 29
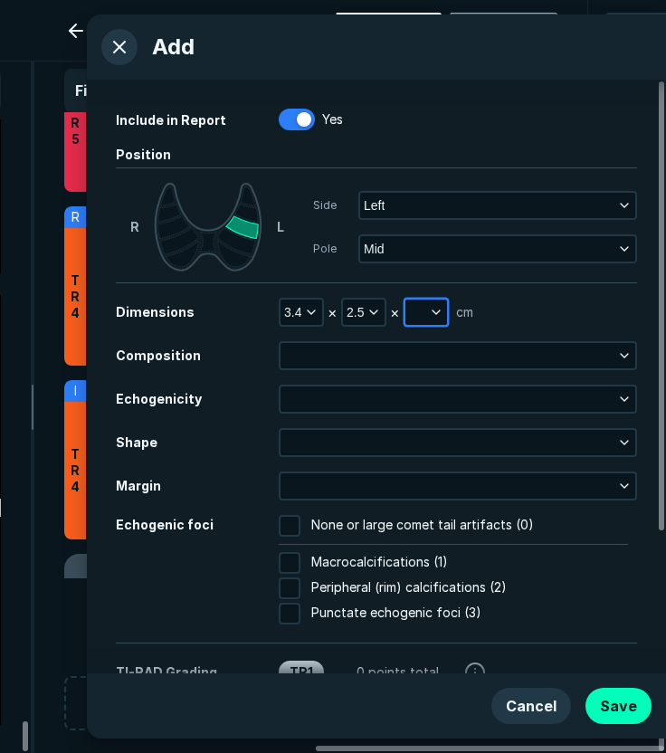
click at [429, 316] on icon "button" at bounding box center [436, 312] width 14 height 14
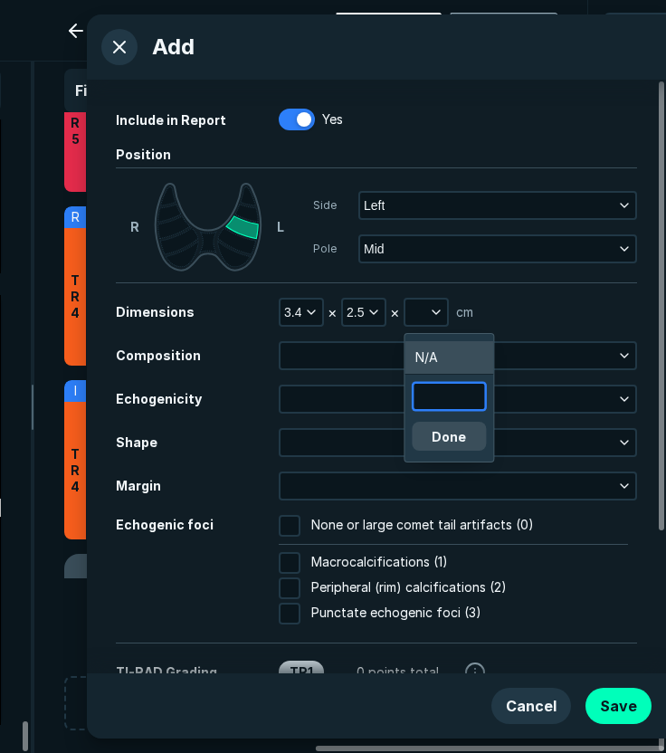
click at [437, 396] on input "text" at bounding box center [448, 396] width 71 height 25
type input "2.5"
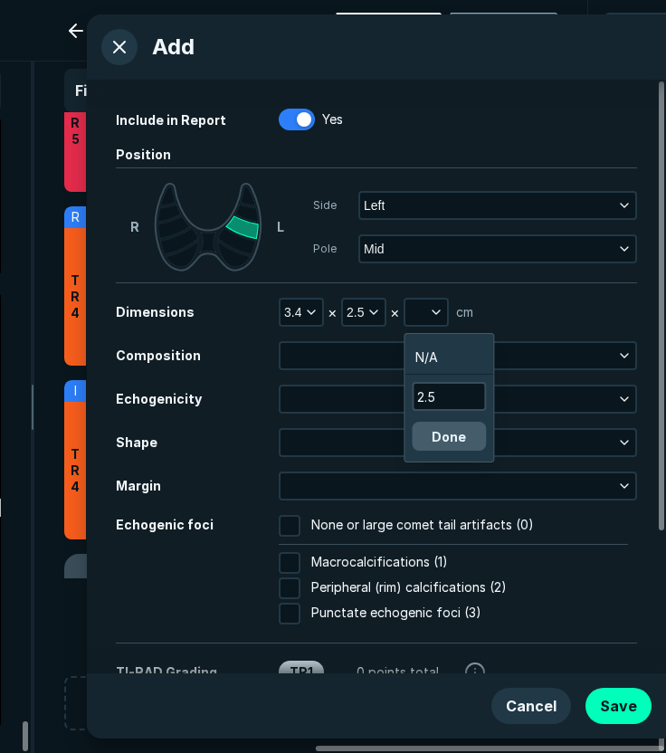
click at [454, 435] on button "Done" at bounding box center [449, 436] width 74 height 29
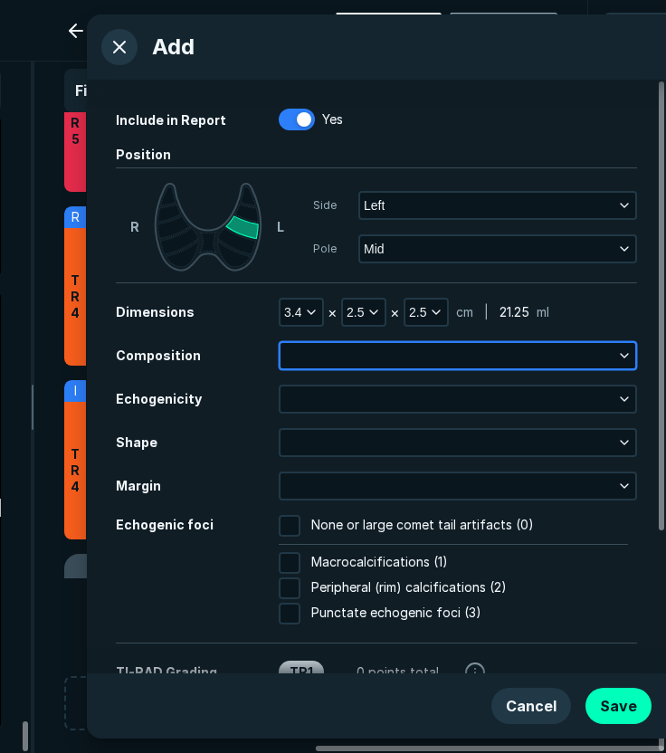
click at [367, 346] on button "button" at bounding box center [457, 355] width 355 height 25
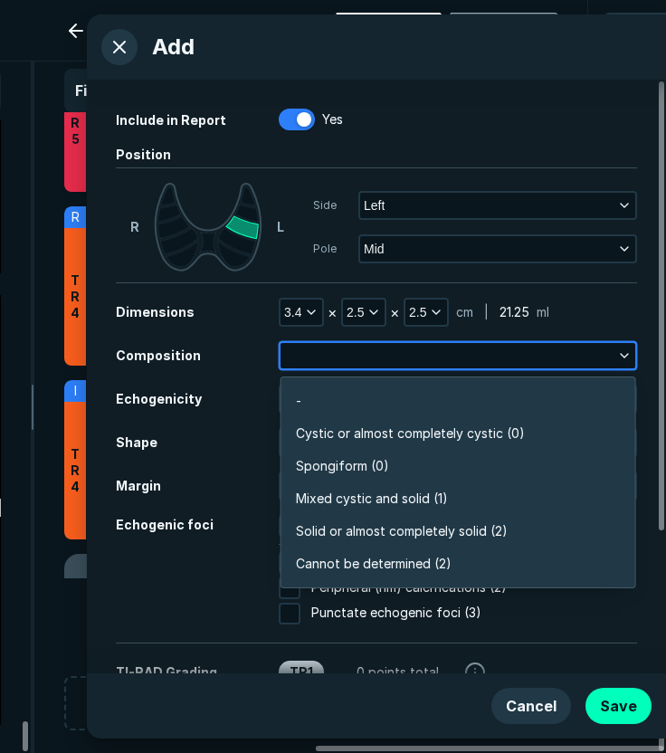
scroll to position [3164, 3917]
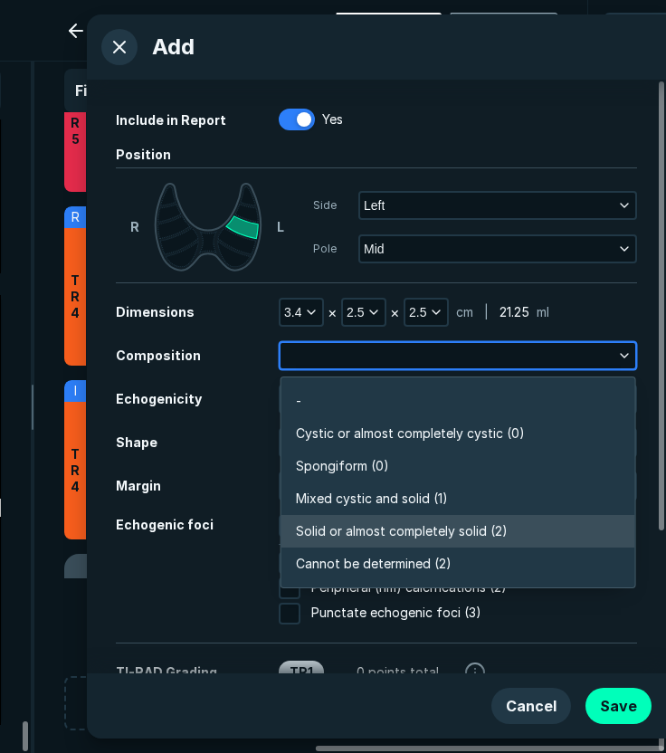
click at [374, 524] on span "Solid or almost completely solid (2)" at bounding box center [402, 531] width 212 height 20
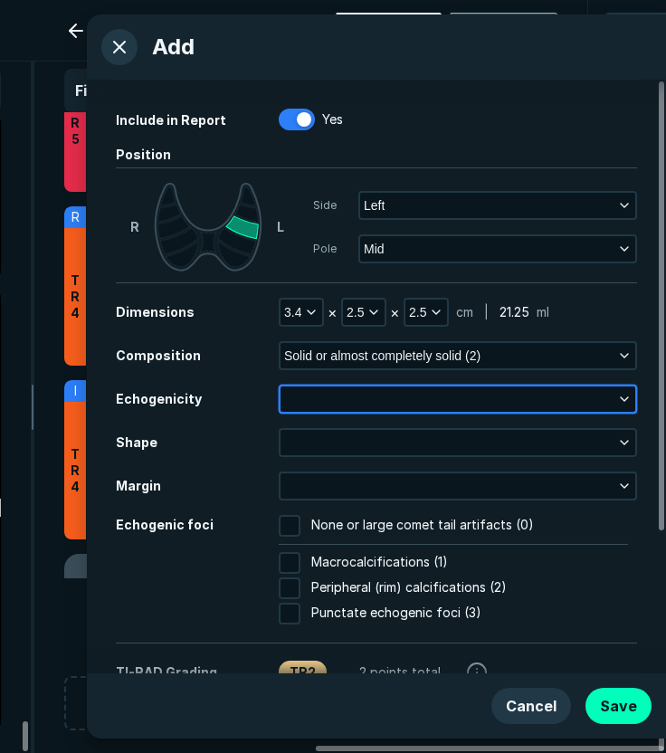
click at [308, 401] on button "button" at bounding box center [457, 398] width 355 height 25
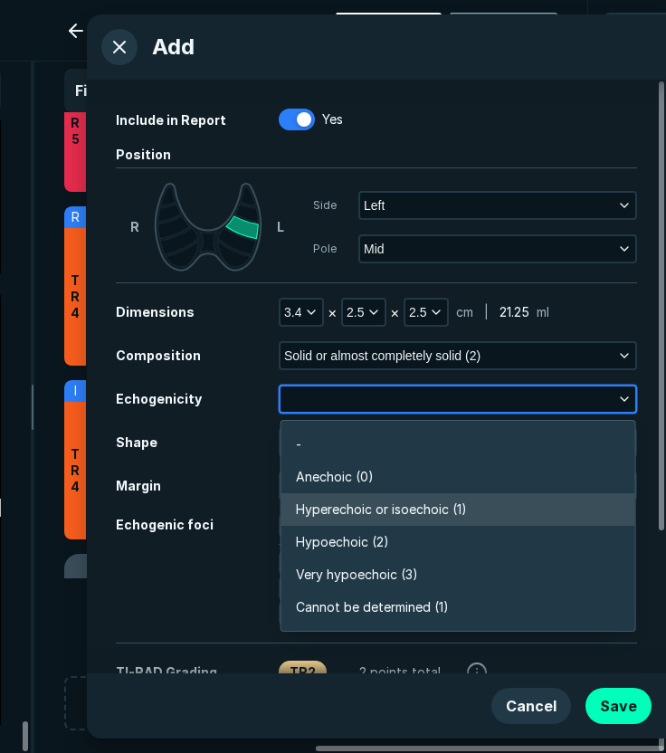
click at [376, 514] on span "Hyperechoic or isoechoic (1)" at bounding box center [381, 509] width 171 height 20
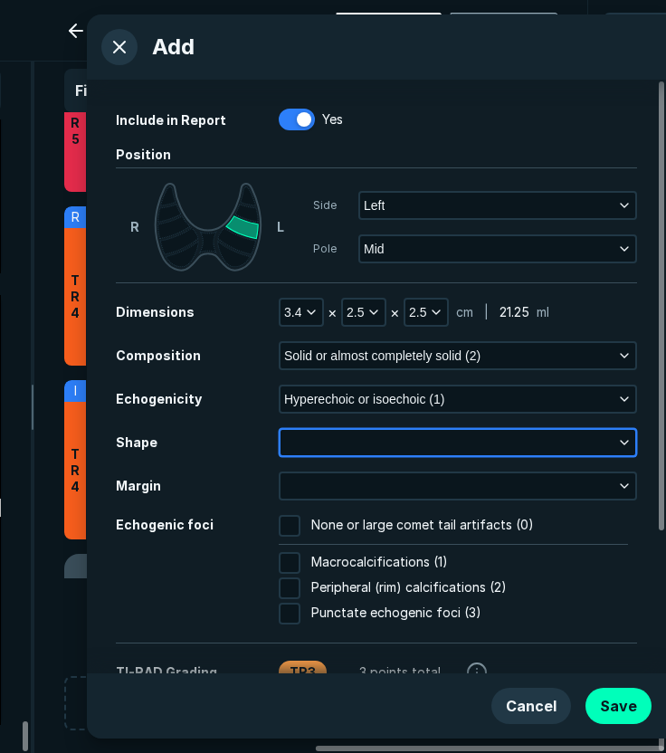
click at [355, 437] on button "button" at bounding box center [457, 442] width 355 height 25
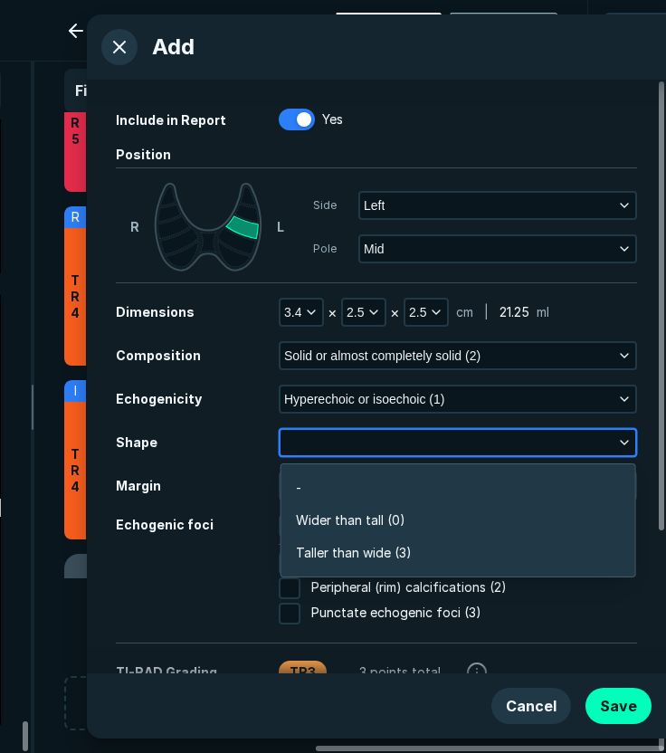
scroll to position [2724, 3917]
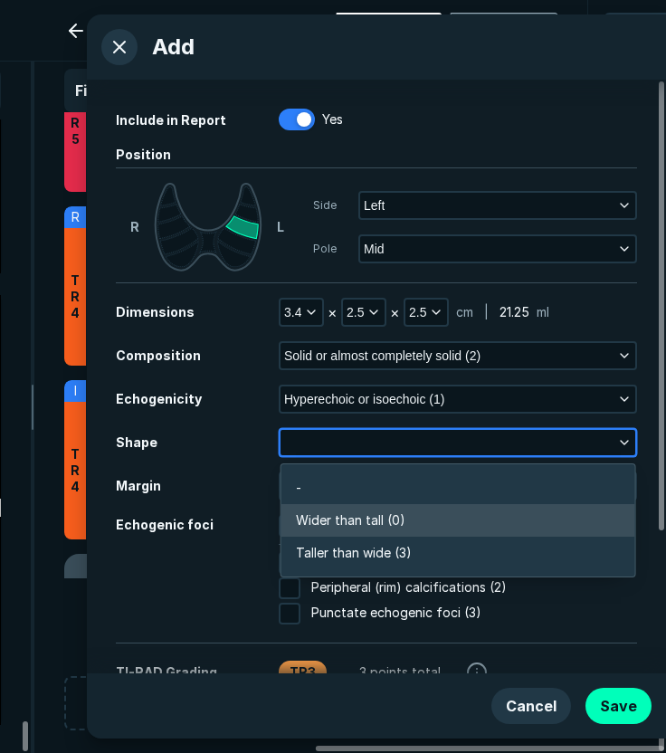
click at [387, 513] on span "Wider than tall (0)" at bounding box center [350, 520] width 109 height 20
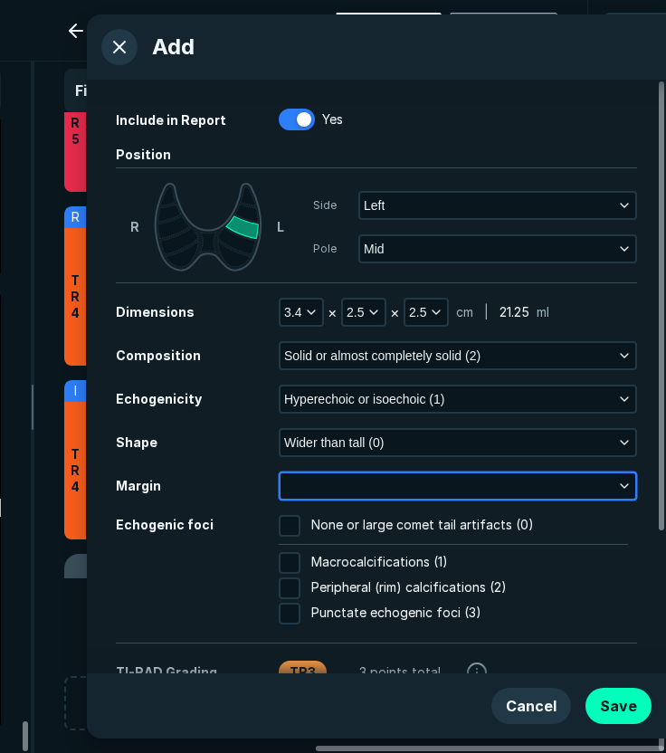
click at [342, 484] on button "button" at bounding box center [457, 485] width 355 height 25
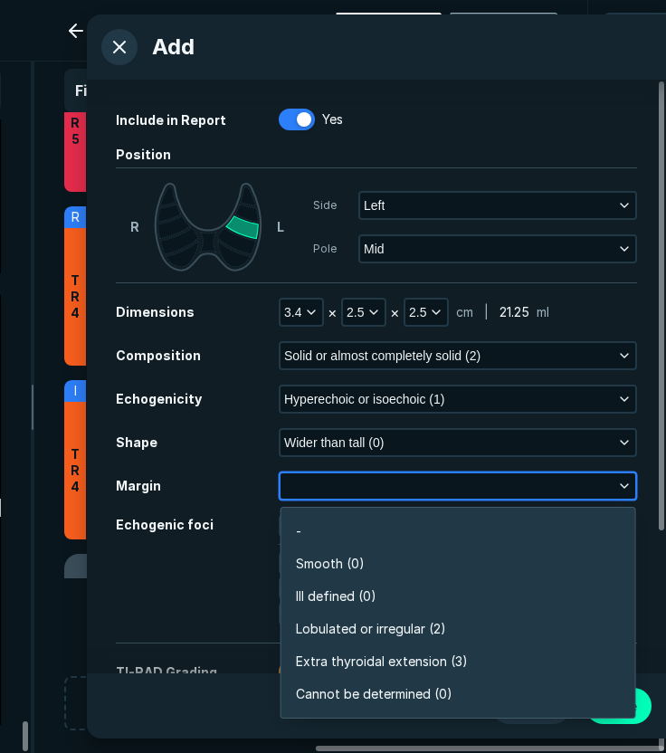
scroll to position [3164, 3917]
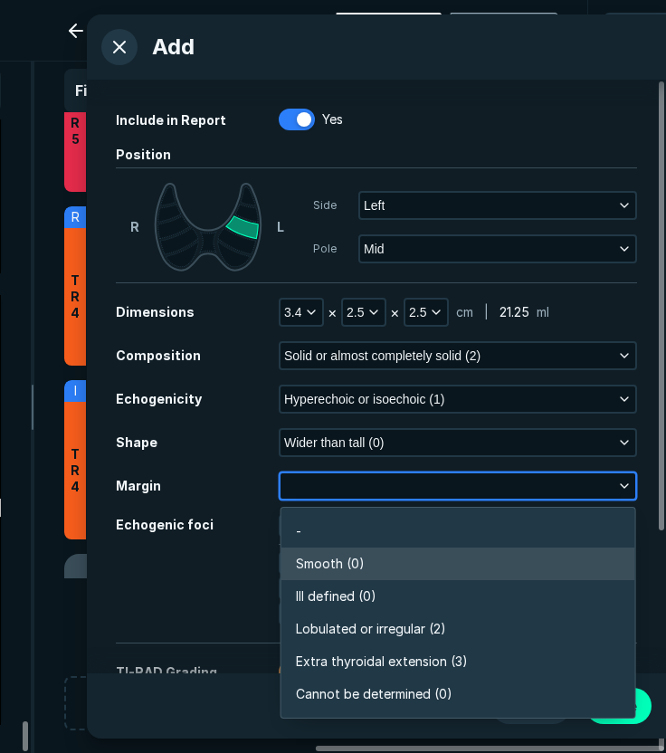
click at [411, 561] on li "Smooth (0)" at bounding box center [458, 563] width 354 height 33
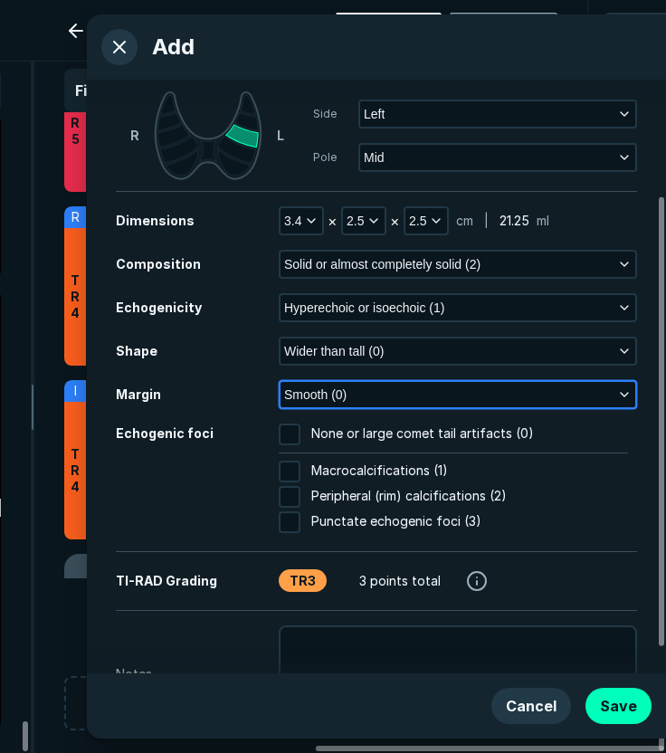
scroll to position [181, 0]
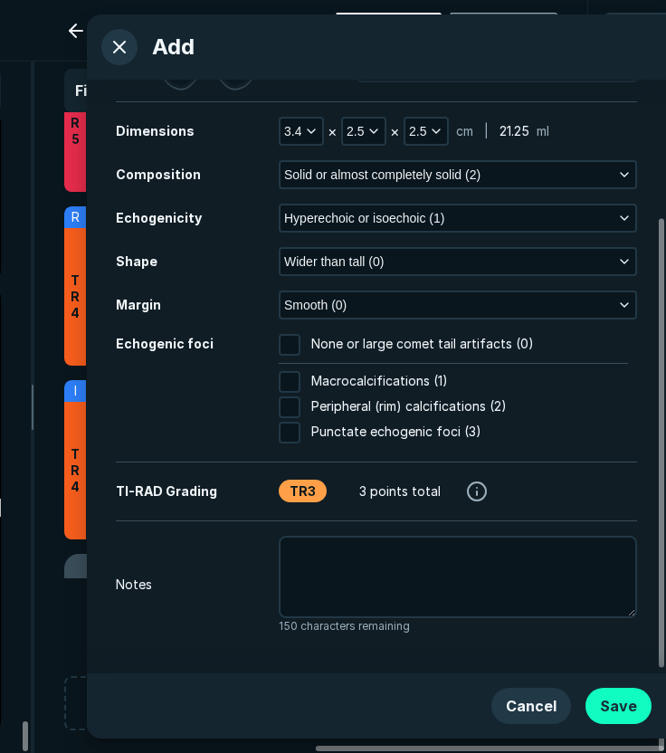
click at [616, 700] on button "Save" at bounding box center [618, 705] width 66 height 36
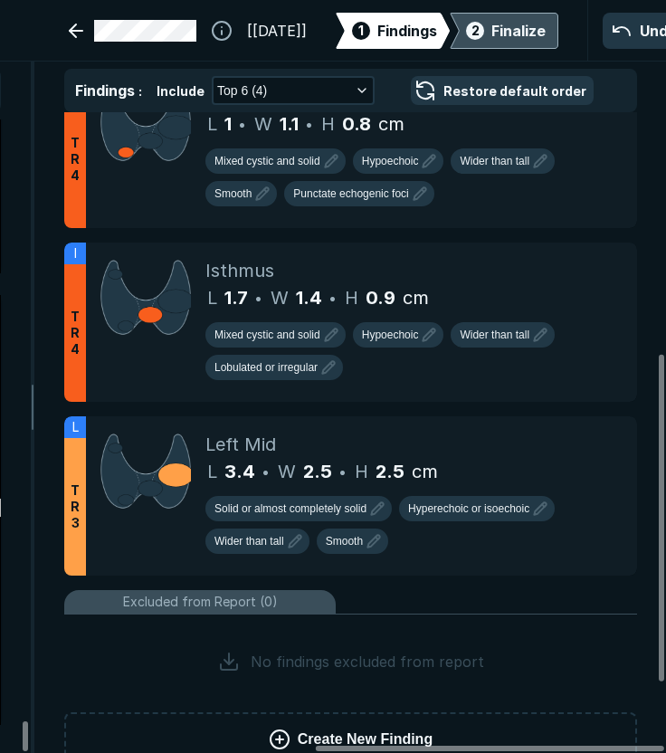
scroll to position [606, 0]
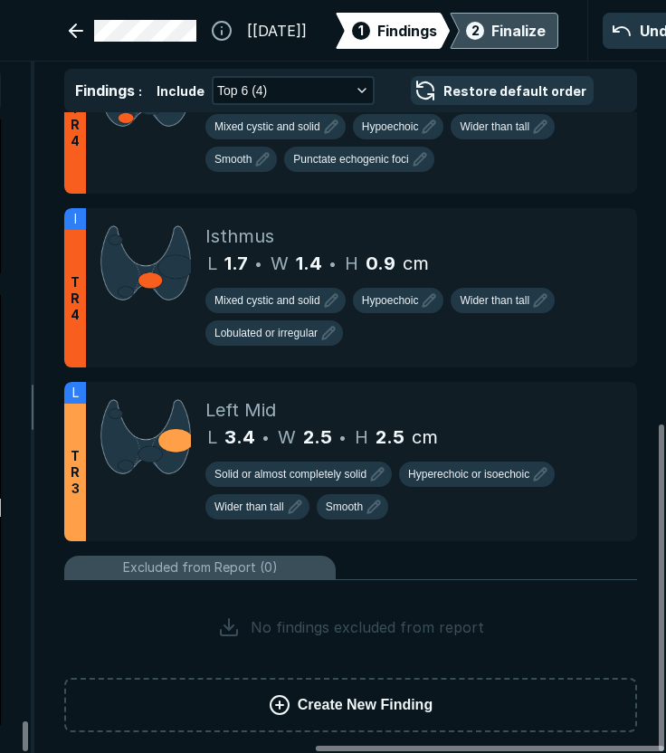
click at [346, 694] on span "Create New Finding" at bounding box center [365, 705] width 135 height 22
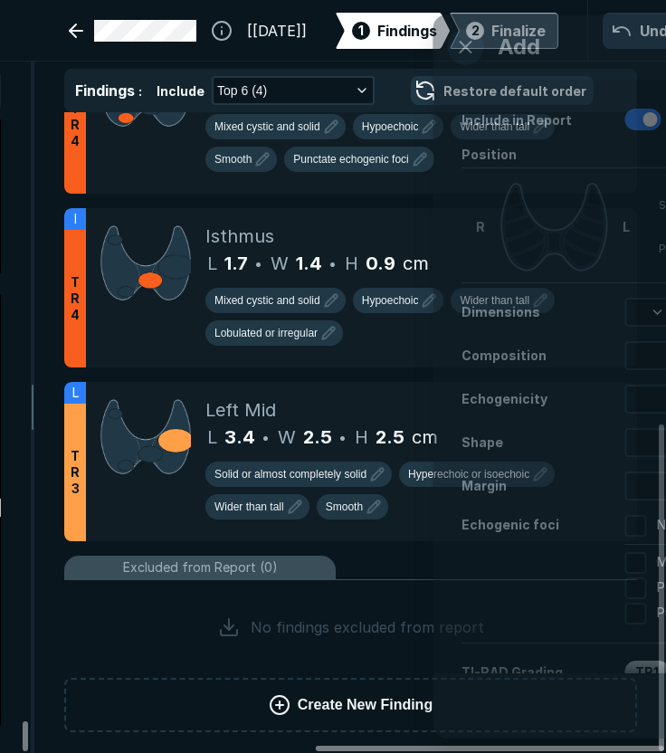
scroll to position [4666, 4639]
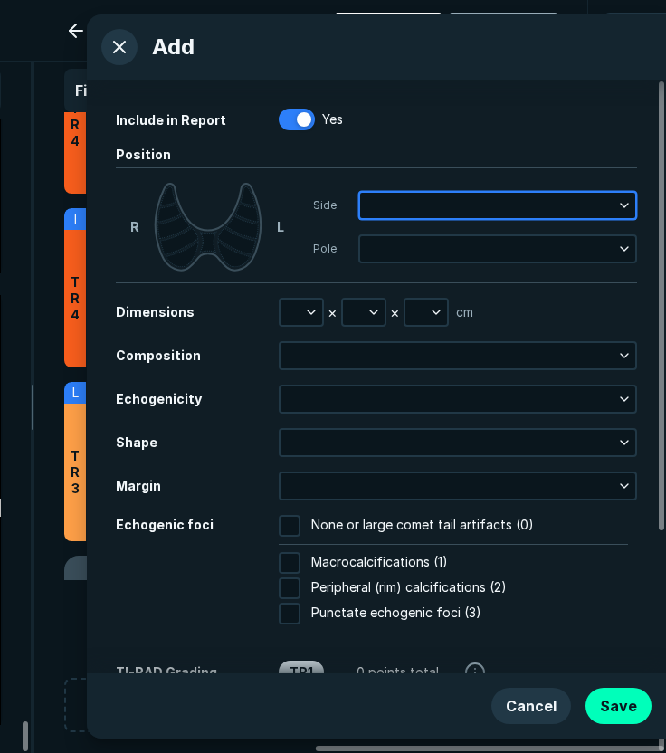
click at [419, 212] on button "button" at bounding box center [497, 205] width 275 height 25
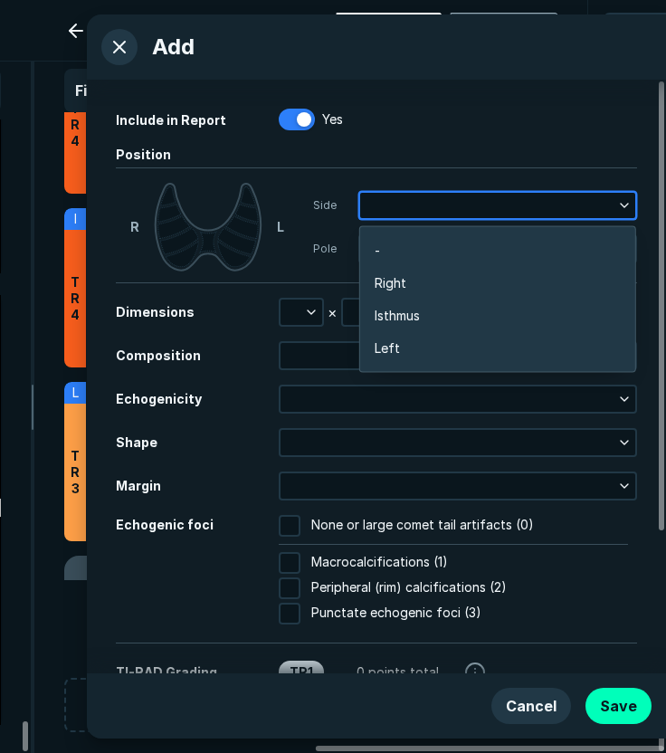
scroll to position [2871, 3563]
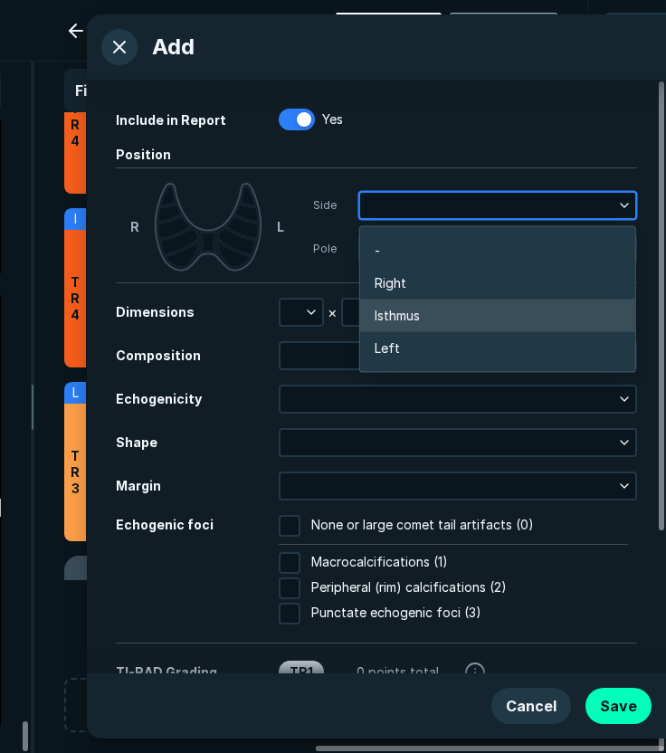
click at [418, 328] on li "Isthmus" at bounding box center [497, 315] width 275 height 33
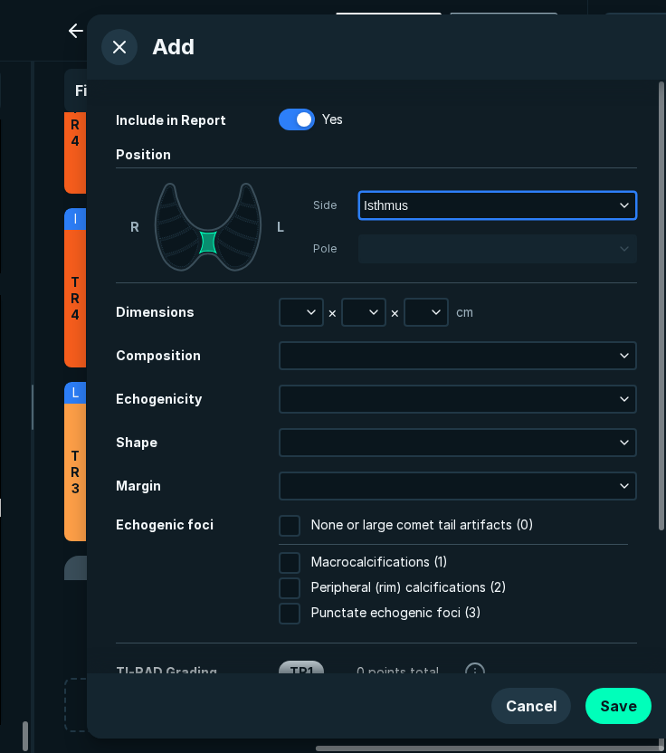
click at [390, 209] on span "Isthmus" at bounding box center [386, 205] width 44 height 20
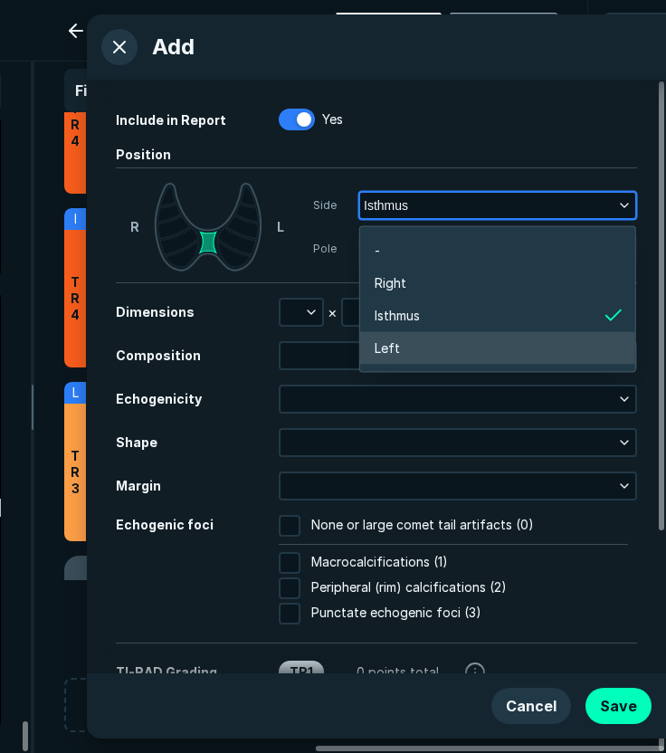
click at [393, 336] on li "Left" at bounding box center [497, 348] width 275 height 33
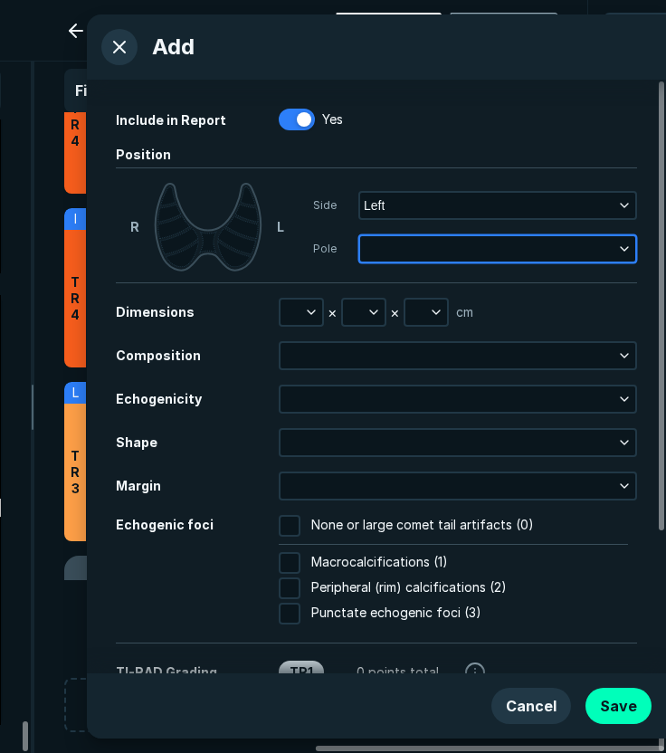
click at [408, 251] on button "button" at bounding box center [497, 248] width 275 height 25
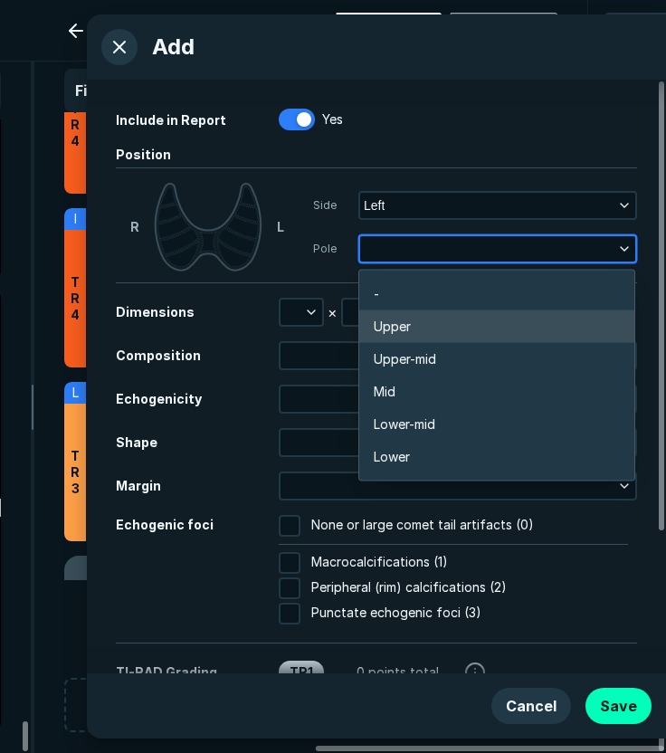
scroll to position [3164, 3564]
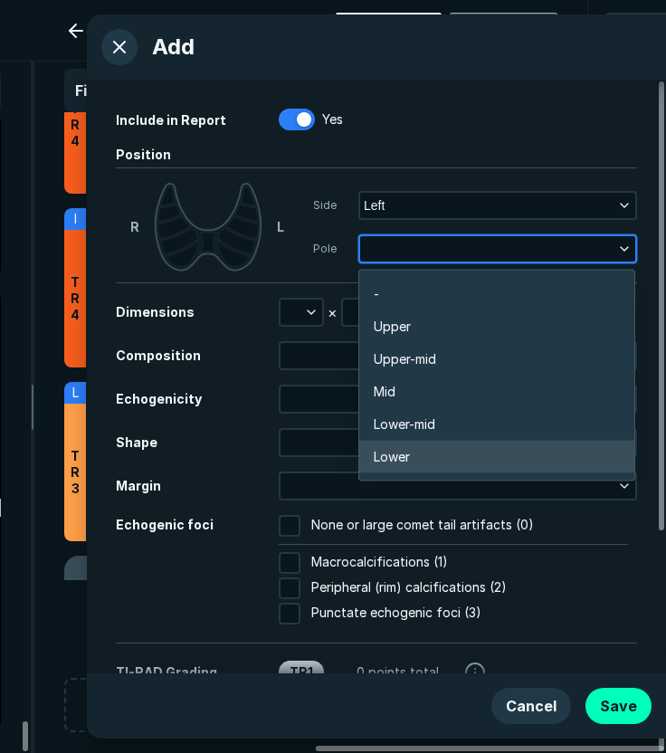
click at [427, 453] on li "Lower" at bounding box center [496, 457] width 275 height 33
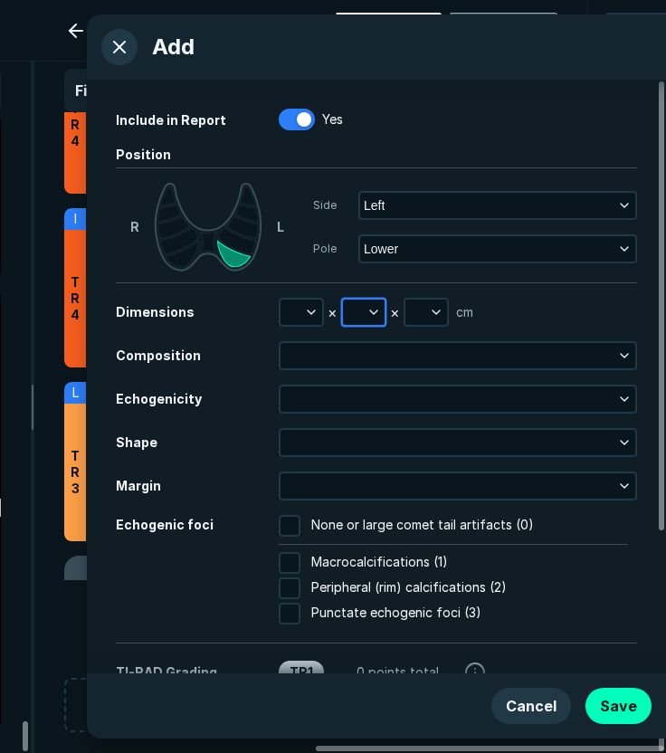
click at [363, 318] on button "button" at bounding box center [364, 311] width 42 height 25
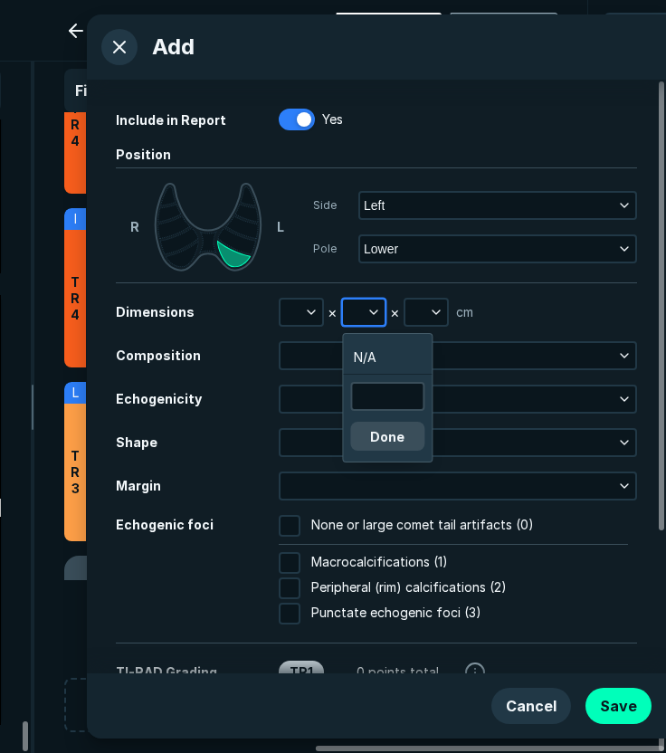
scroll to position [2794, 2724]
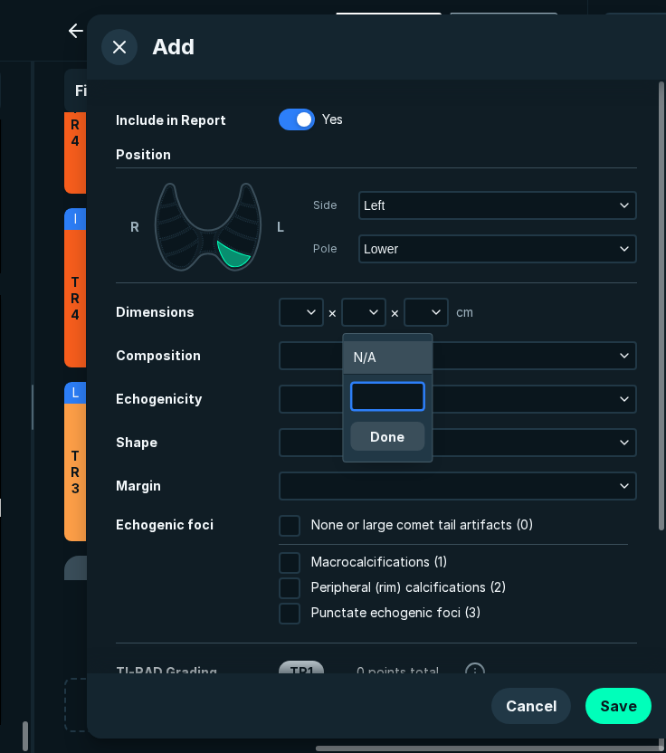
click at [386, 403] on input "text" at bounding box center [387, 396] width 71 height 25
type input "1.1"
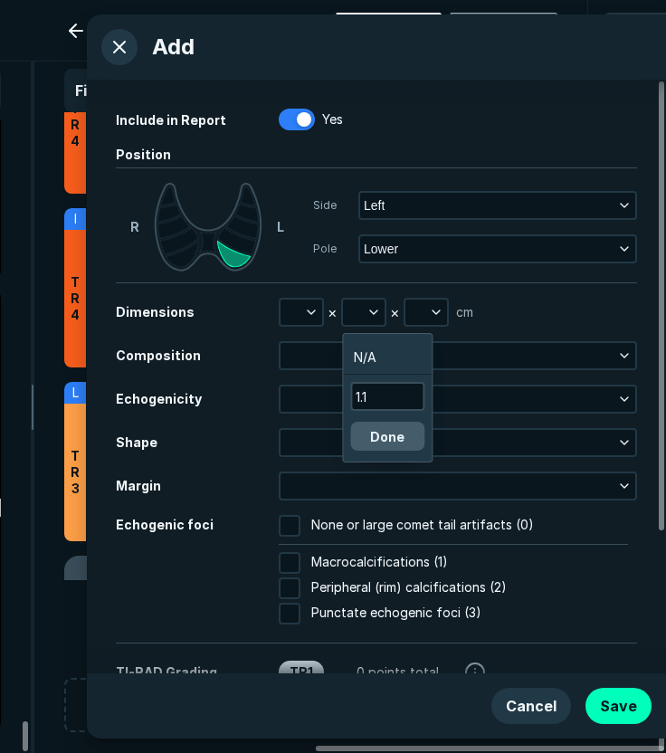
click at [386, 432] on button "Done" at bounding box center [387, 436] width 74 height 29
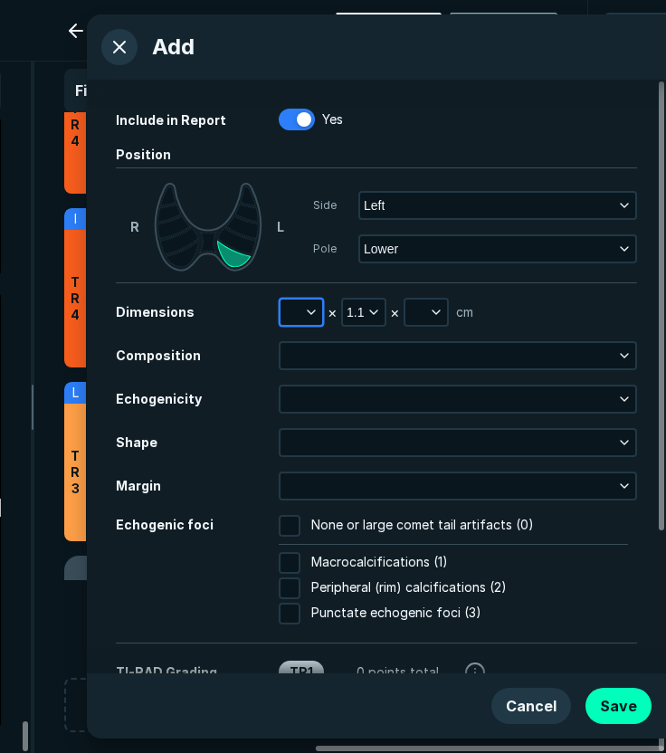
click at [304, 305] on icon "button" at bounding box center [311, 312] width 14 height 14
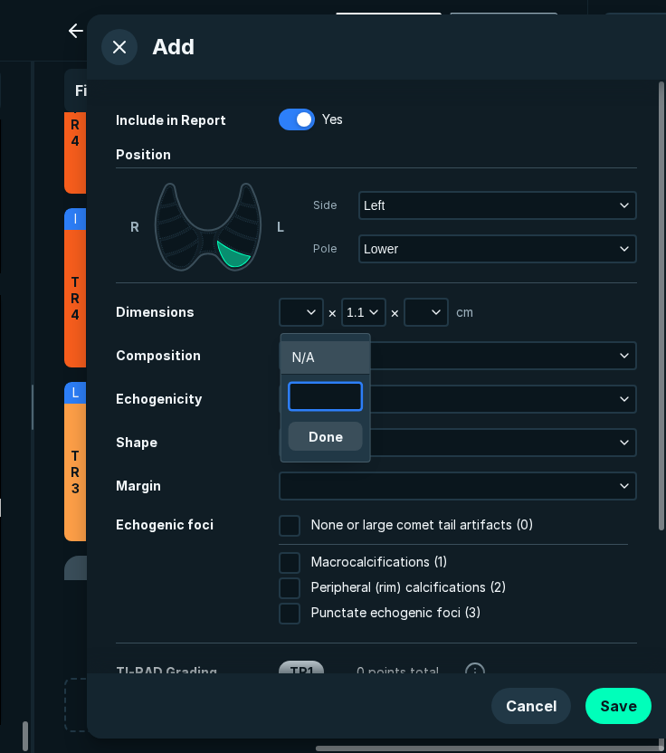
click at [316, 389] on input "text" at bounding box center [325, 396] width 71 height 25
type input "1.0"
drag, startPoint x: 313, startPoint y: 441, endPoint x: 346, endPoint y: 402, distance: 51.3
click at [313, 441] on button "Done" at bounding box center [326, 436] width 74 height 29
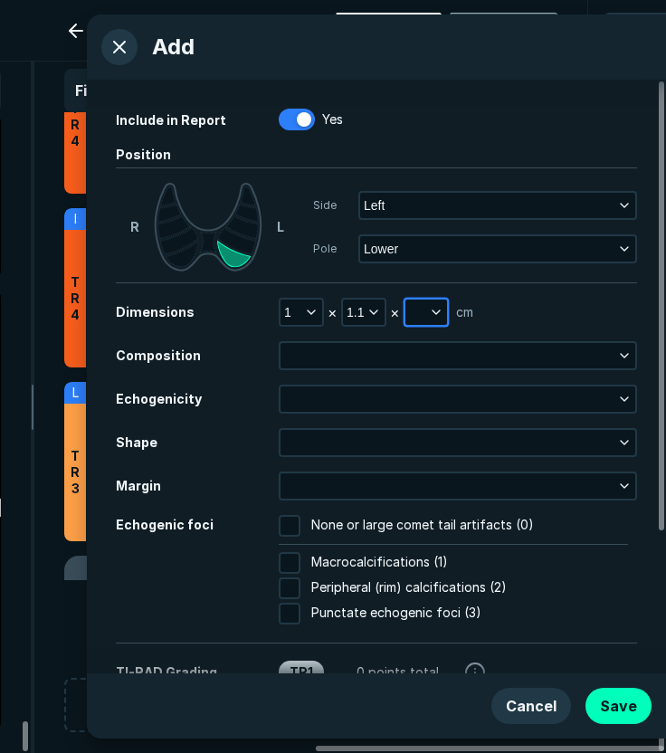
click at [433, 311] on polyline "button" at bounding box center [435, 312] width 7 height 4
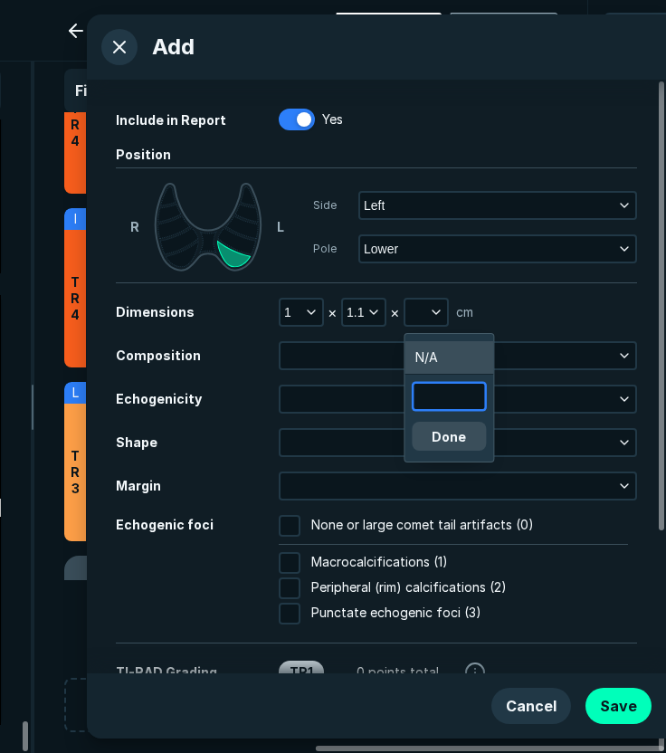
click at [453, 397] on input "text" at bounding box center [448, 396] width 71 height 25
type input "0.7"
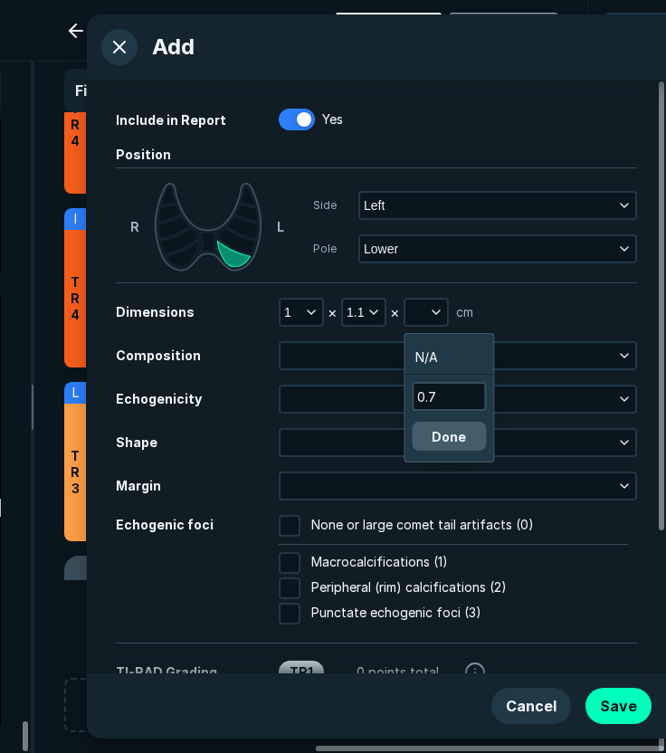
click at [448, 430] on button "Done" at bounding box center [449, 436] width 74 height 29
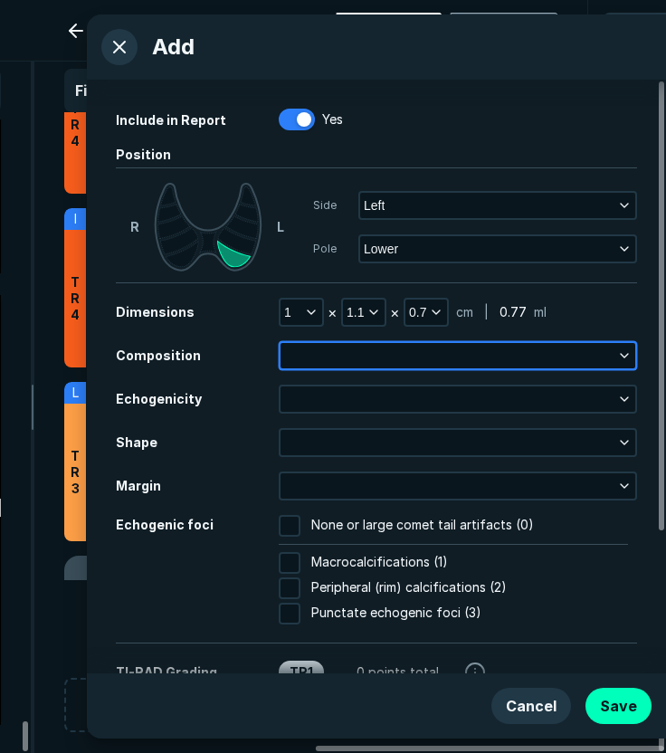
click at [421, 355] on button "button" at bounding box center [457, 355] width 355 height 25
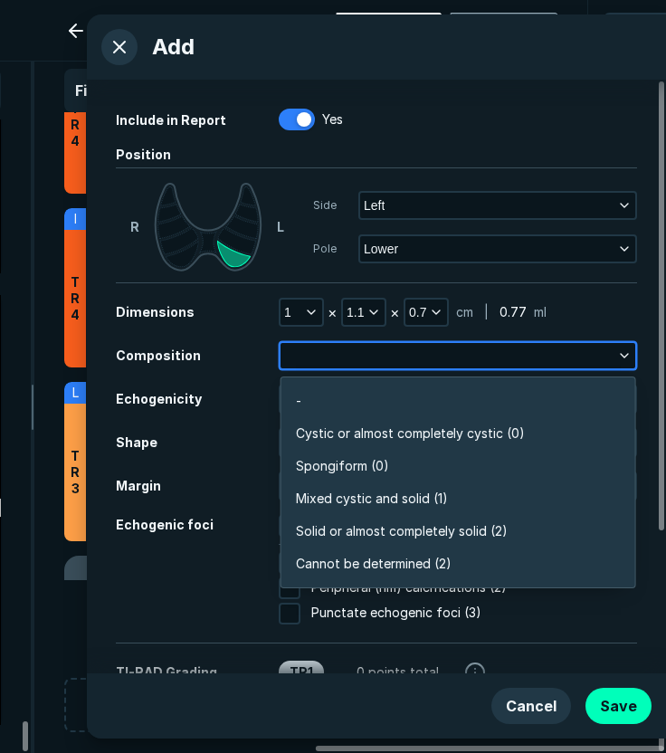
scroll to position [3164, 3917]
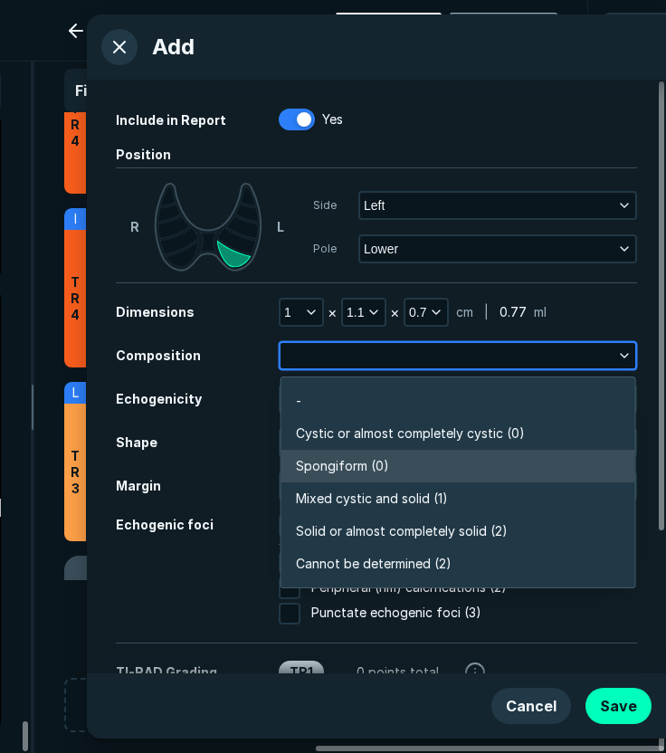
click at [308, 464] on span "Spongiform (0)" at bounding box center [342, 466] width 93 height 20
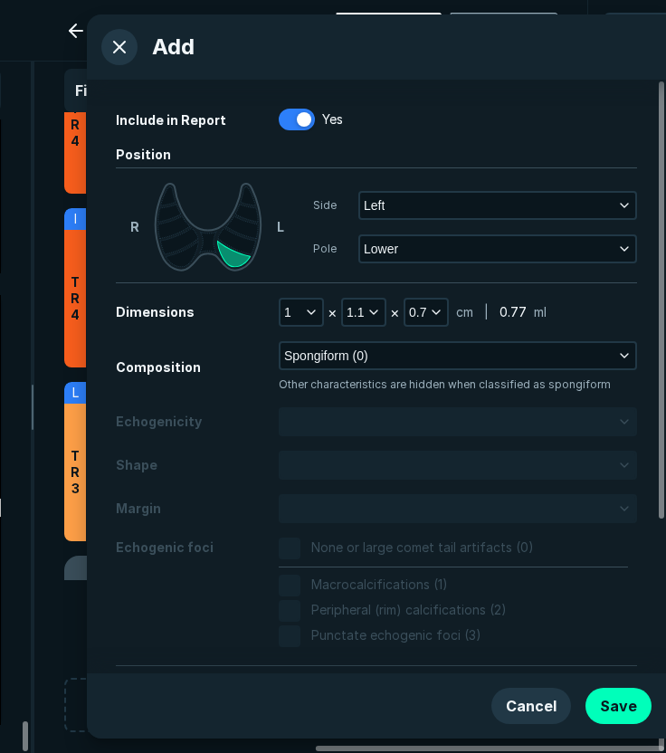
click at [241, 477] on div "Shape" at bounding box center [376, 464] width 521 height 29
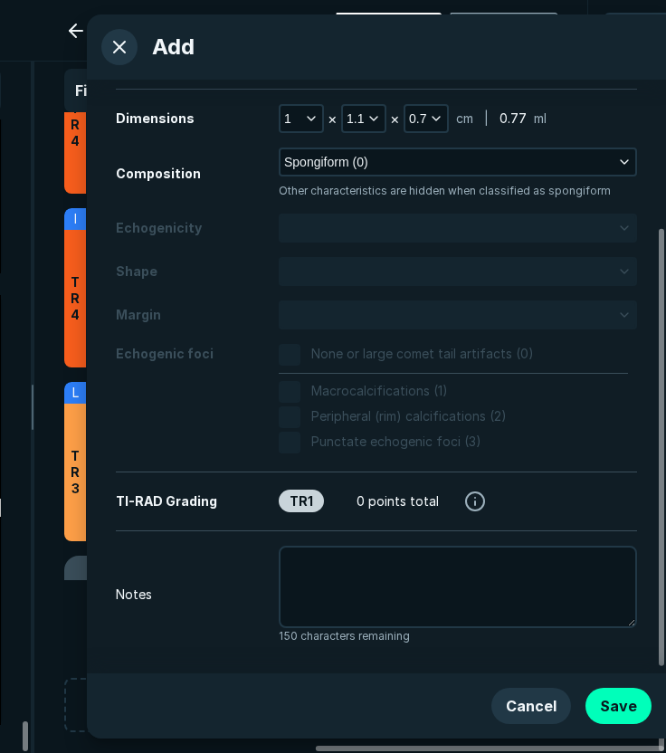
scroll to position [207, 0]
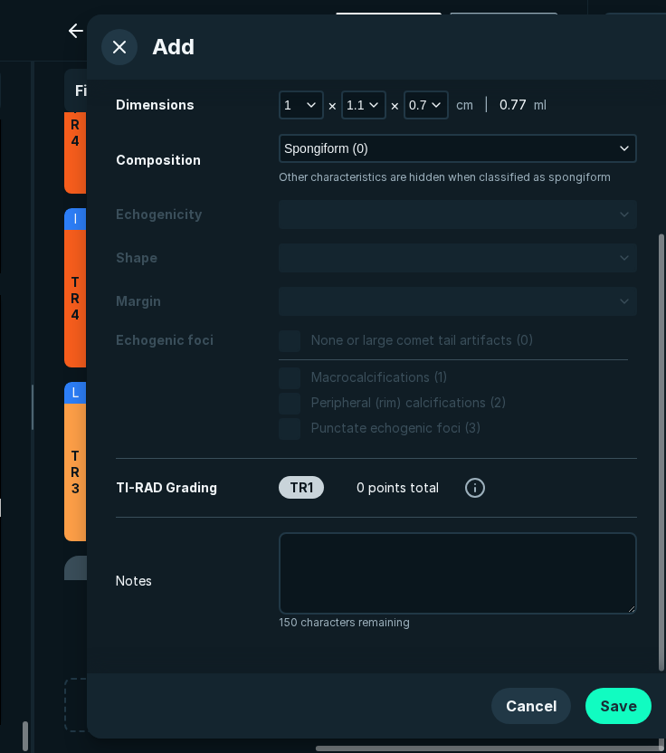
click at [626, 702] on button "Save" at bounding box center [618, 705] width 66 height 36
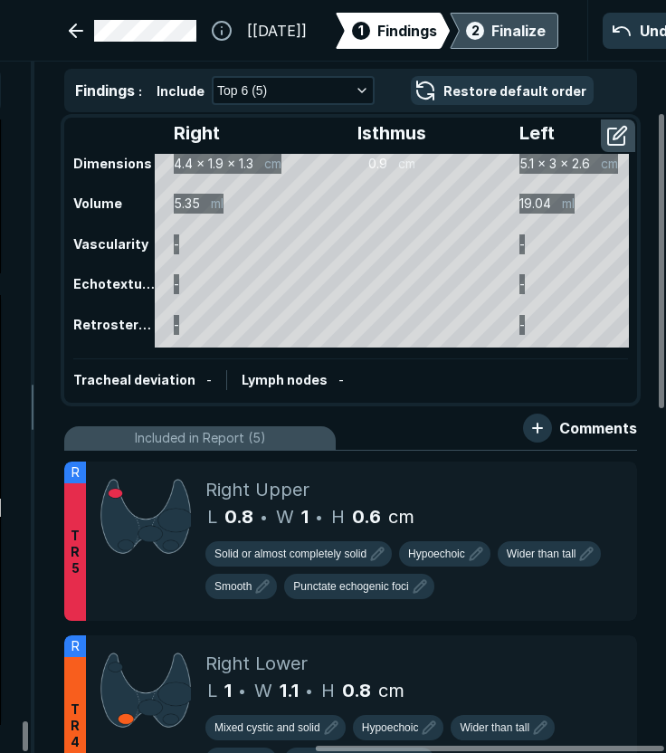
scroll to position [0, 0]
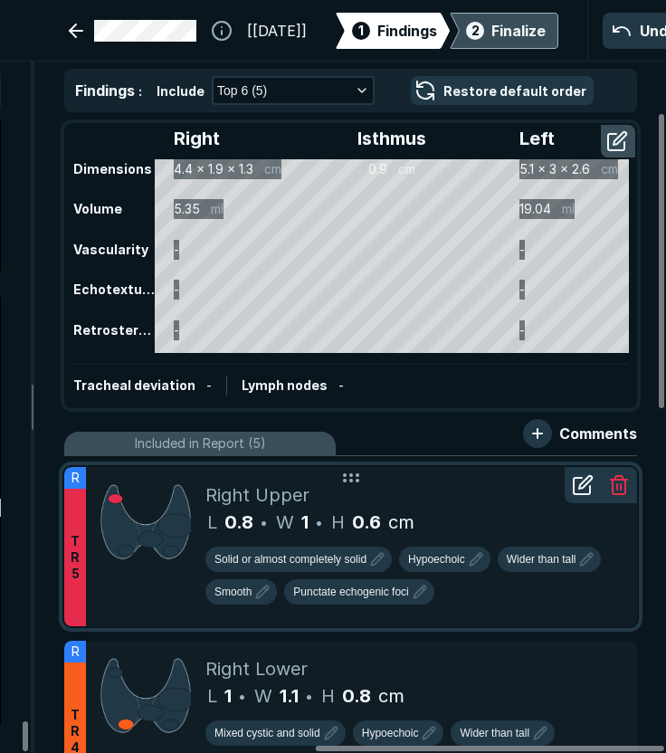
click at [583, 493] on icon at bounding box center [581, 486] width 16 height 16
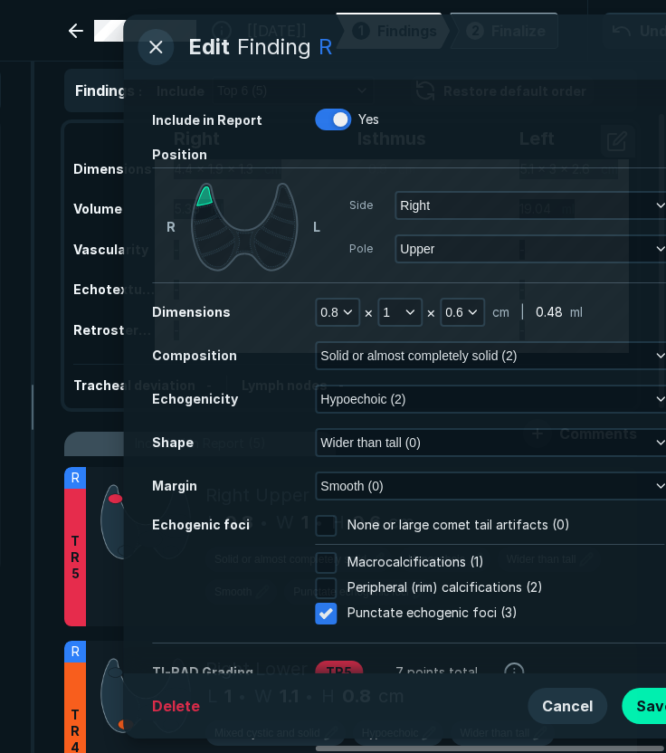
scroll to position [4975, 4872]
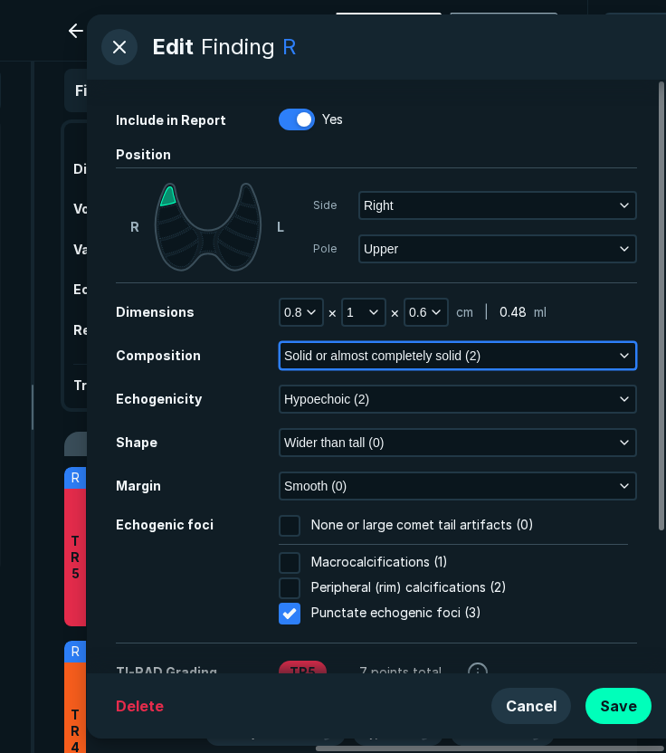
click at [400, 350] on span "Solid or almost completely solid (2)" at bounding box center [382, 356] width 196 height 20
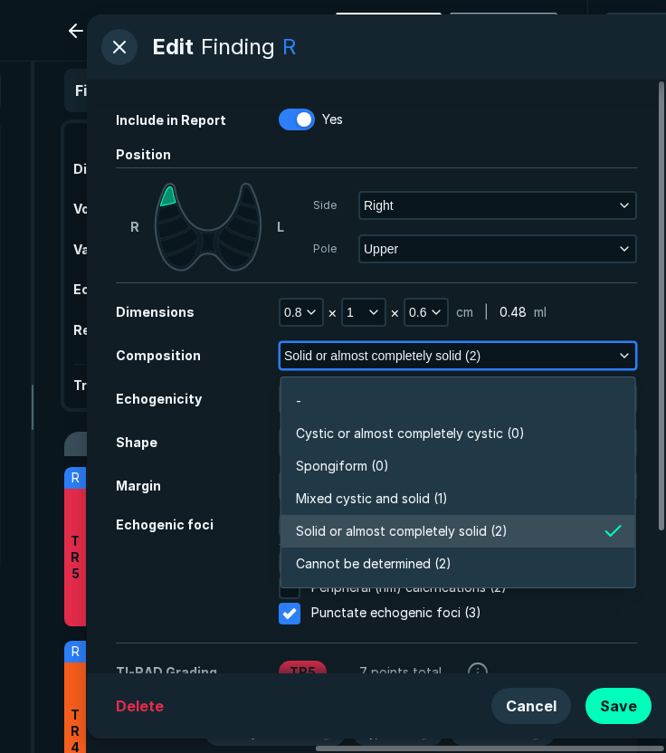
scroll to position [3164, 3917]
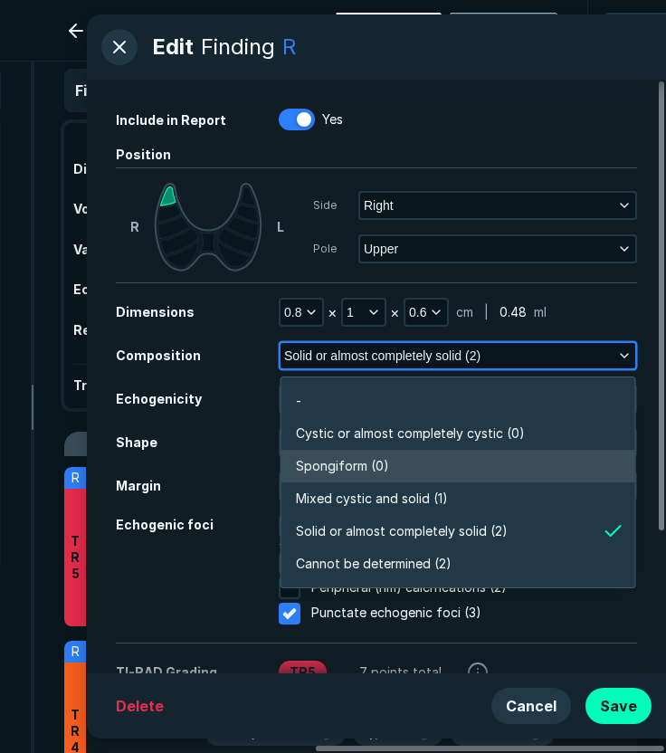
click at [387, 467] on li "Spongiform (0)" at bounding box center [458, 466] width 354 height 33
checkbox input "false"
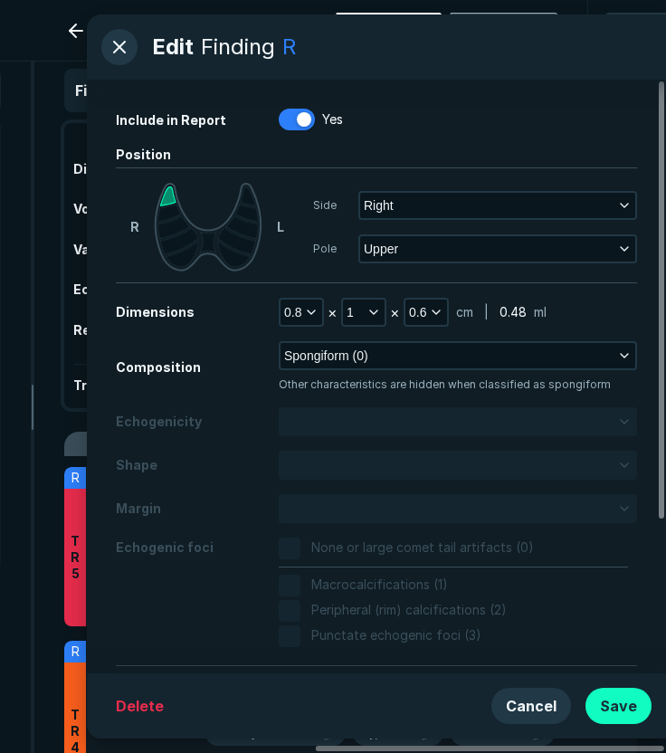
click at [628, 704] on button "Save" at bounding box center [618, 705] width 66 height 36
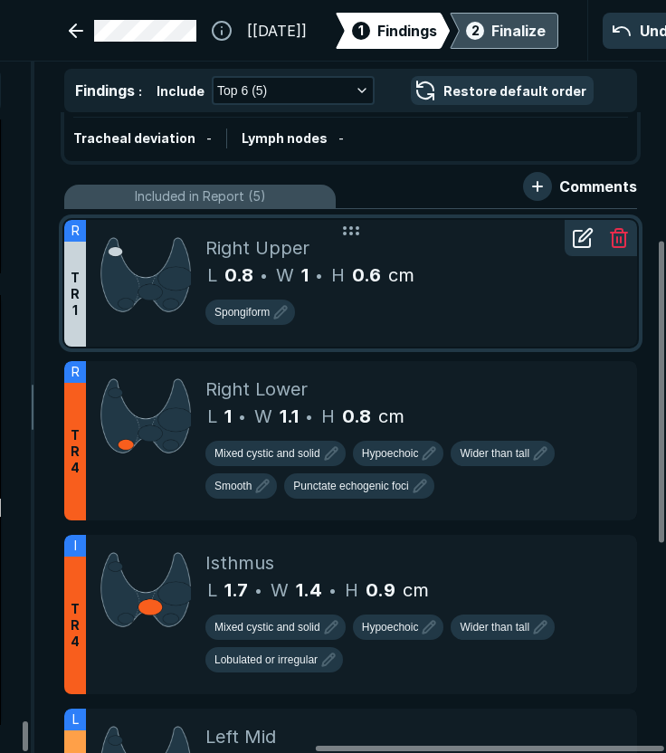
scroll to position [271, 0]
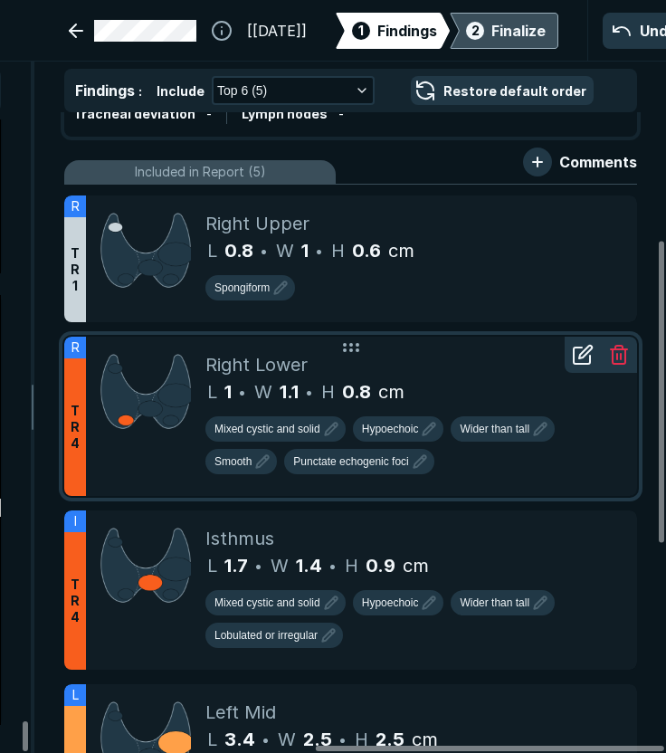
click at [579, 362] on icon at bounding box center [581, 355] width 16 height 16
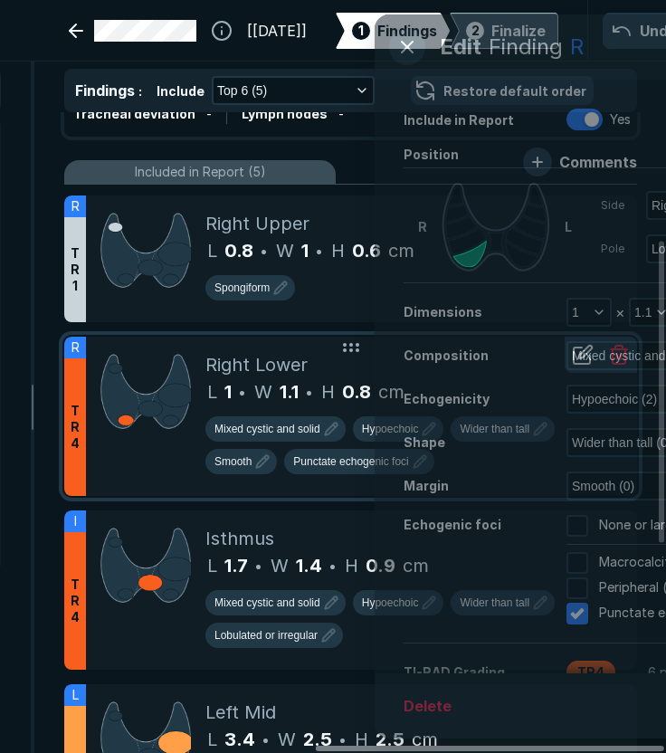
scroll to position [4975, 4872]
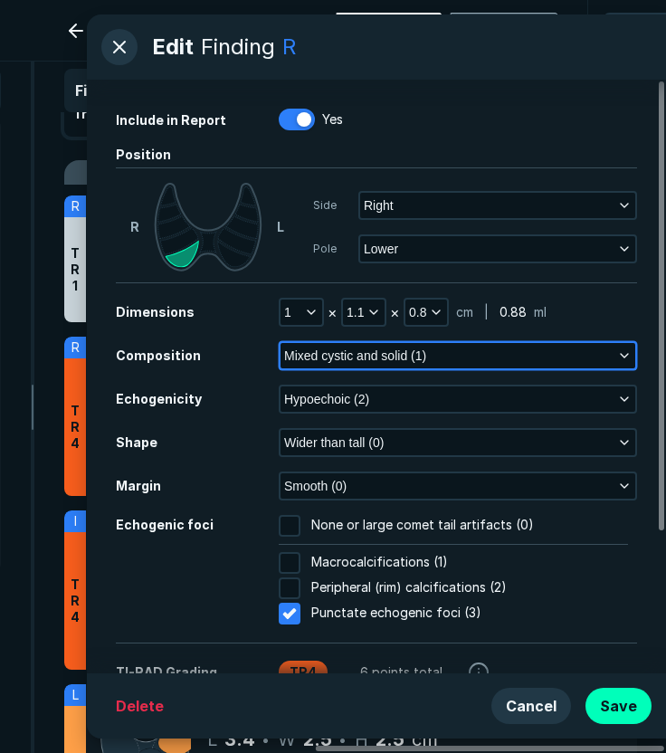
click at [347, 356] on span "Mixed cystic and solid (1)" at bounding box center [355, 356] width 142 height 20
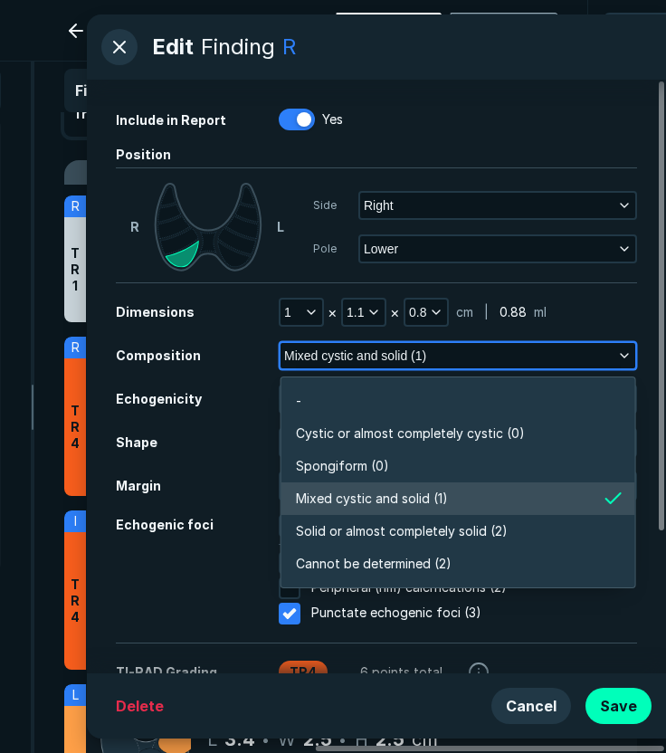
scroll to position [3164, 3917]
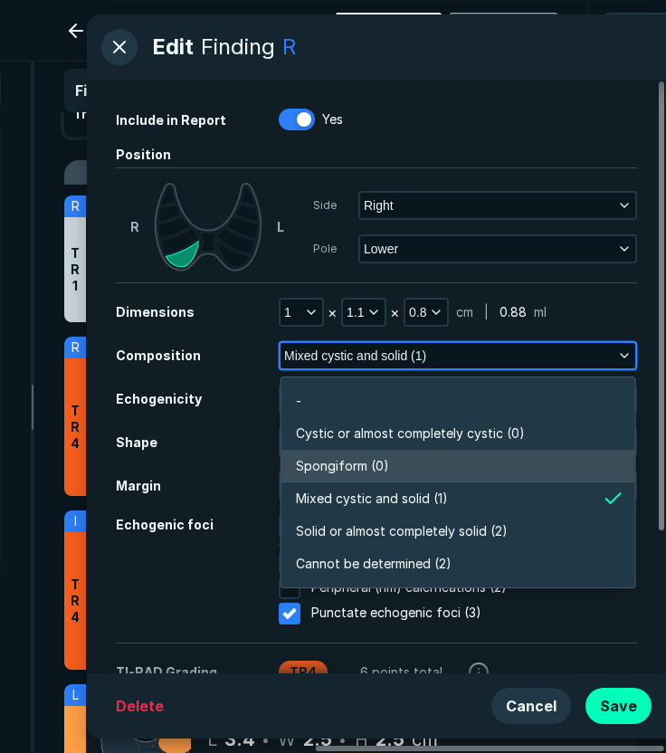
click at [351, 461] on span "Spongiform (0)" at bounding box center [342, 466] width 93 height 20
checkbox input "false"
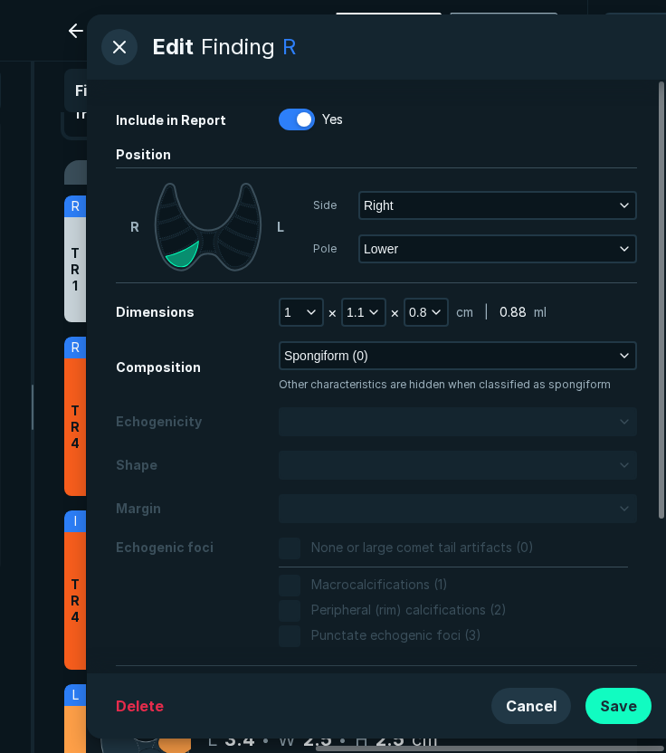
click at [613, 712] on button "Save" at bounding box center [618, 705] width 66 height 36
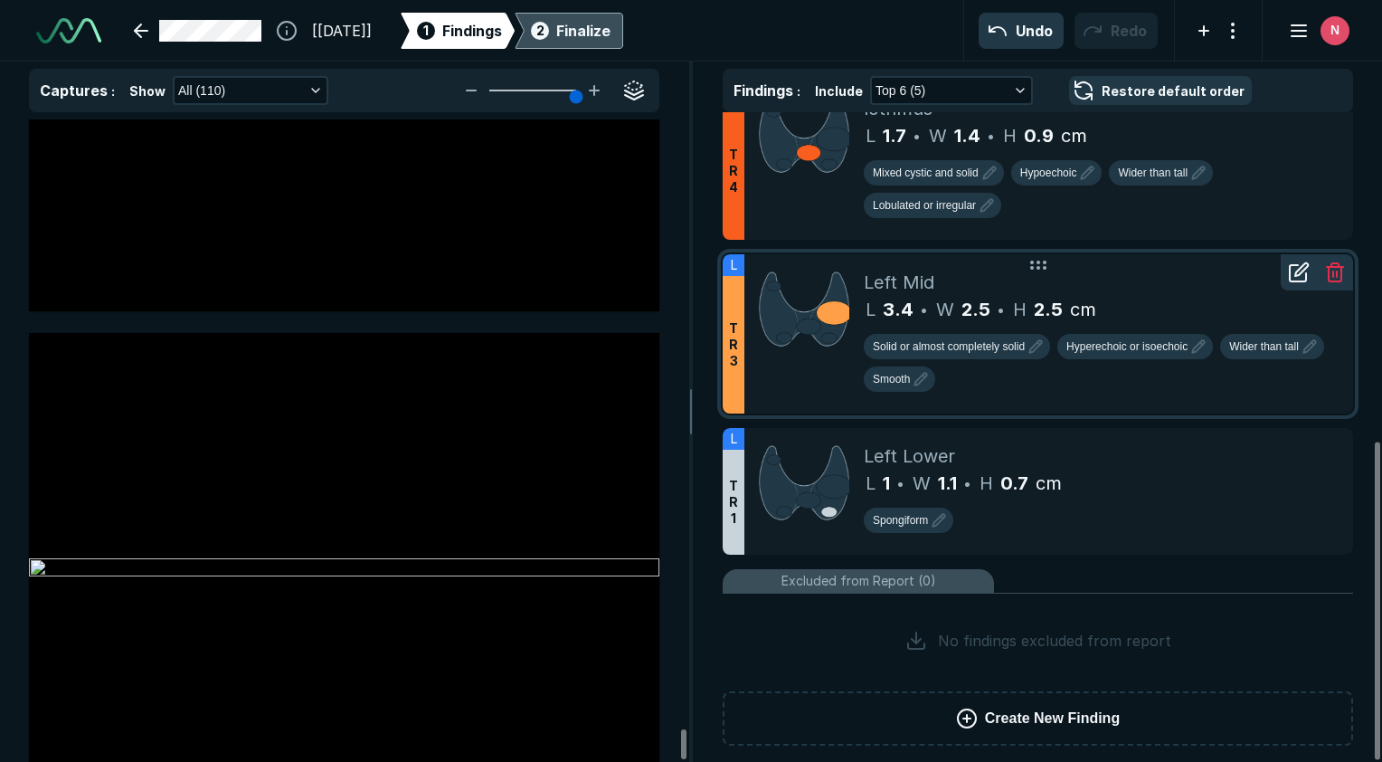
scroll to position [673, 0]
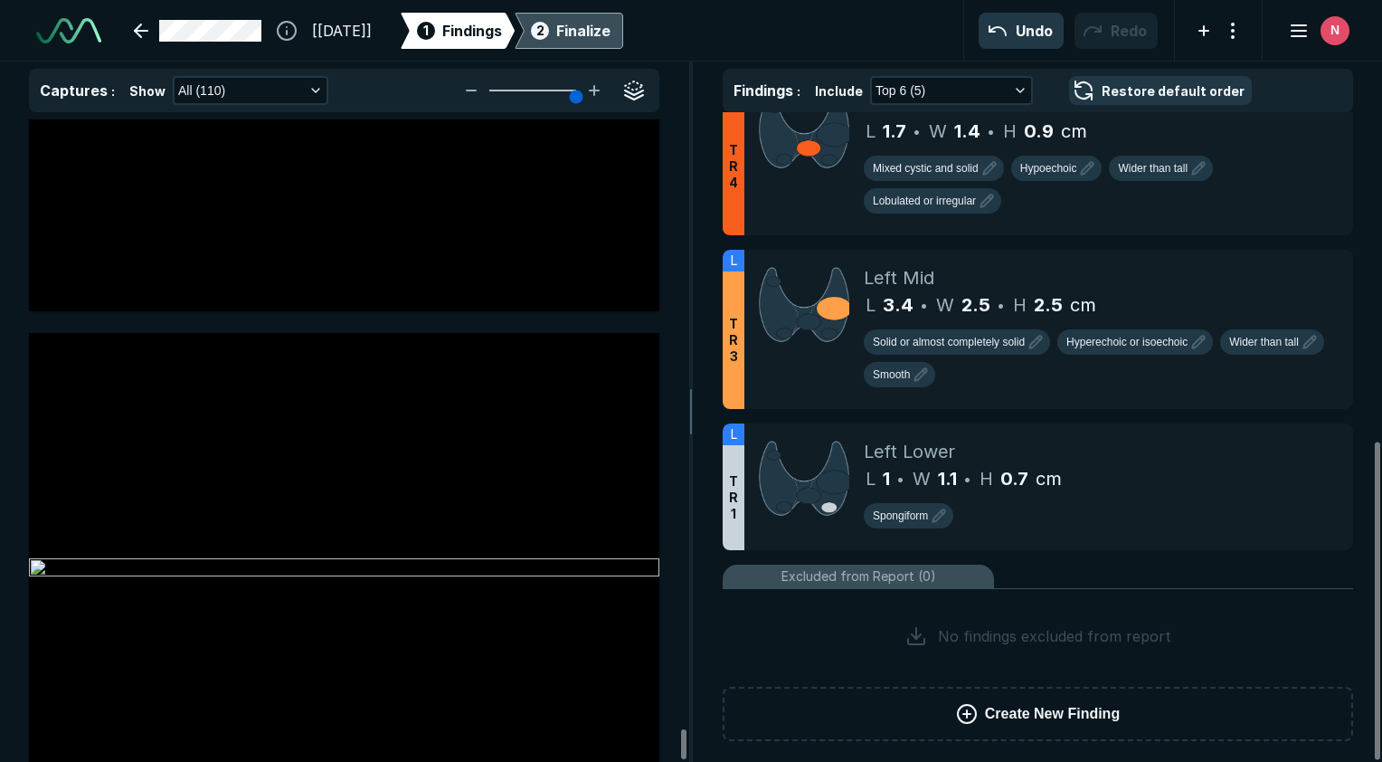
click at [611, 34] on div "Finalize" at bounding box center [583, 31] width 54 height 22
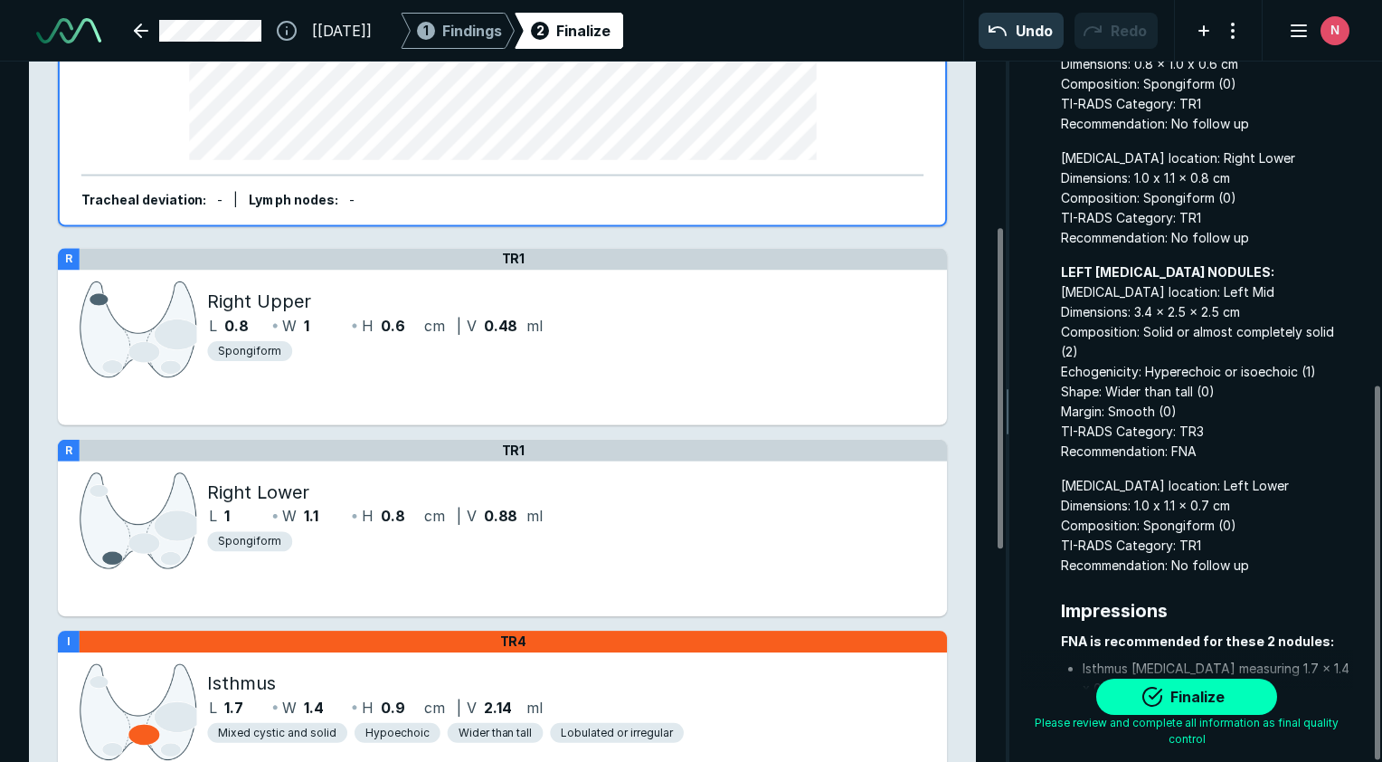
scroll to position [605, 0]
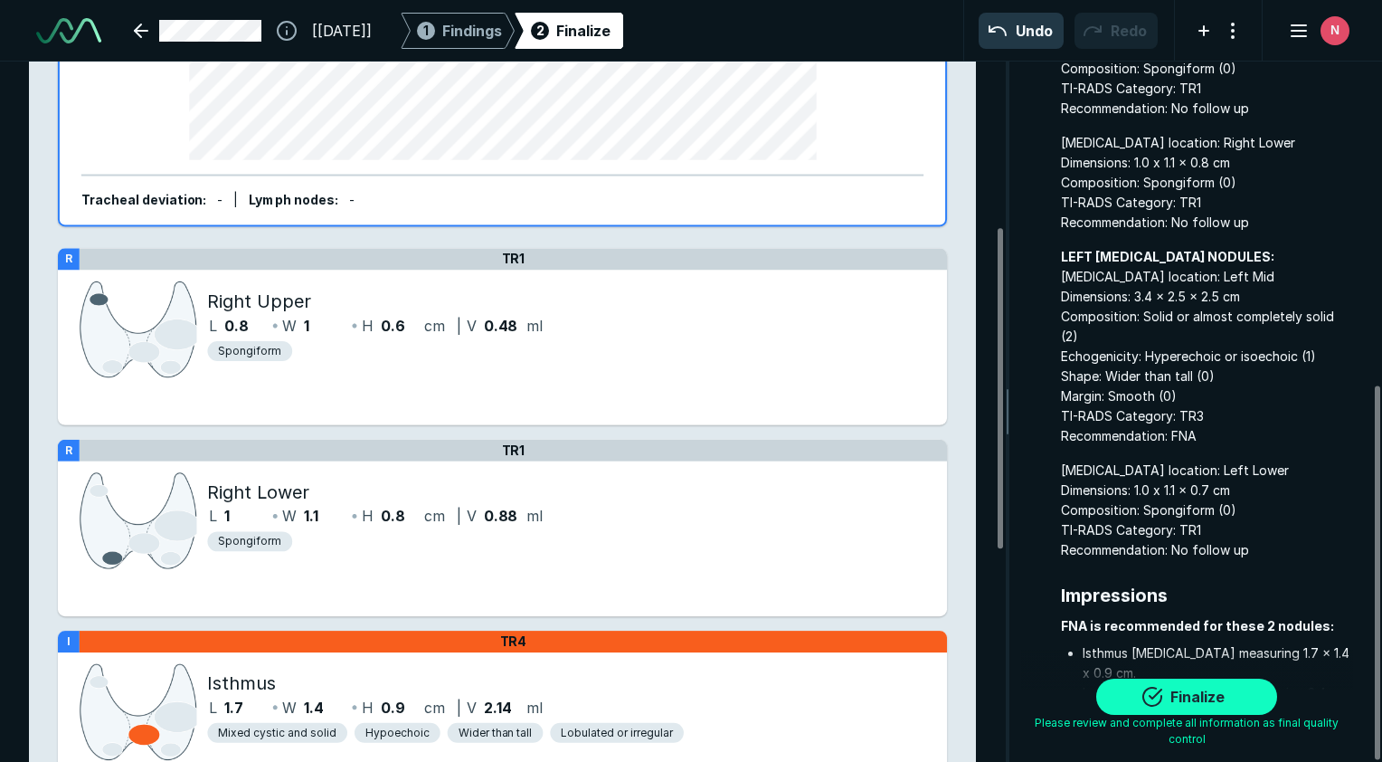
click at [1153, 689] on button "Finalize" at bounding box center [1186, 696] width 181 height 36
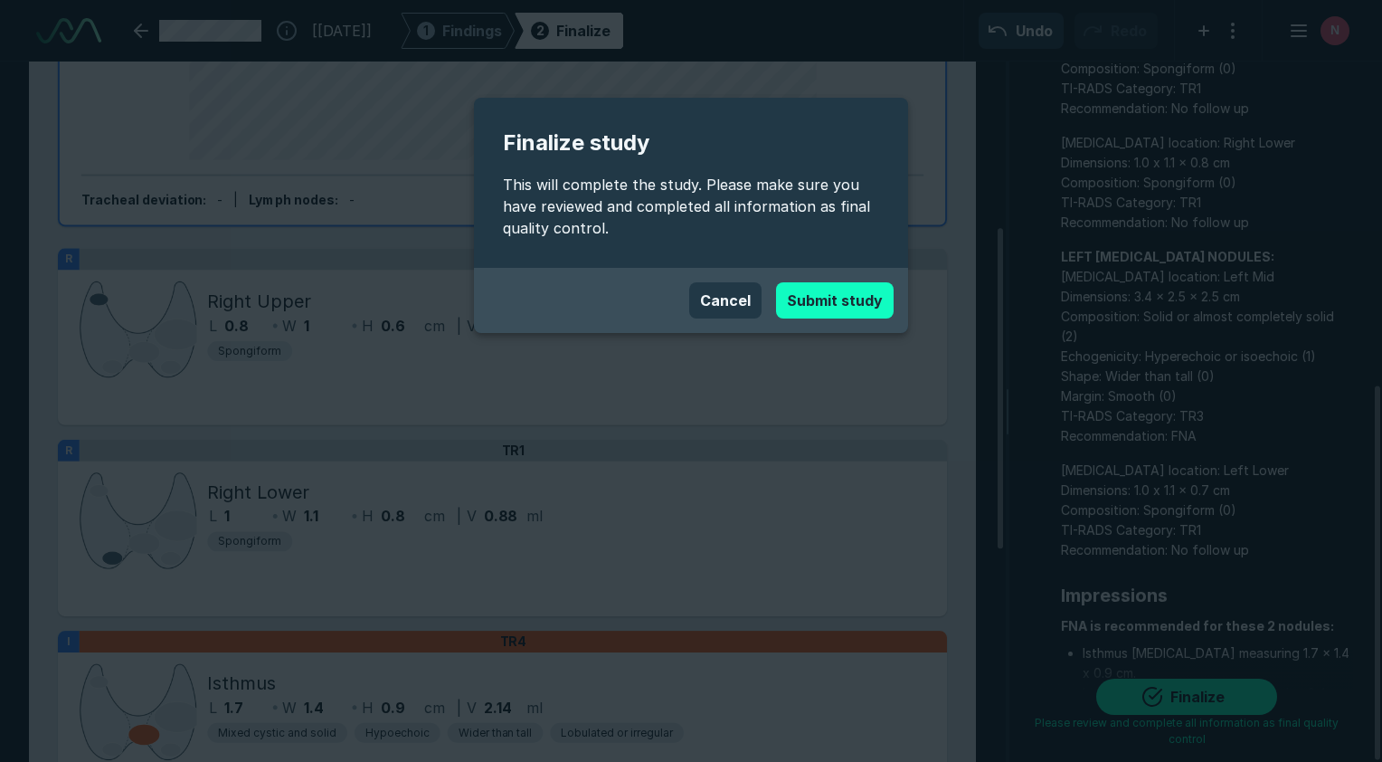
click at [850, 305] on button "Submit study" at bounding box center [835, 300] width 118 height 36
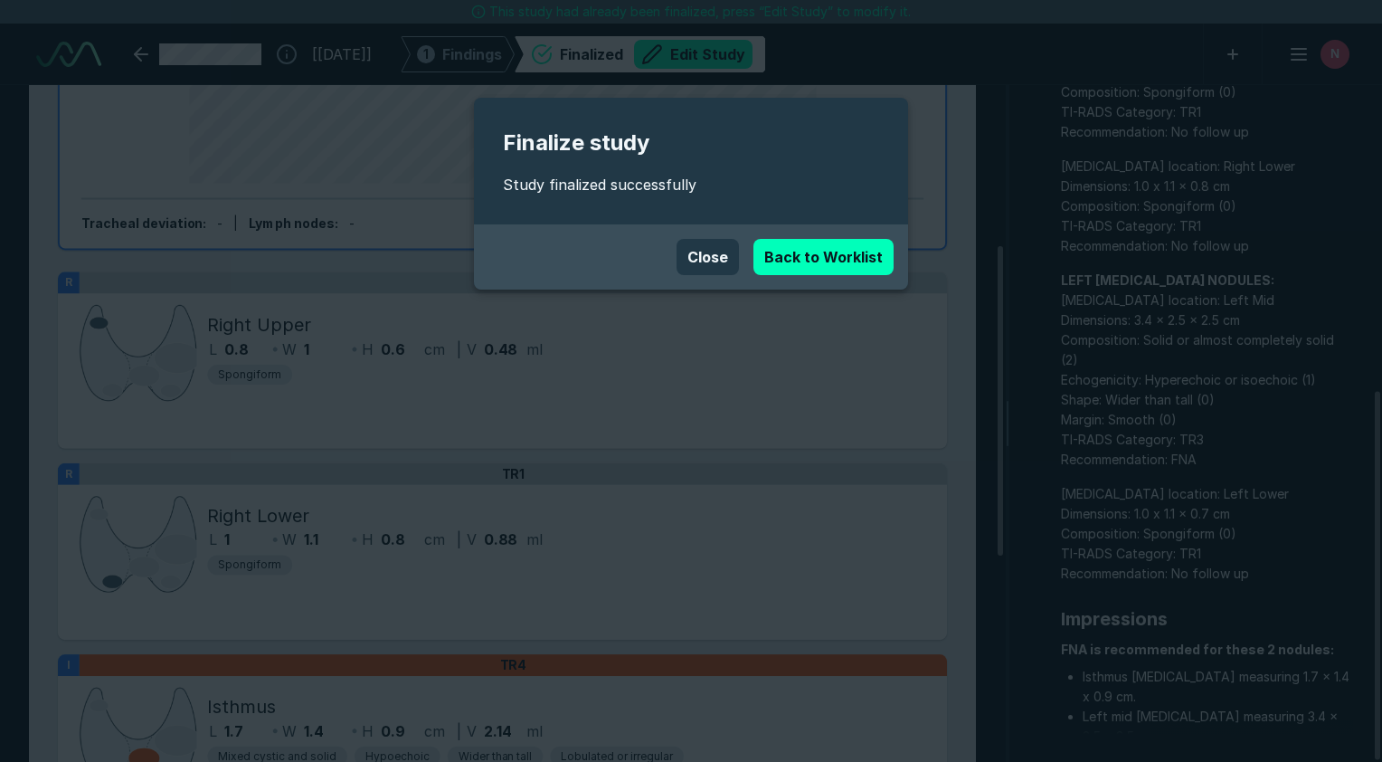
scroll to position [5332, 8543]
click at [853, 268] on link "Back to Worklist" at bounding box center [823, 257] width 140 height 36
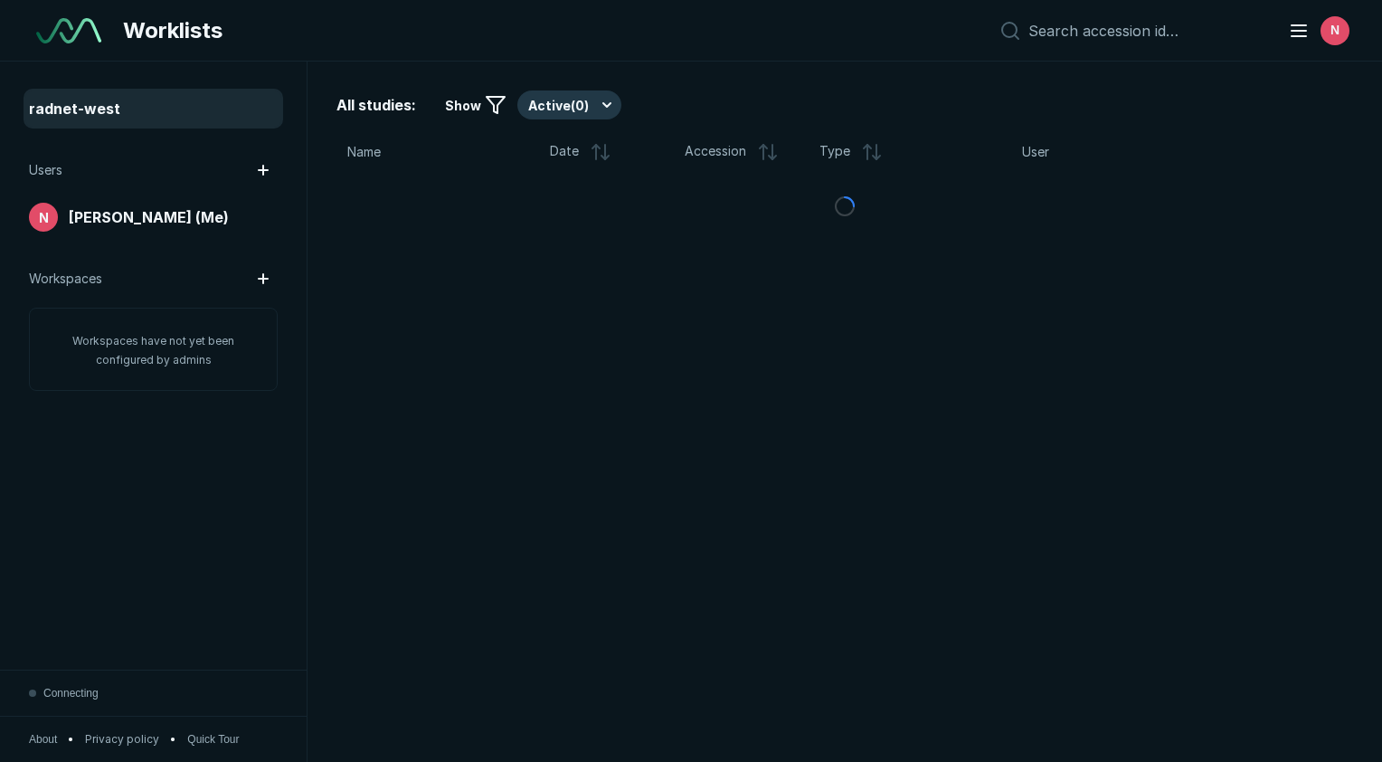
scroll to position [5148, 6871]
